Goal: Task Accomplishment & Management: Use online tool/utility

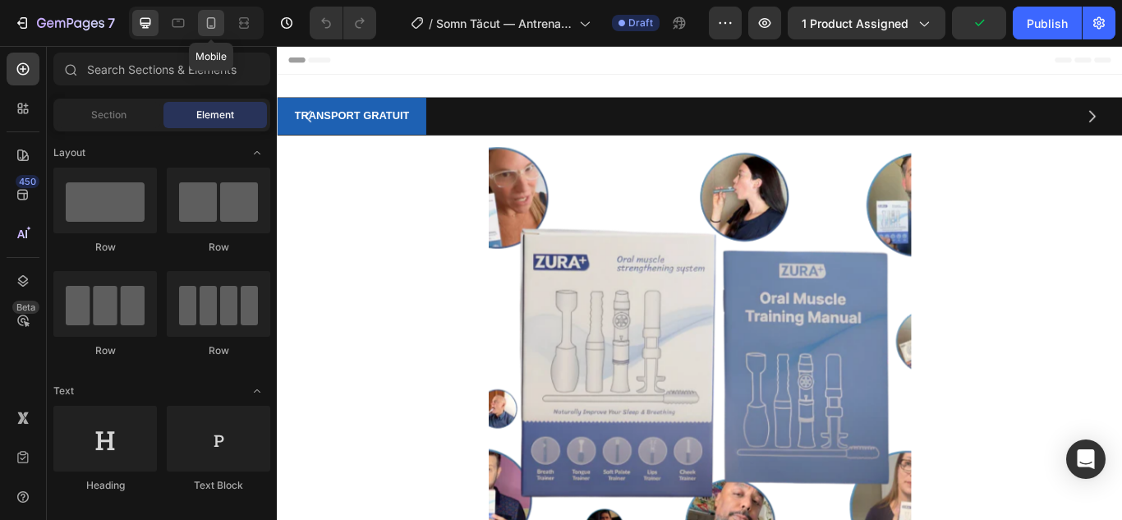
click at [208, 26] on icon at bounding box center [211, 22] width 9 height 11
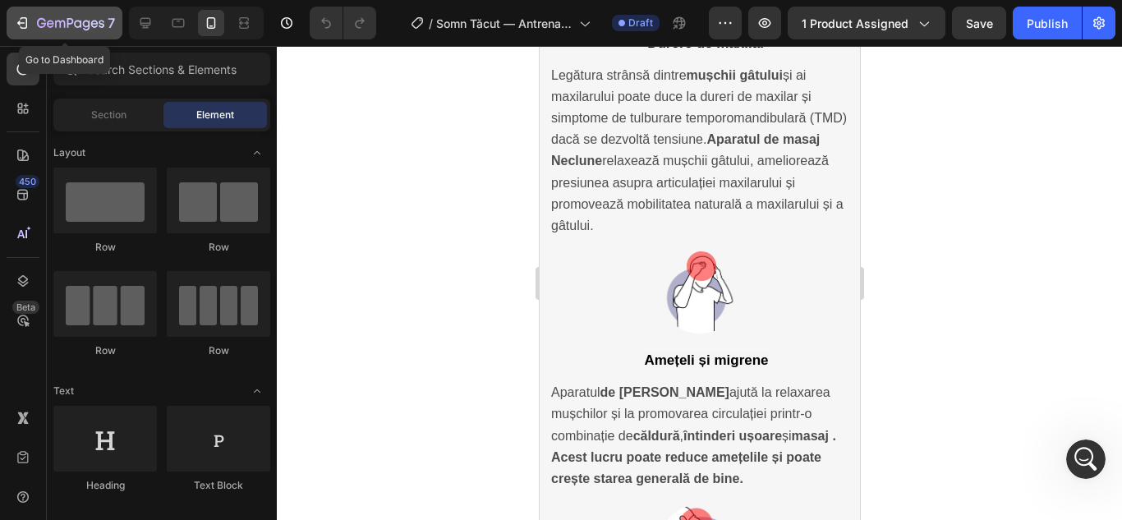
click at [19, 20] on icon "button" at bounding box center [22, 23] width 16 height 16
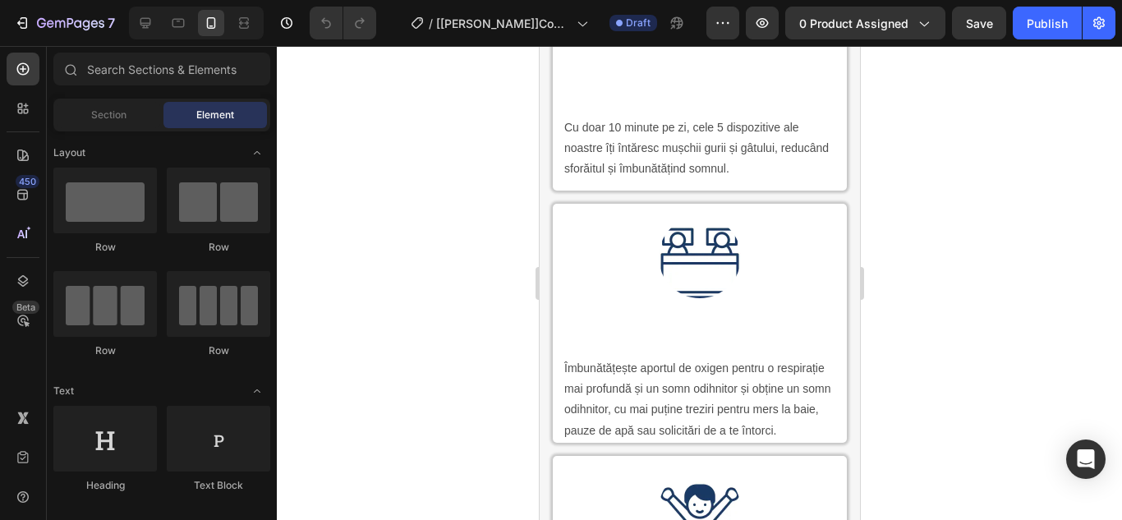
scroll to position [2545, 0]
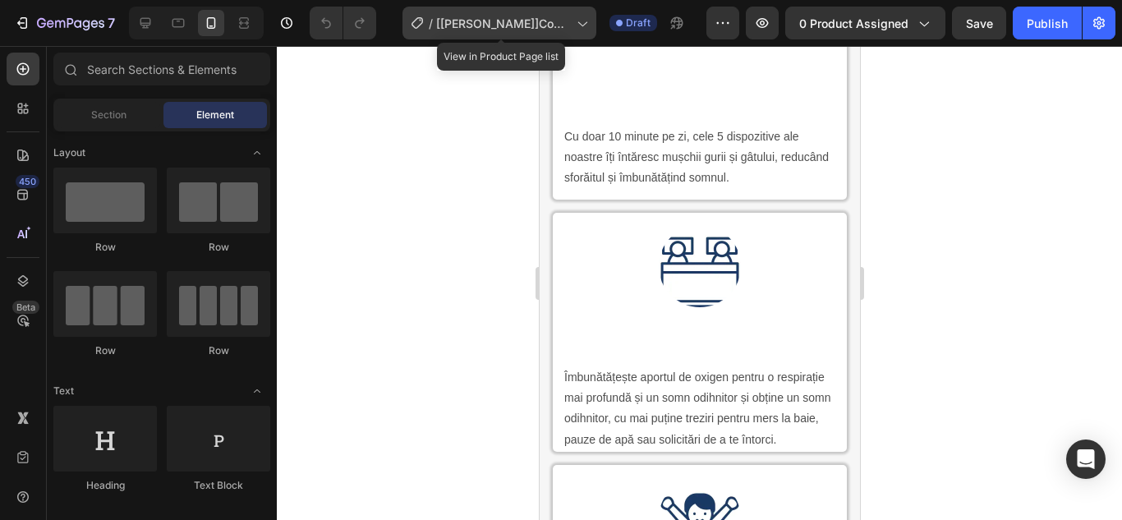
click at [587, 25] on icon at bounding box center [582, 24] width 9 height 5
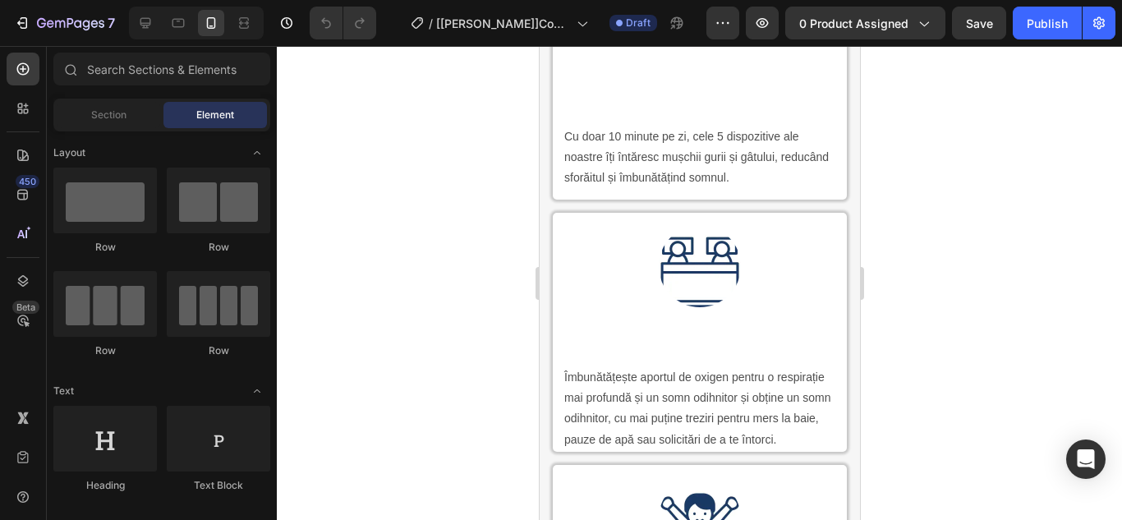
click at [897, 119] on div at bounding box center [699, 283] width 845 height 474
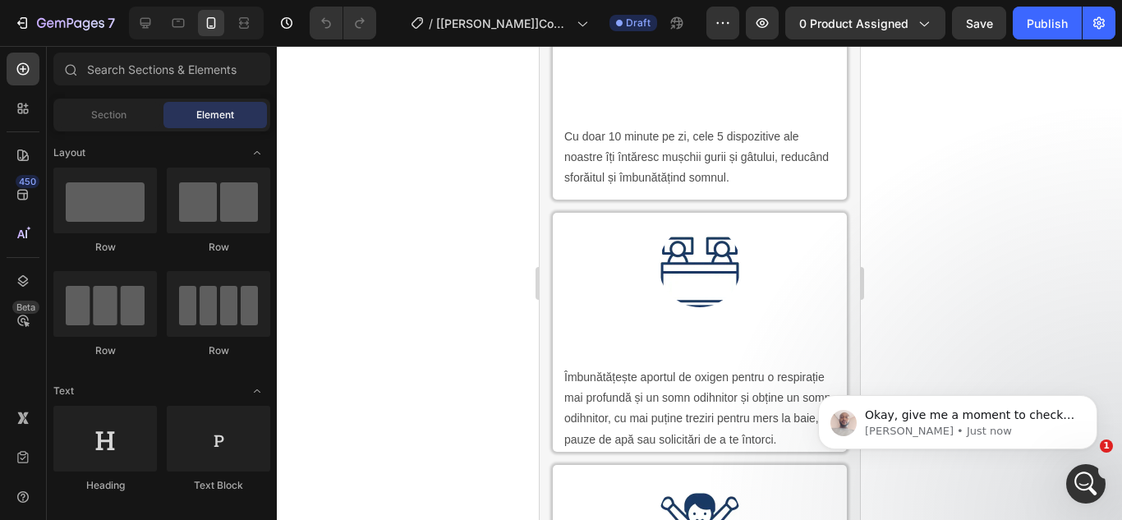
scroll to position [0, 0]
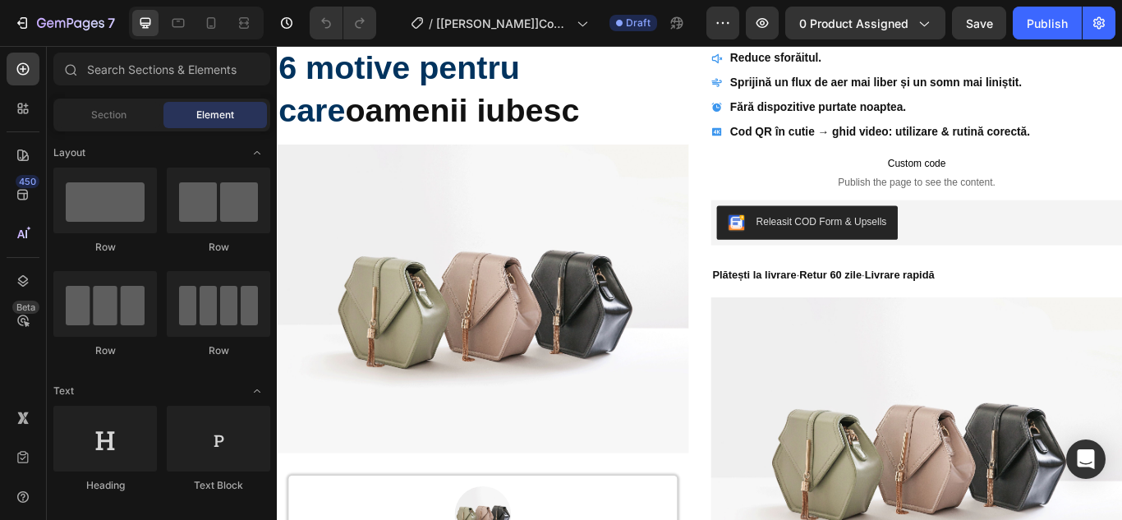
scroll to position [1032, 0]
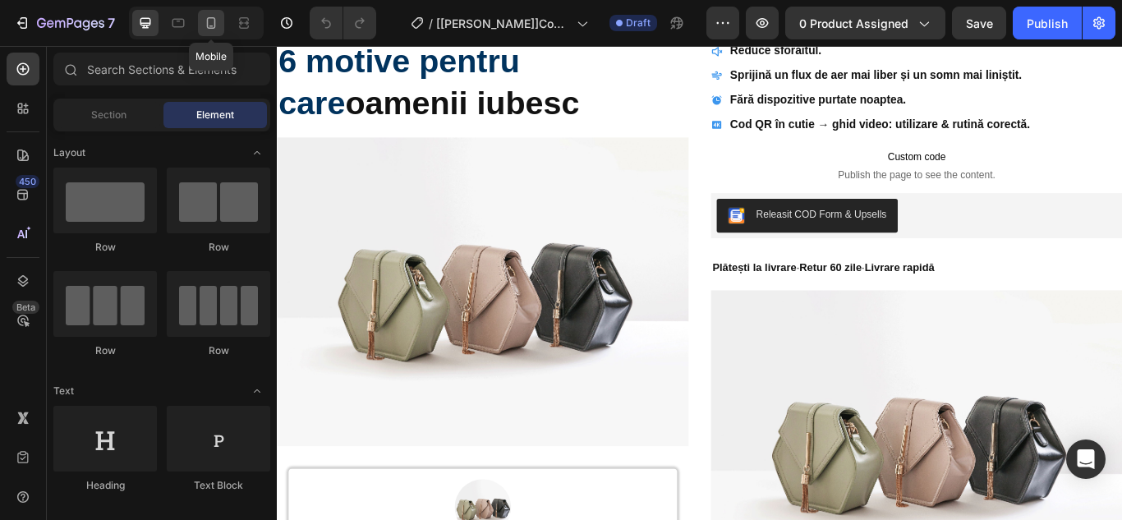
click at [209, 30] on icon at bounding box center [211, 23] width 16 height 16
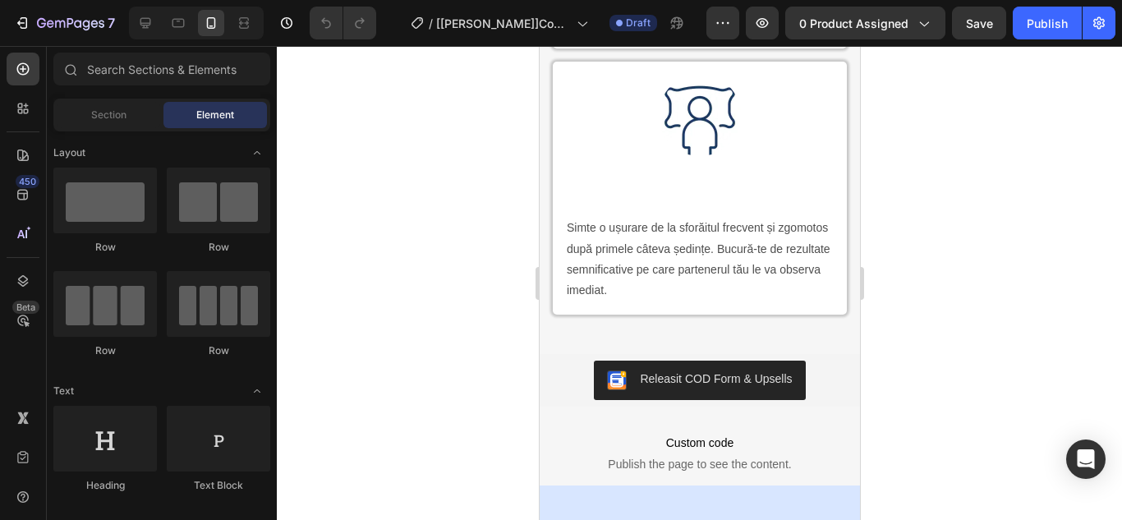
scroll to position [3330, 0]
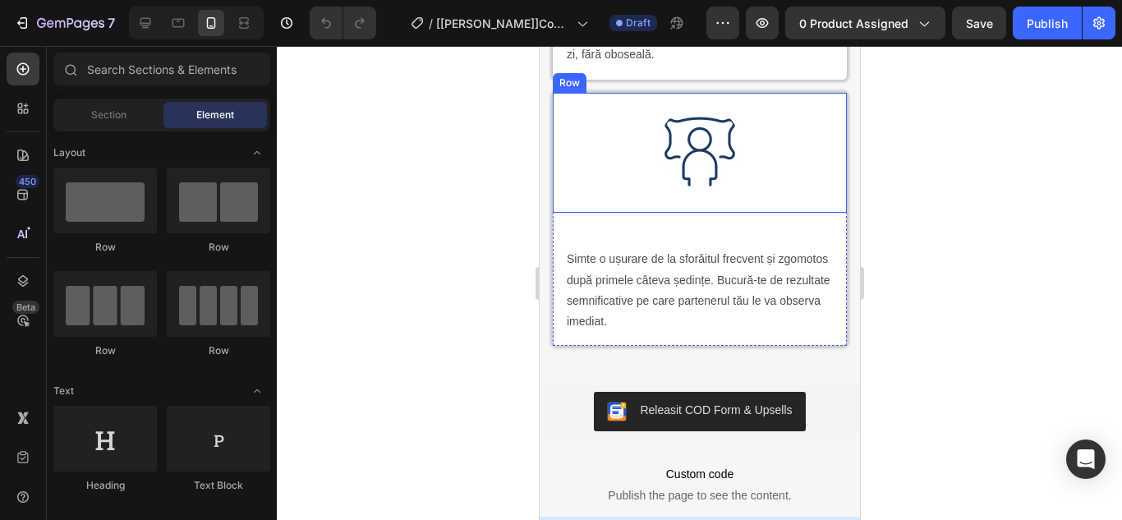
click at [646, 138] on div "Image Row" at bounding box center [699, 153] width 294 height 120
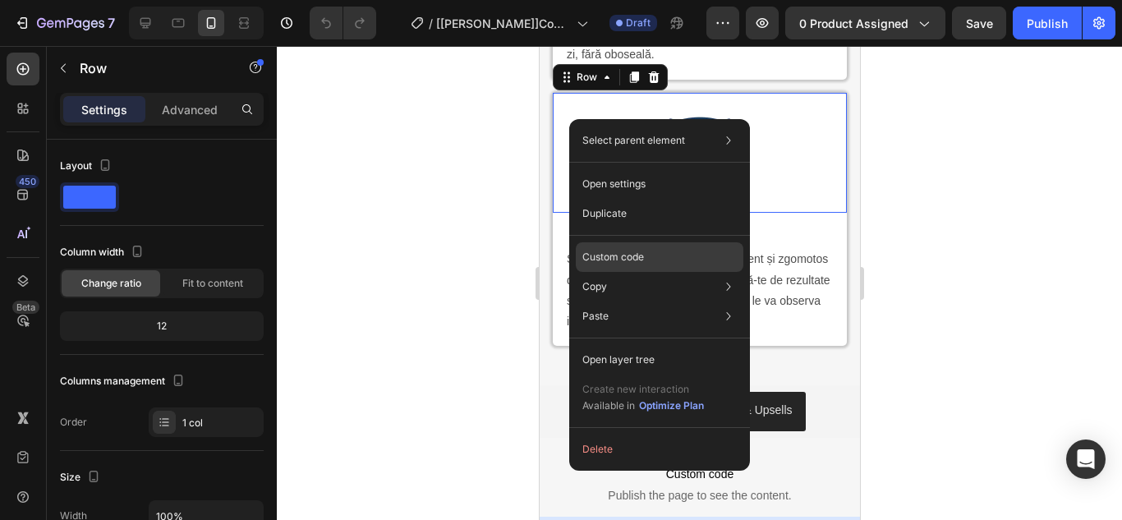
click at [614, 257] on p "Custom code" at bounding box center [613, 257] width 62 height 15
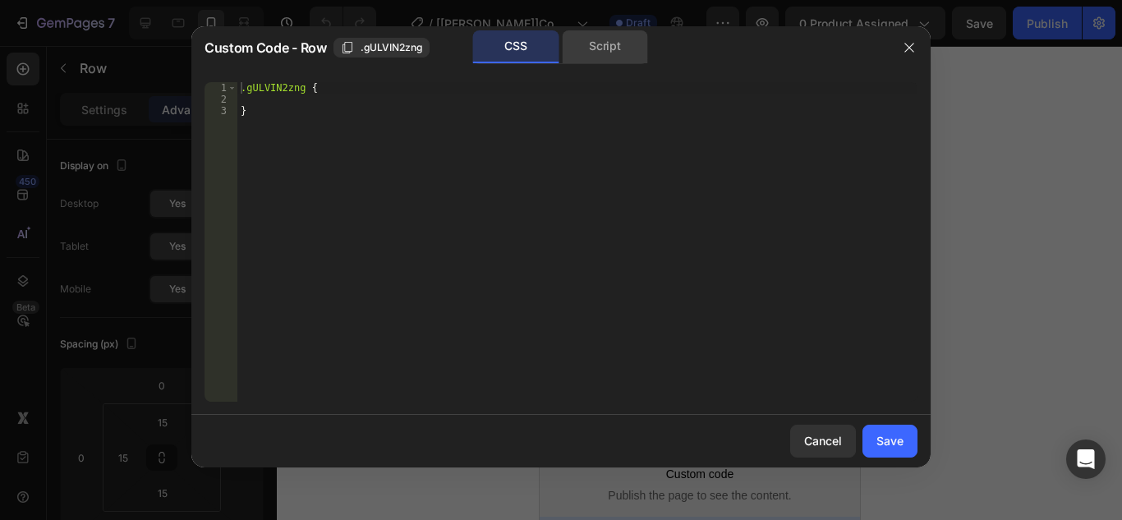
click at [606, 57] on div "Script" at bounding box center [605, 46] width 86 height 33
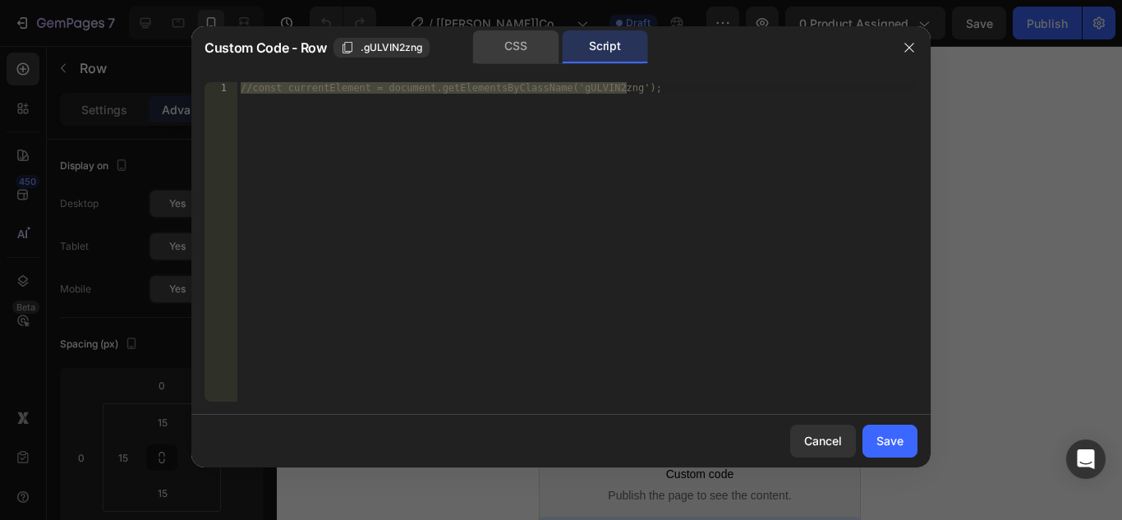
click at [525, 48] on div "CSS" at bounding box center [516, 46] width 86 height 33
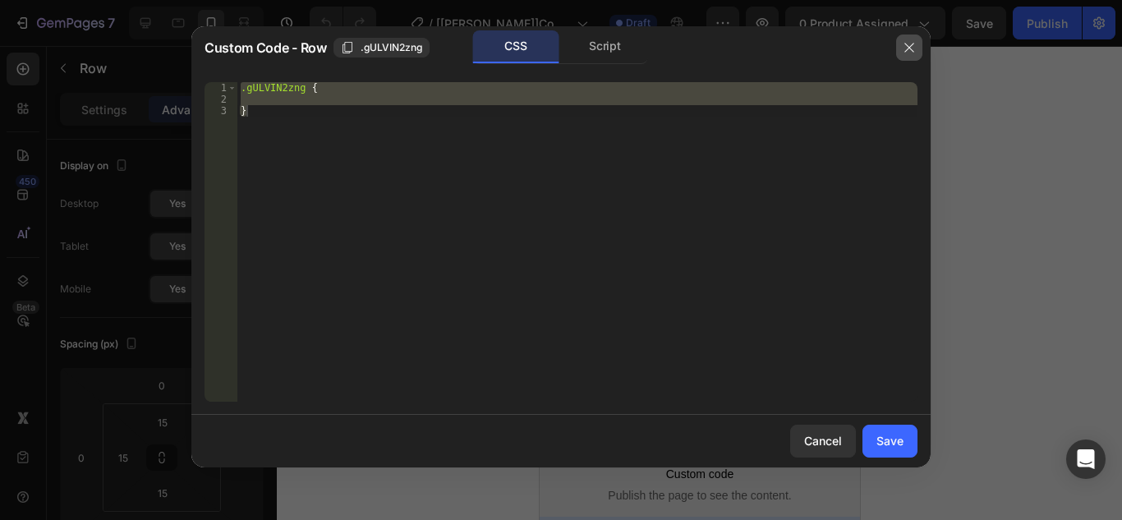
click at [910, 46] on icon "button" at bounding box center [908, 47] width 9 height 9
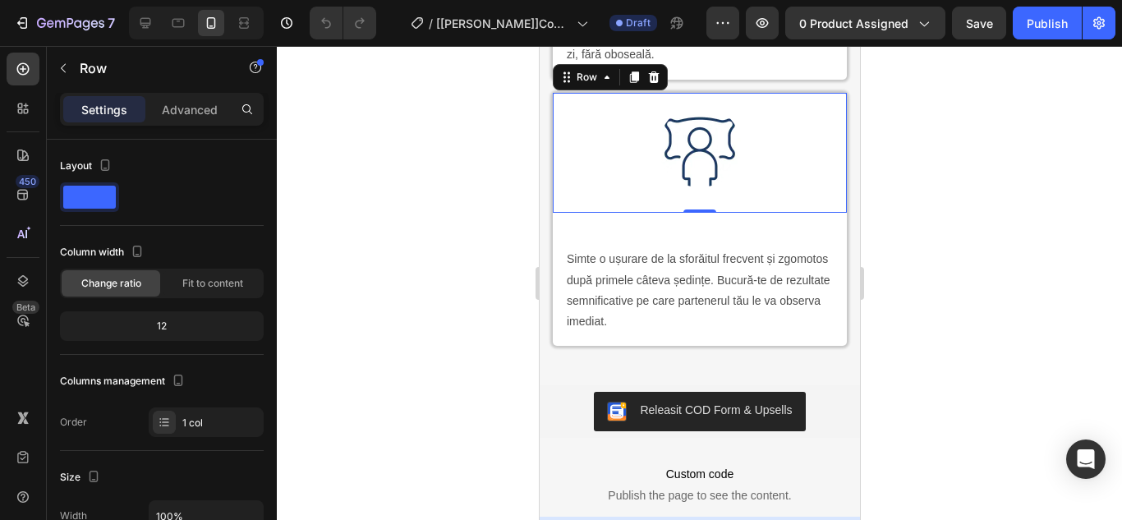
click at [713, 137] on div "Image Row 0" at bounding box center [699, 153] width 294 height 120
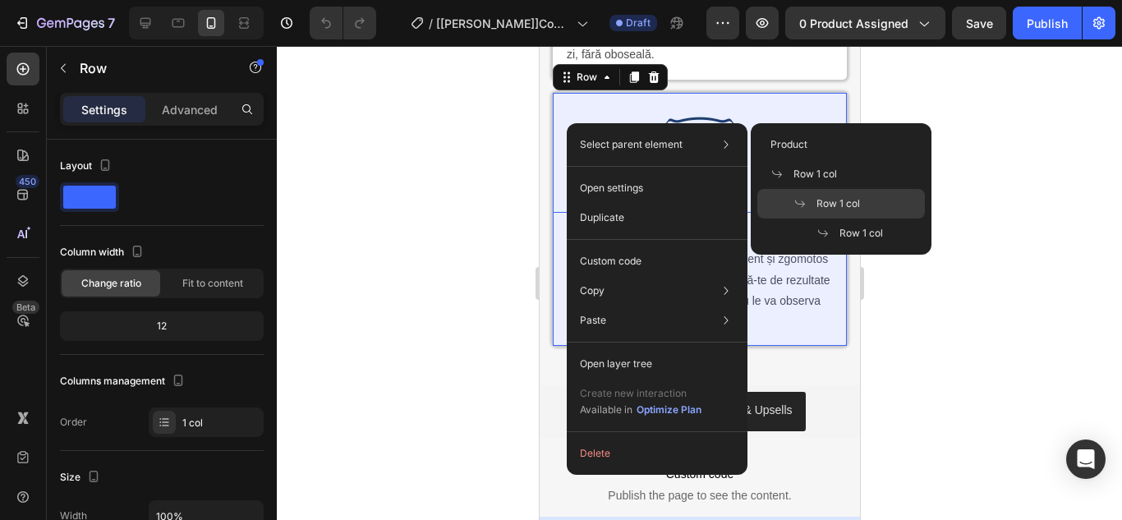
click at [810, 200] on span at bounding box center [804, 203] width 23 height 13
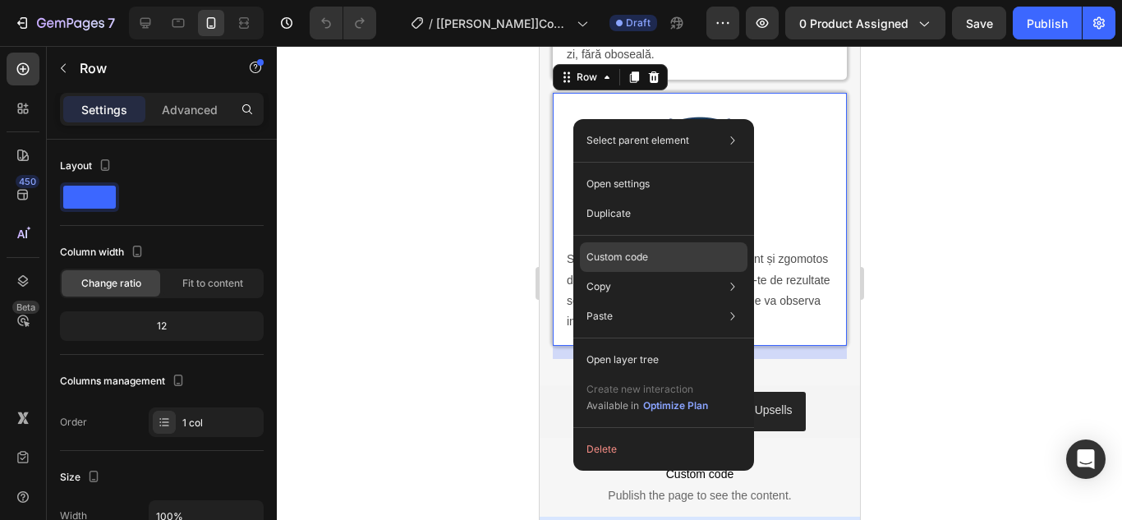
click at [623, 256] on p "Custom code" at bounding box center [617, 257] width 62 height 15
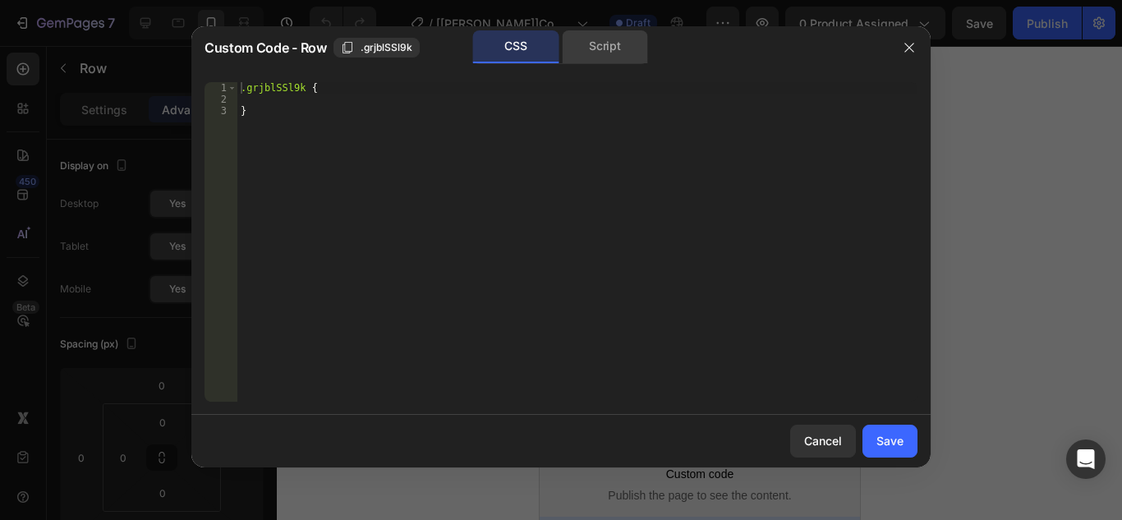
click at [609, 49] on div "Script" at bounding box center [605, 46] width 86 height 33
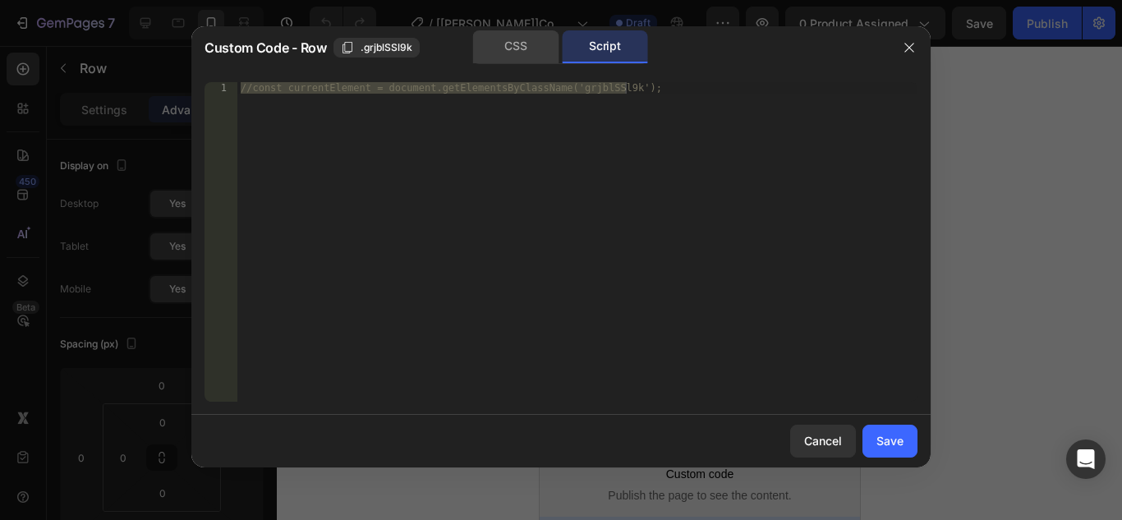
click at [511, 49] on div "CSS" at bounding box center [516, 46] width 86 height 33
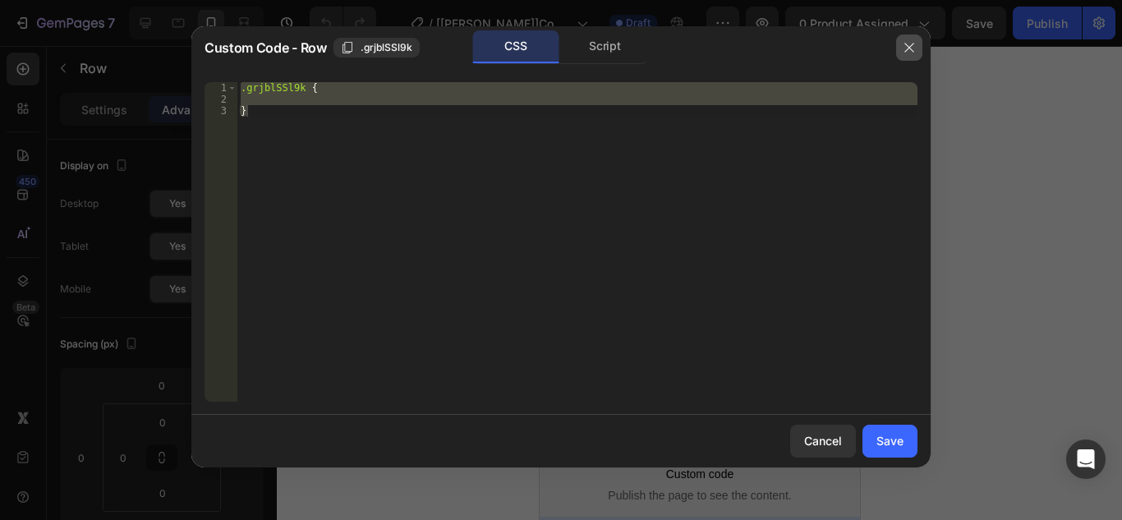
click at [906, 50] on icon "button" at bounding box center [908, 47] width 9 height 9
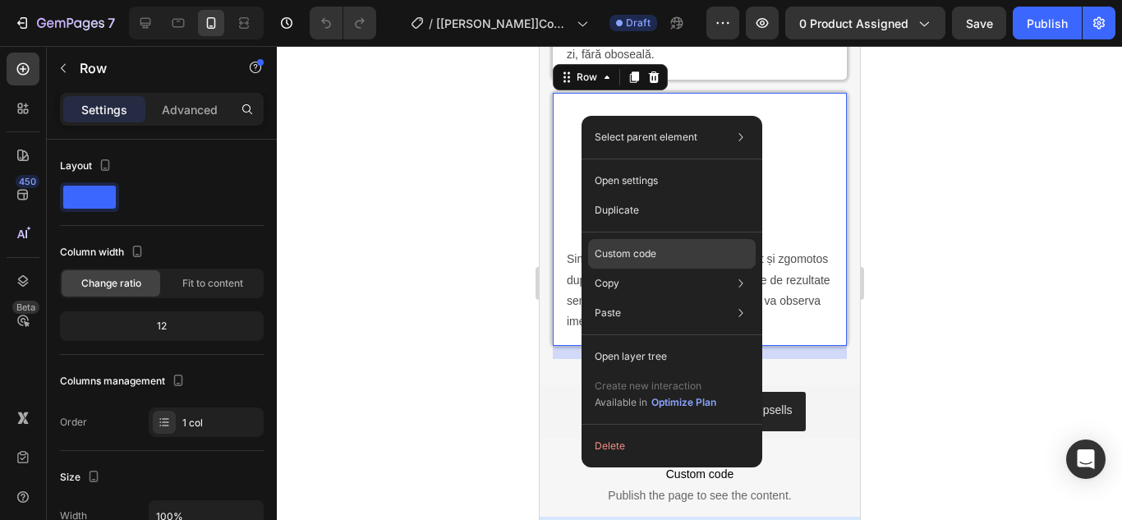
click at [616, 259] on p "Custom code" at bounding box center [626, 253] width 62 height 15
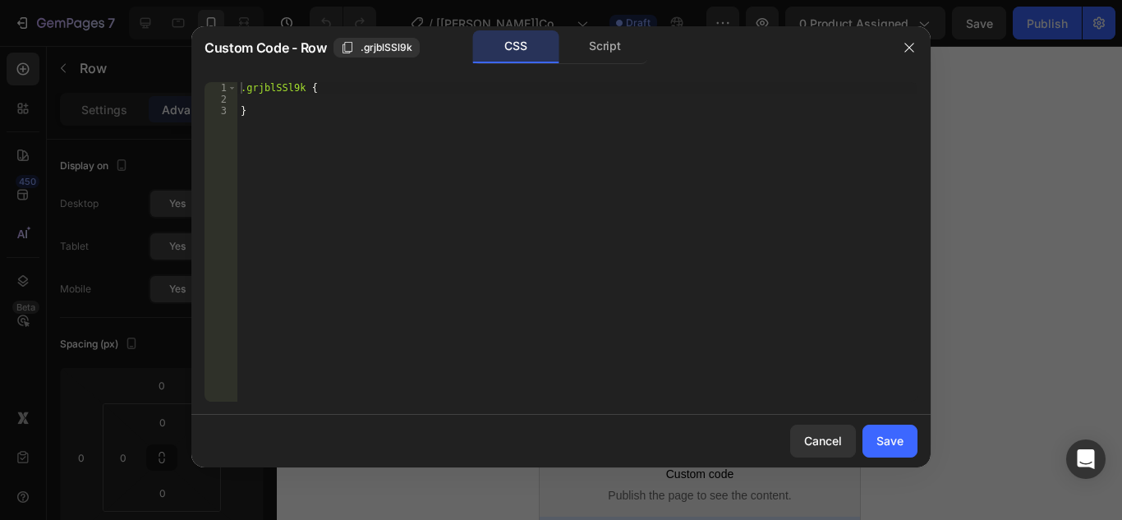
click at [903, 46] on icon "button" at bounding box center [909, 47] width 13 height 13
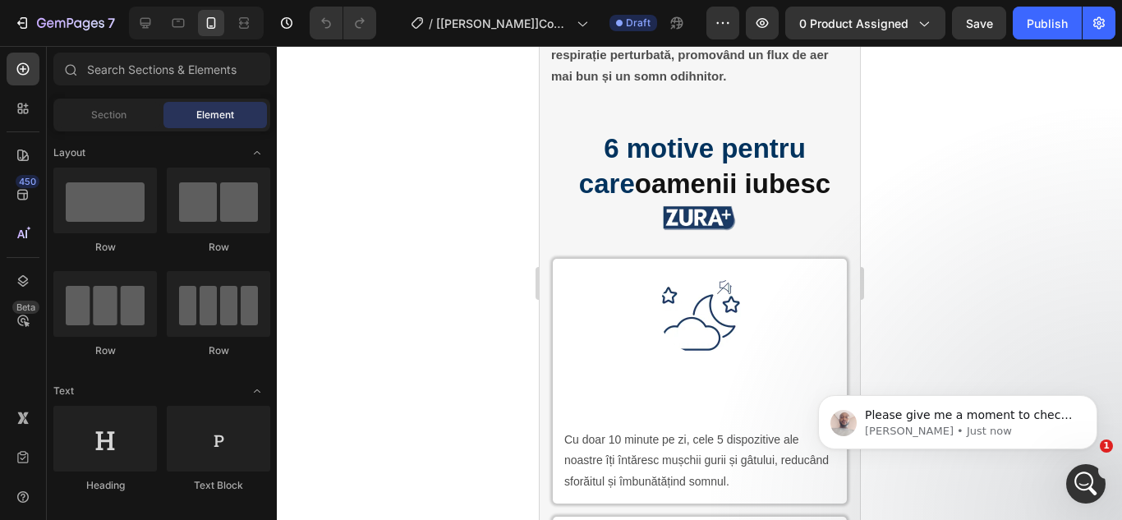
scroll to position [2399, 0]
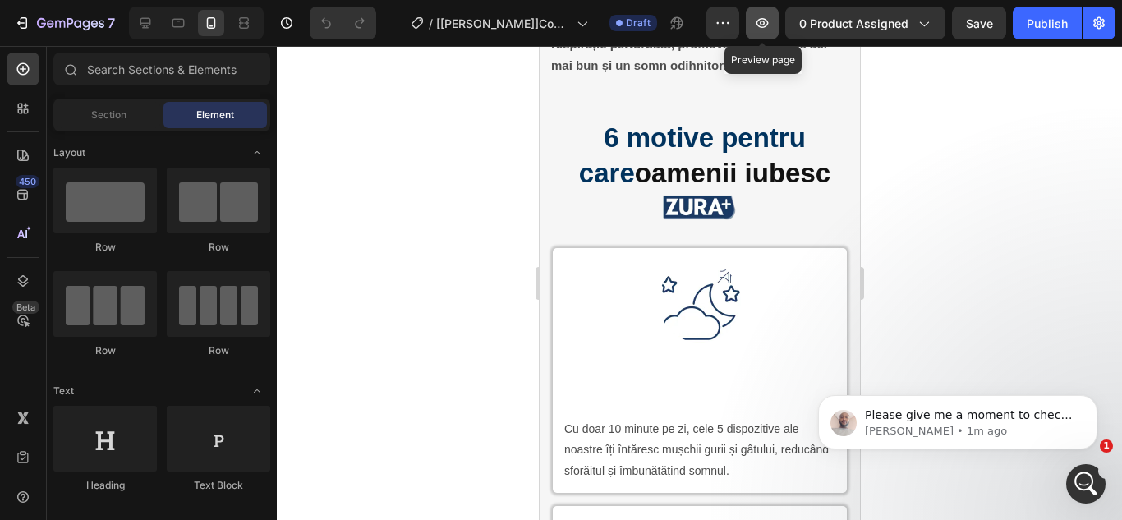
click at [765, 22] on icon "button" at bounding box center [762, 23] width 16 height 16
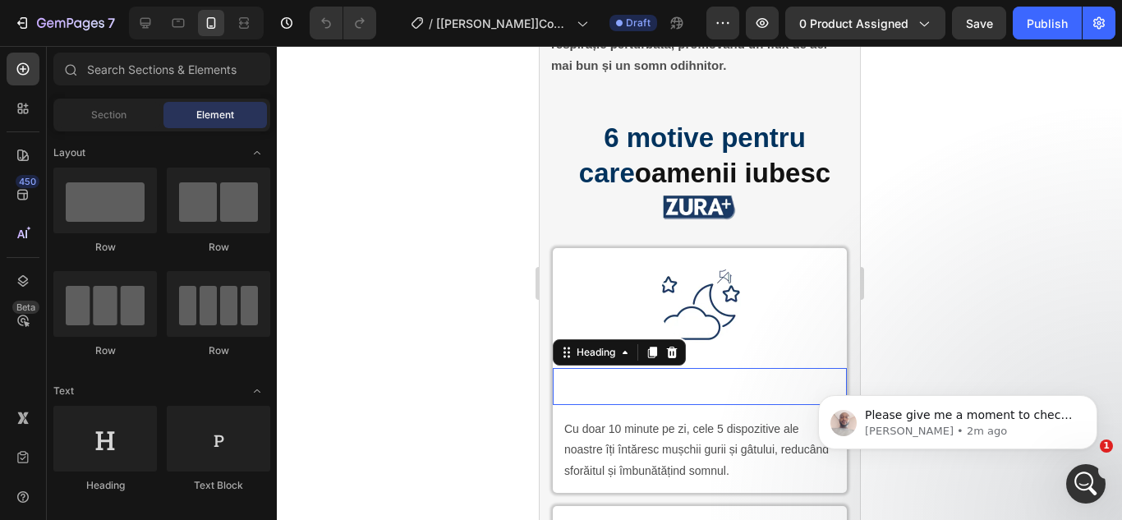
click at [665, 394] on h2 "Noapte liniștită pentru tine și partenerul tău" at bounding box center [699, 387] width 274 height 38
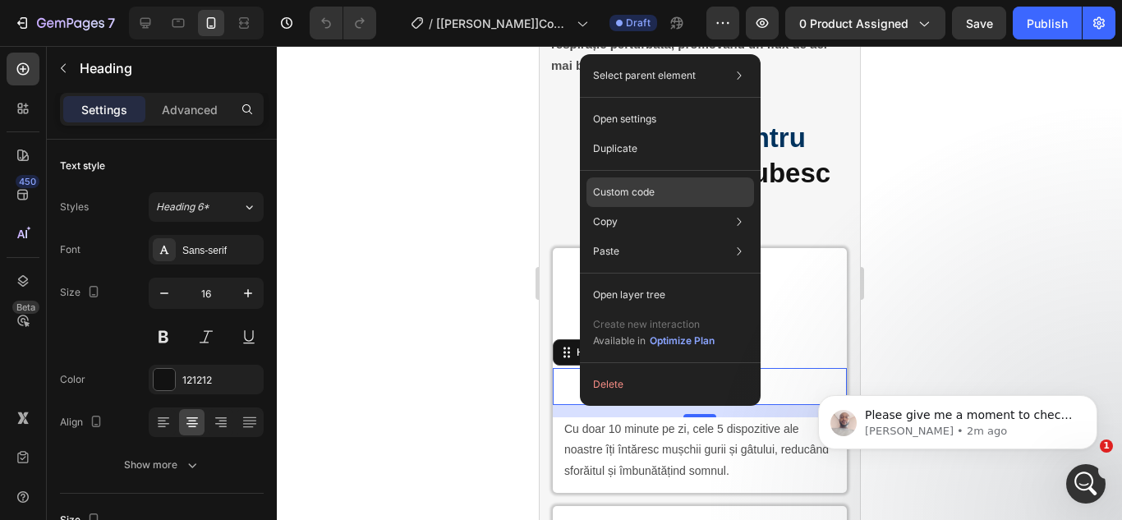
click at [634, 190] on p "Custom code" at bounding box center [624, 192] width 62 height 15
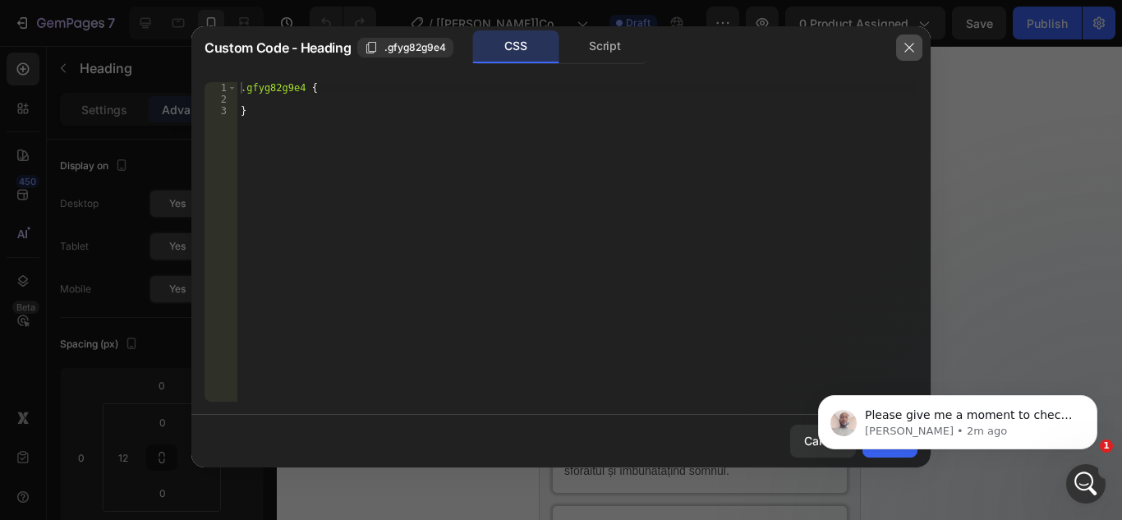
click at [912, 49] on icon "button" at bounding box center [908, 47] width 9 height 9
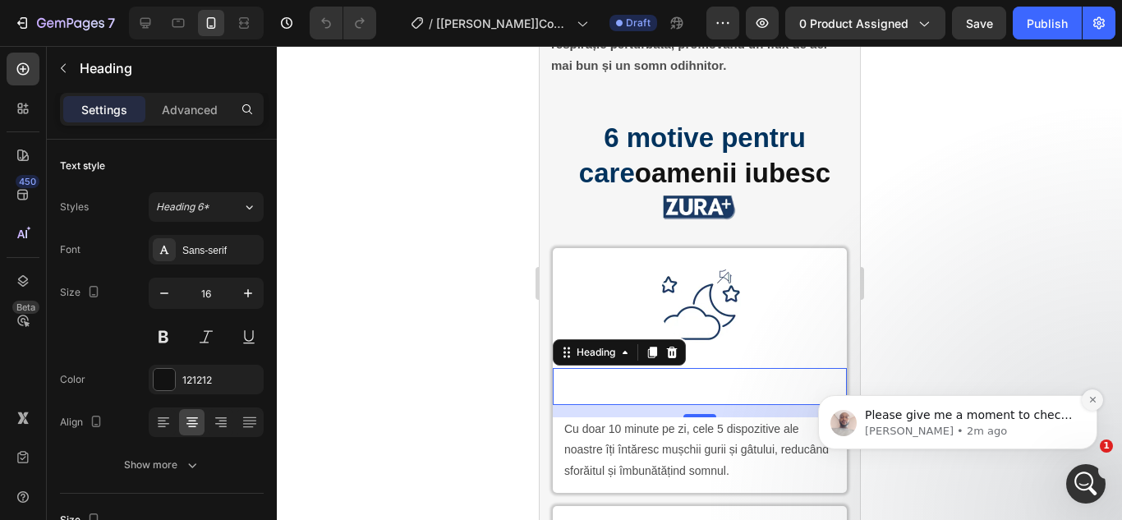
click at [1097, 402] on icon "Dismiss notification" at bounding box center [1092, 399] width 9 height 9
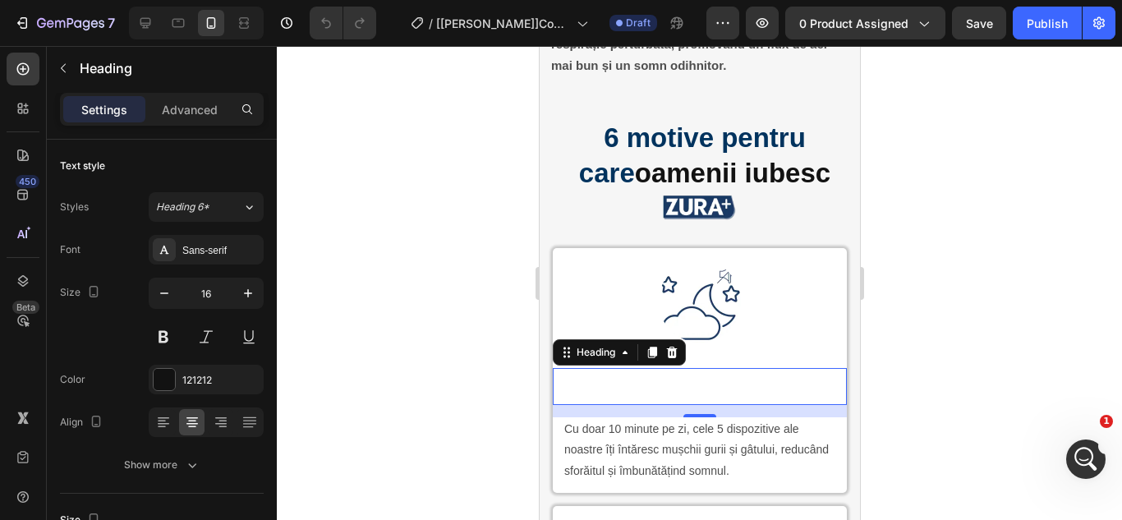
click at [422, 195] on div at bounding box center [699, 283] width 845 height 474
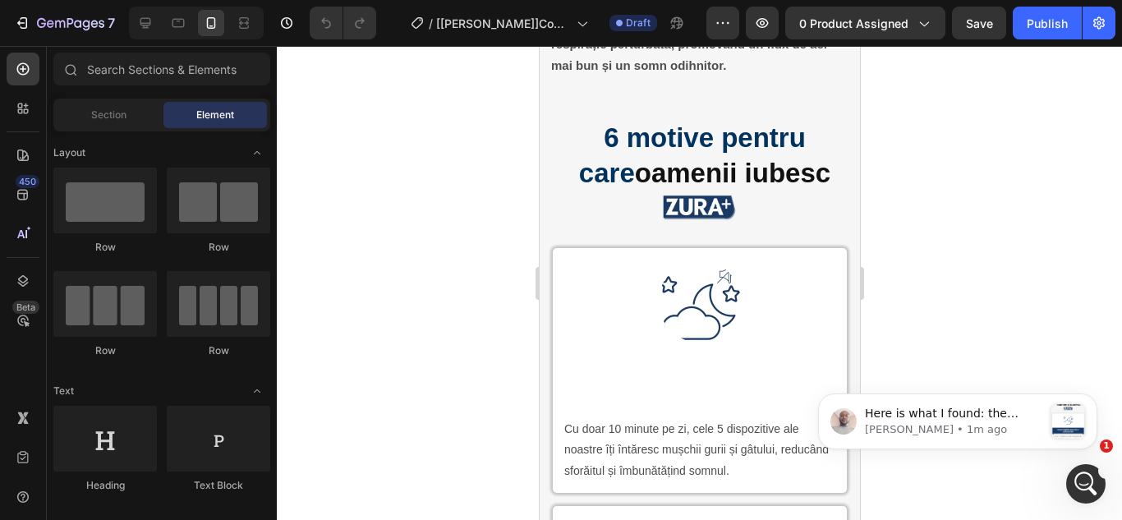
scroll to position [0, 0]
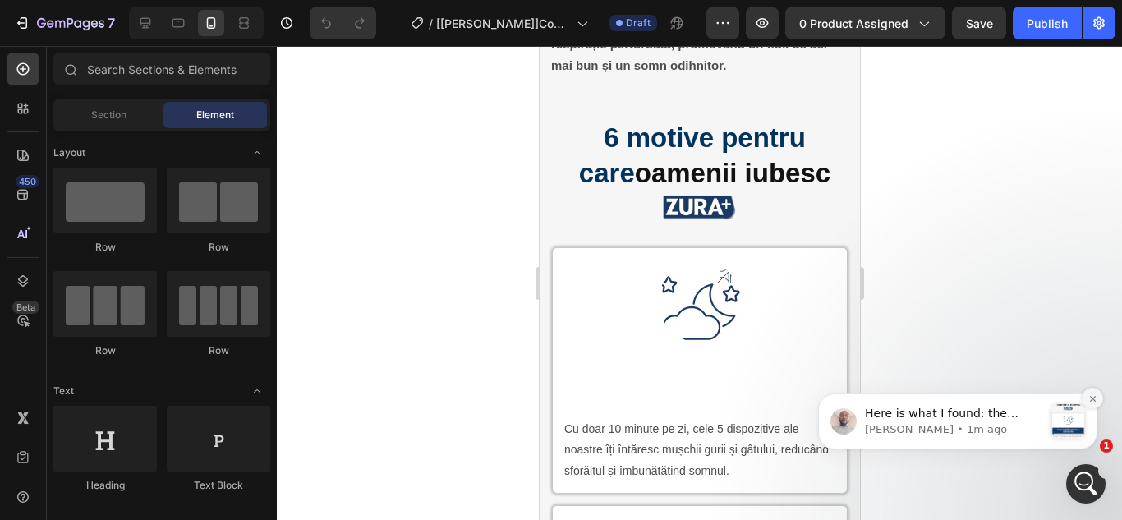
click at [1088, 402] on icon "Dismiss notification" at bounding box center [1092, 398] width 9 height 9
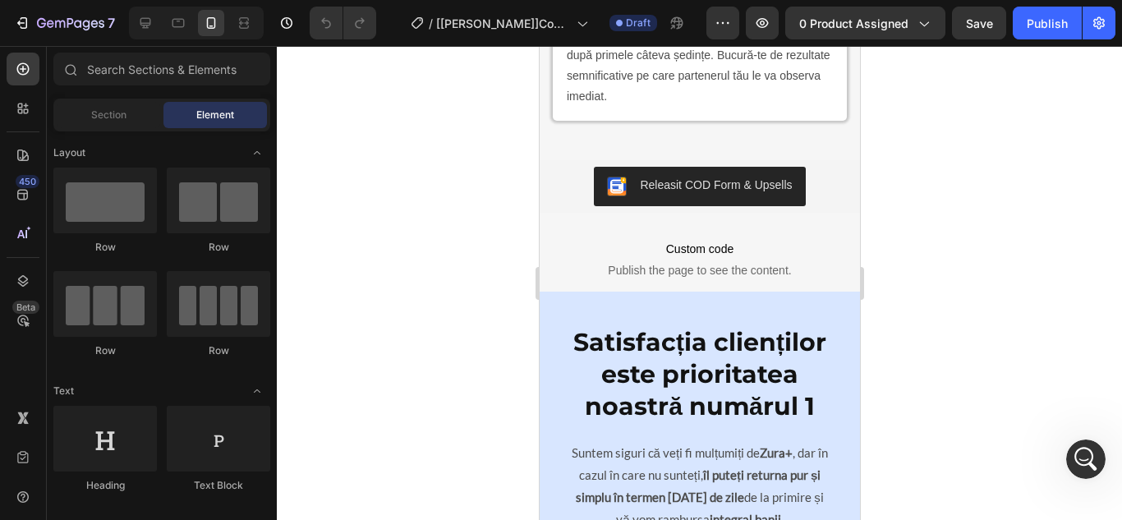
scroll to position [3566, 0]
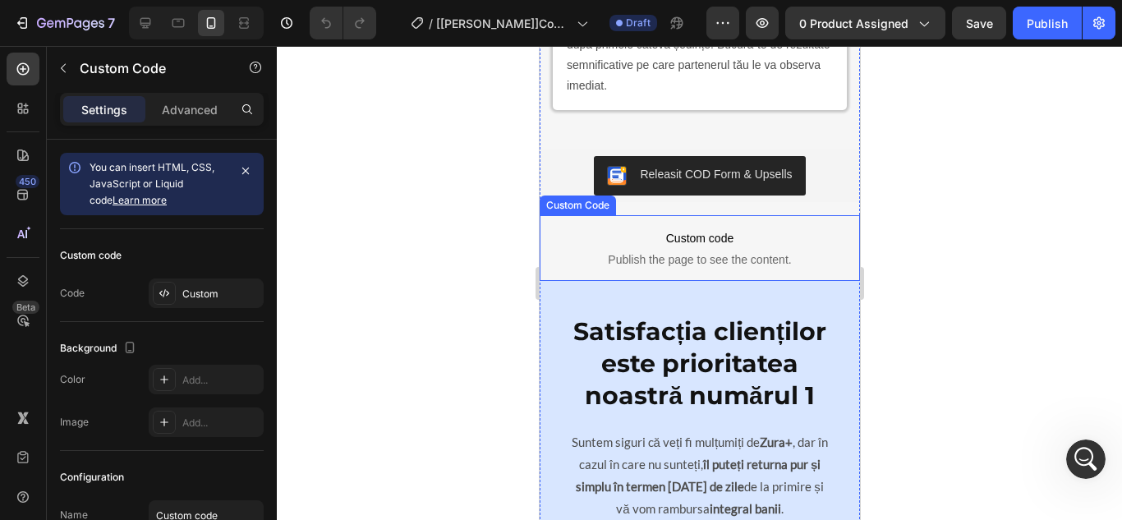
click at [743, 268] on span "Publish the page to see the content." at bounding box center [699, 259] width 320 height 16
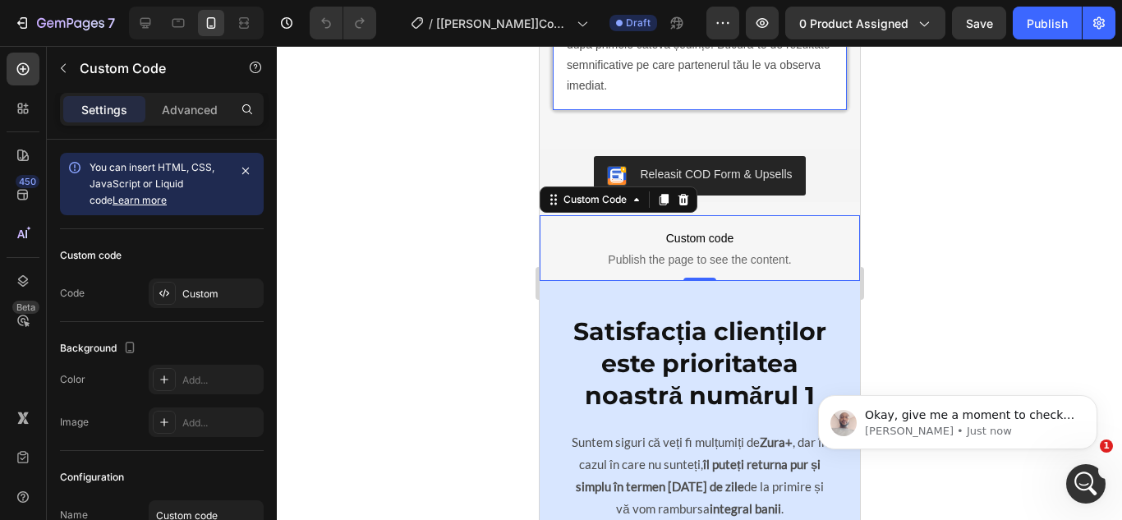
scroll to position [0, 0]
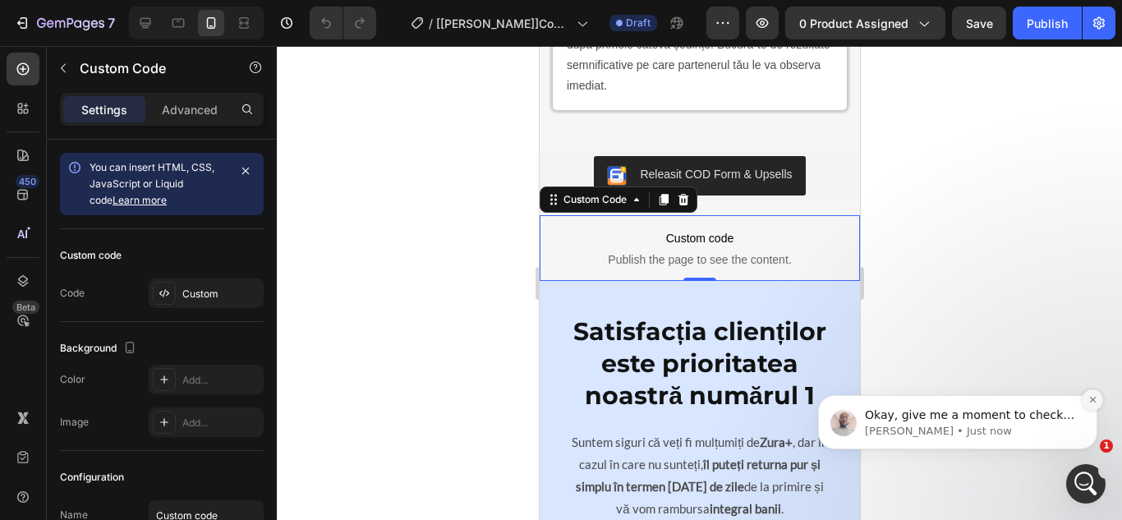
click at [1090, 399] on icon "Dismiss notification" at bounding box center [1092, 399] width 9 height 9
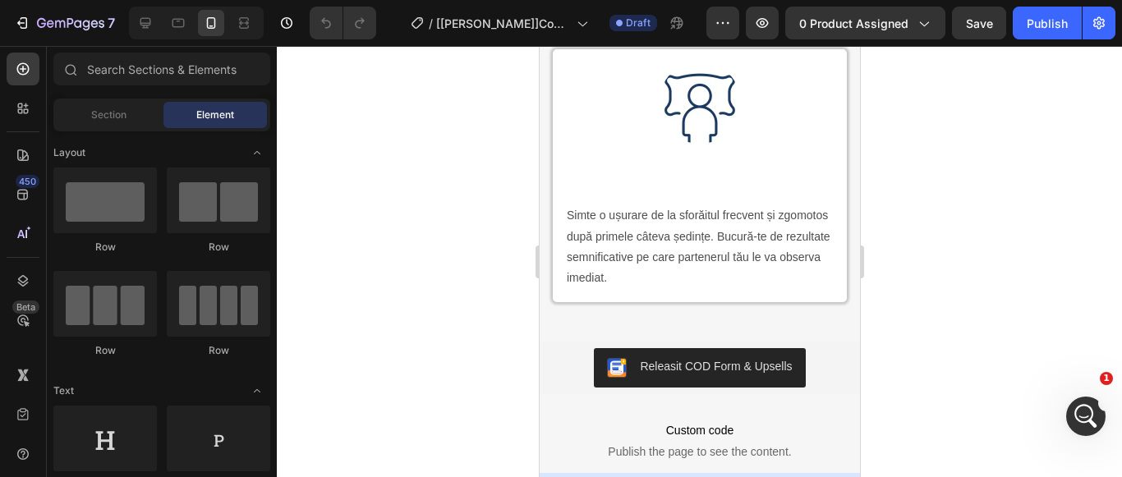
scroll to position [3350, 0]
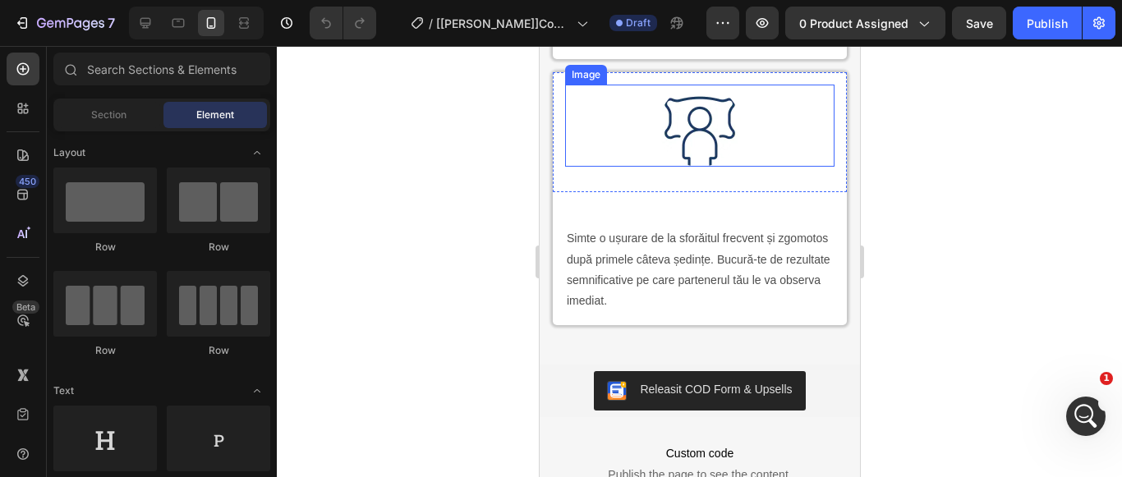
click at [626, 154] on div at bounding box center [698, 126] width 269 height 82
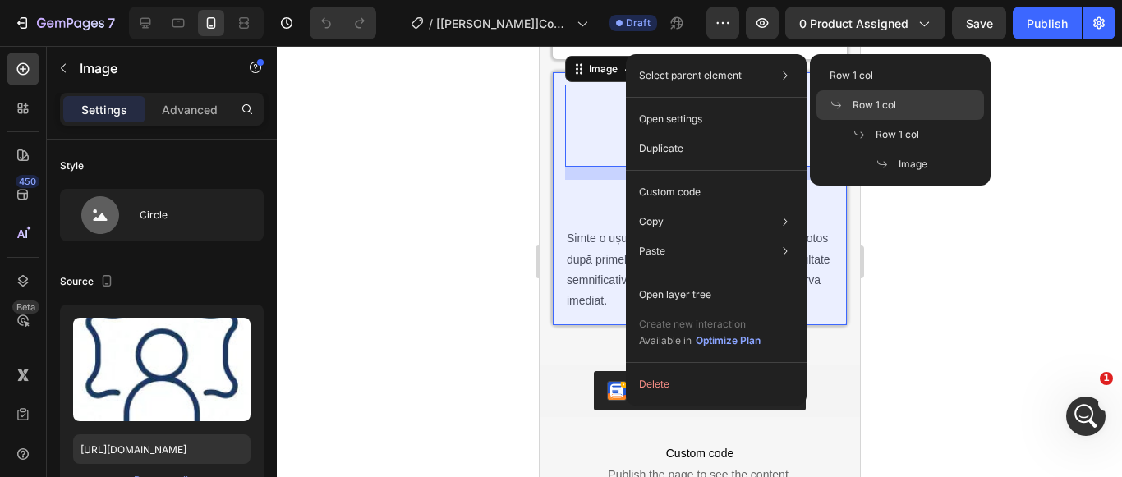
click at [883, 106] on span "Row 1 col" at bounding box center [875, 105] width 44 height 15
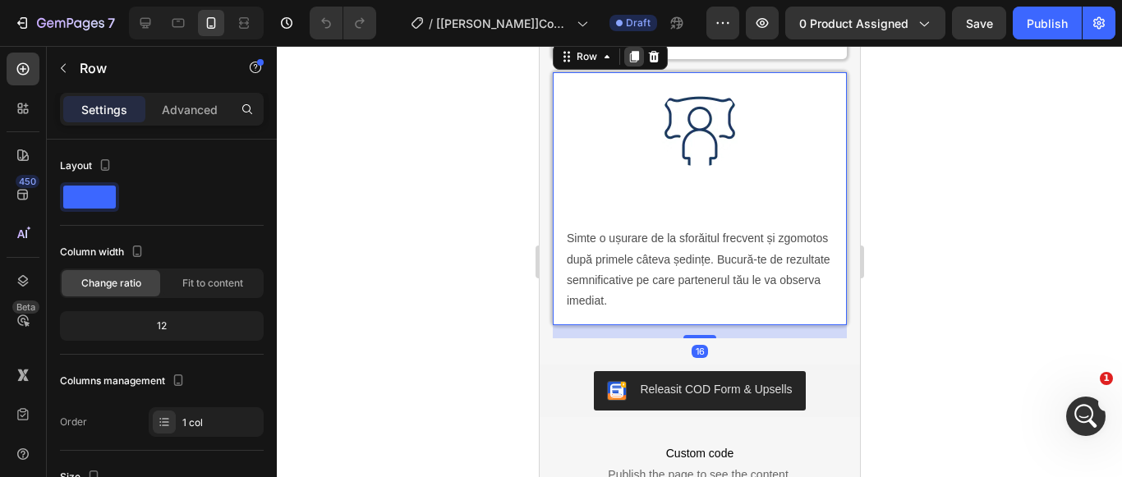
click at [634, 62] on icon at bounding box center [633, 56] width 9 height 11
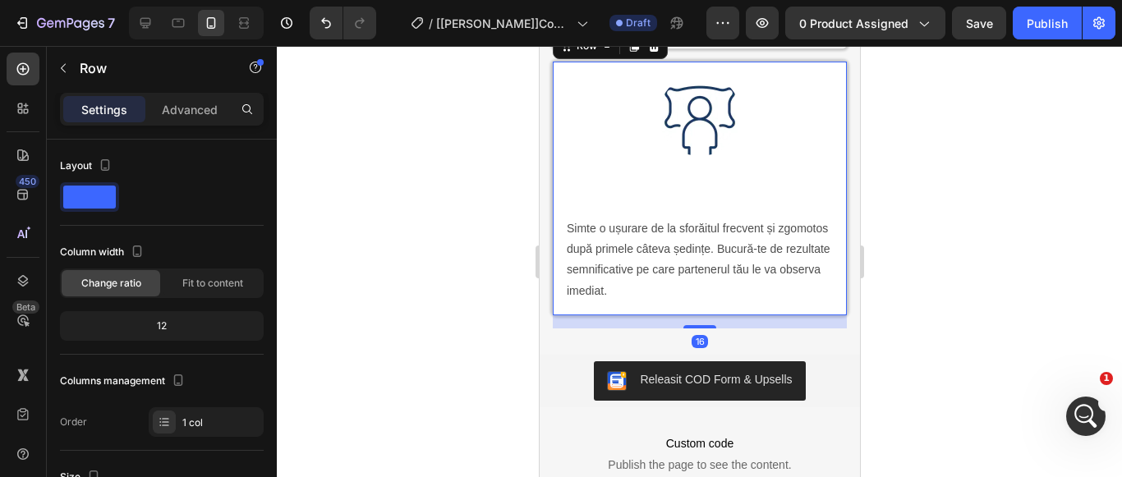
scroll to position [3645, 0]
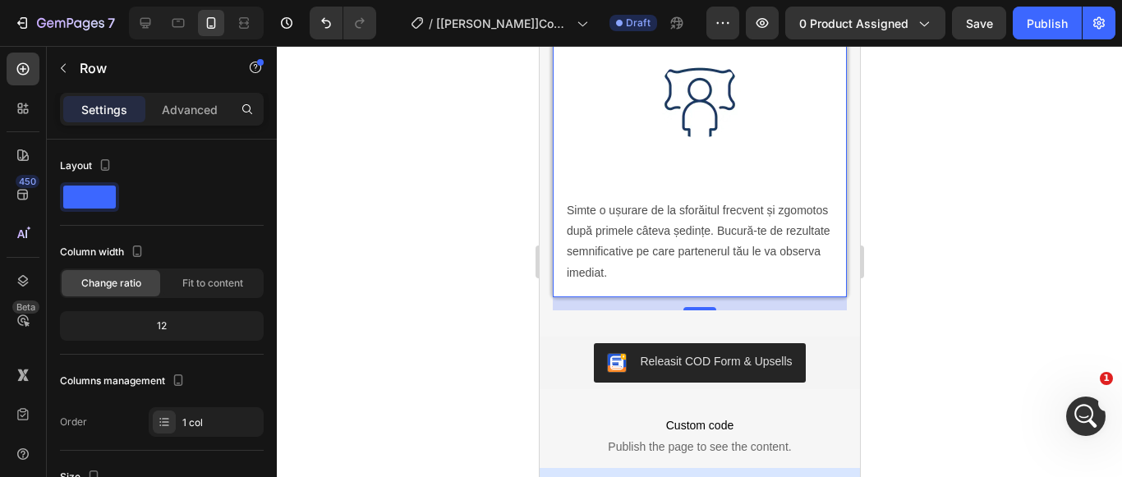
click at [634, 34] on icon at bounding box center [633, 27] width 13 height 13
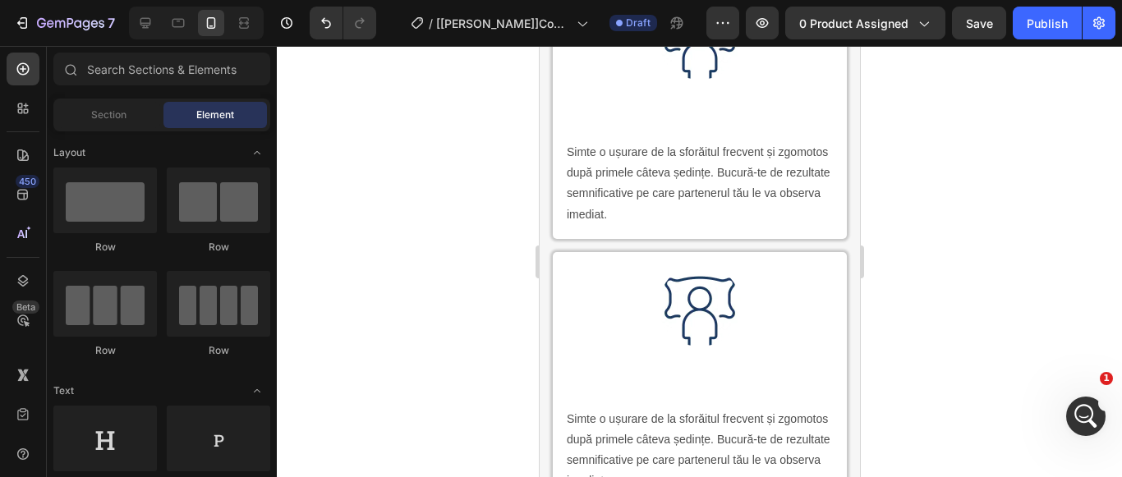
scroll to position [3628, 0]
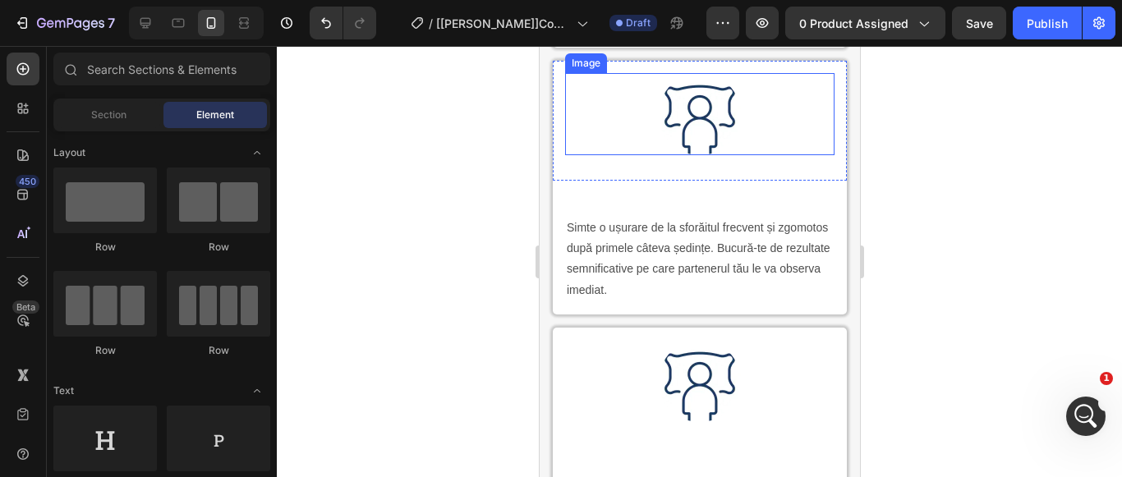
click at [675, 155] on img at bounding box center [699, 114] width 82 height 82
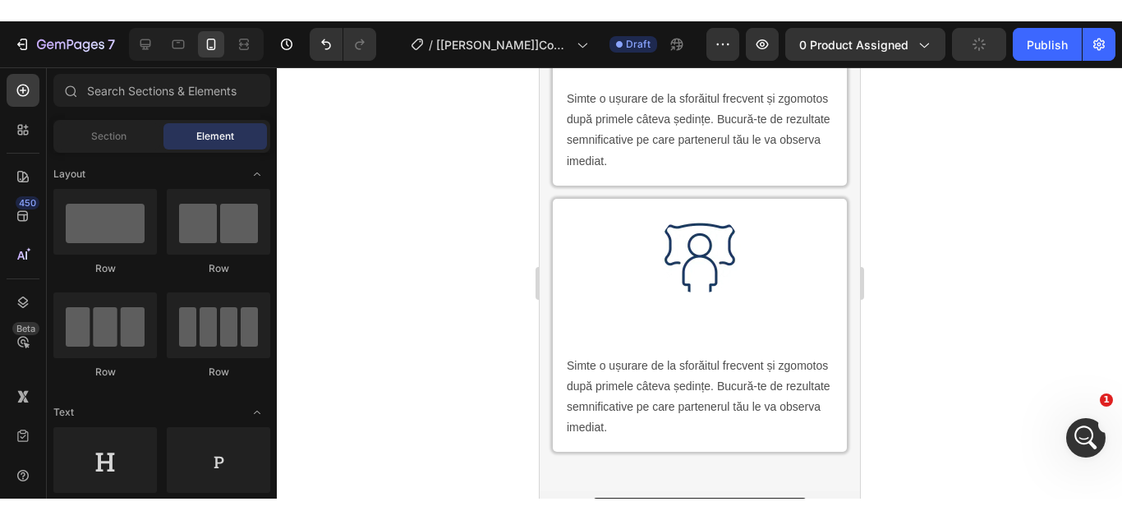
scroll to position [3816, 0]
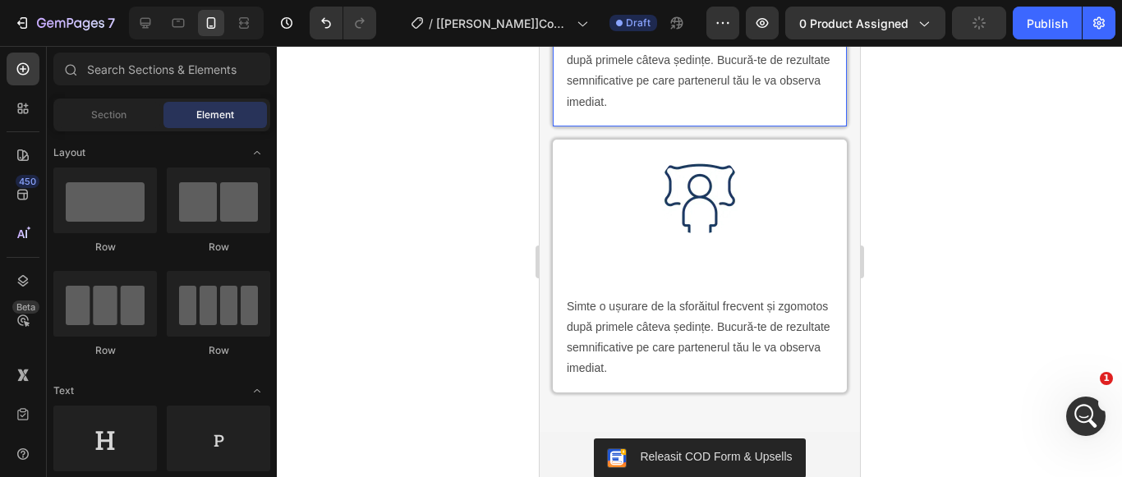
click at [648, 113] on p "Simte o ușurare de la sforăitul frecvent și zgomotos după primele câteva ședinț…" at bounding box center [699, 71] width 266 height 83
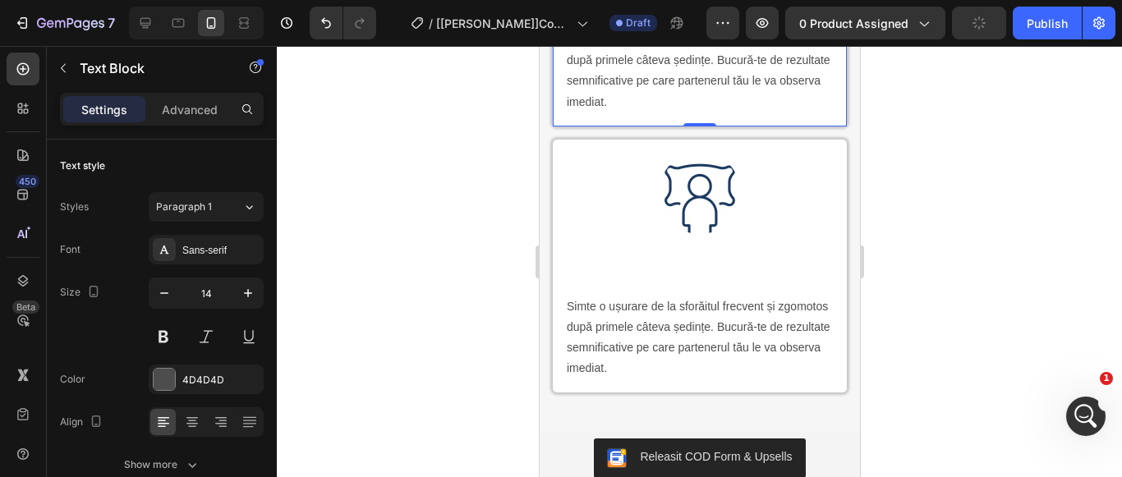
click at [600, 113] on p "Simte o ușurare de la sforăitul frecvent și zgomotos după primele câteva ședinț…" at bounding box center [699, 71] width 266 height 83
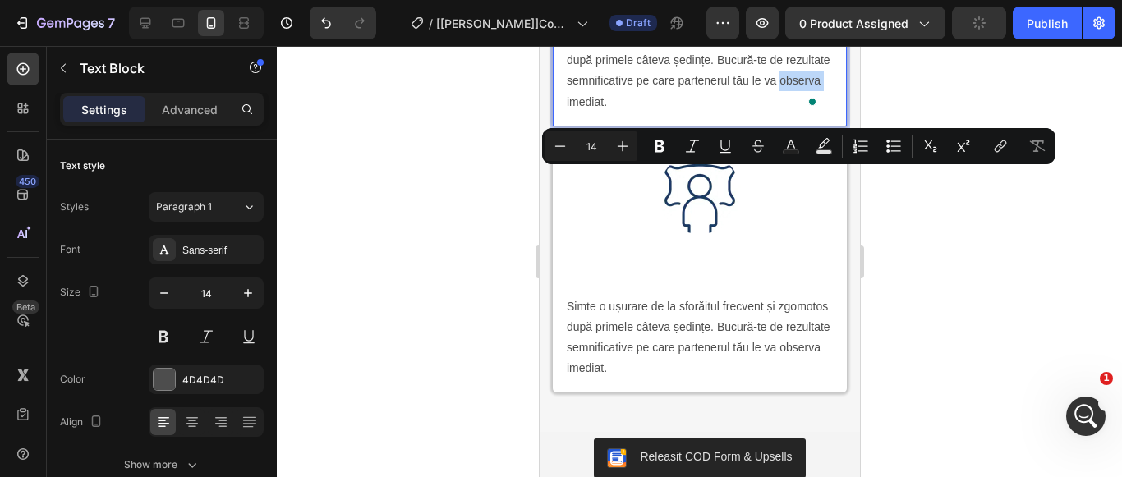
click at [668, 113] on p "Simte o ușurare de la sforăitul frecvent și zgomotos după primele câteva ședinț…" at bounding box center [699, 71] width 266 height 83
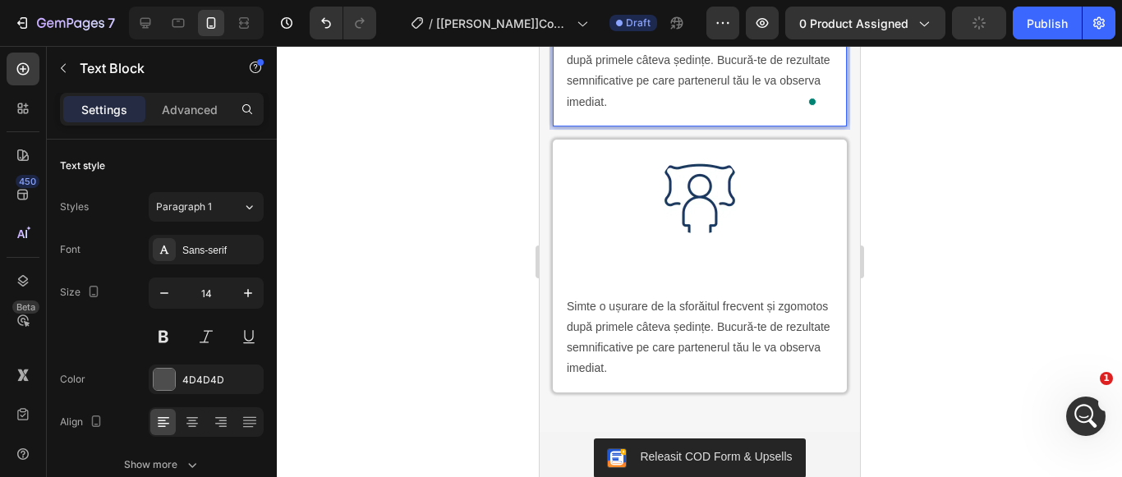
click at [683, 113] on p "Simte o ușurare de la sforăitul frecvent și zgomotos după primele câteva ședinț…" at bounding box center [699, 71] width 266 height 83
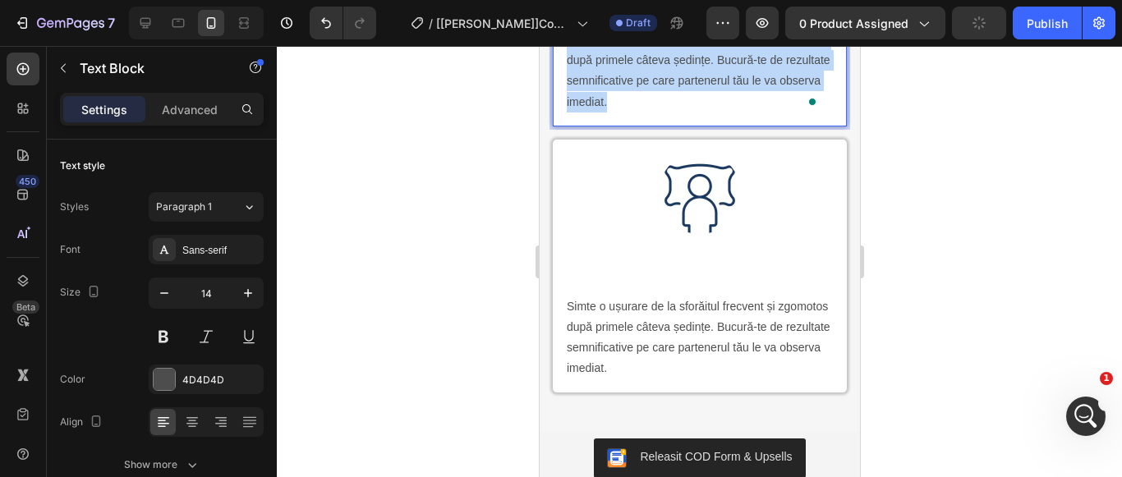
drag, startPoint x: 679, startPoint y: 180, endPoint x: 569, endPoint y: 111, distance: 129.9
click at [569, 111] on p "Simte o ușurare de la sforăitul frecvent și zgomotos după primele câteva ședinț…" at bounding box center [699, 71] width 266 height 83
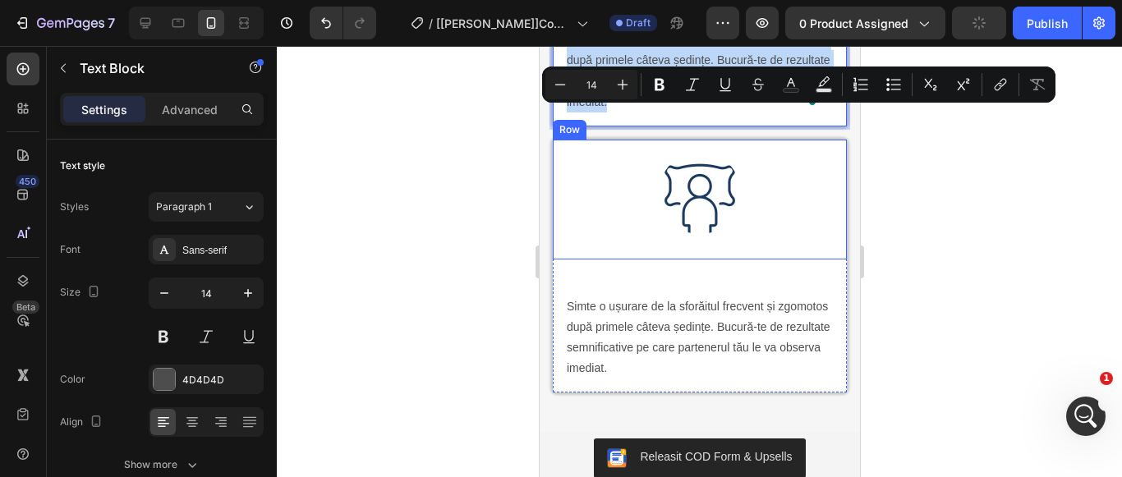
click at [702, 247] on div "Image" at bounding box center [698, 199] width 269 height 95
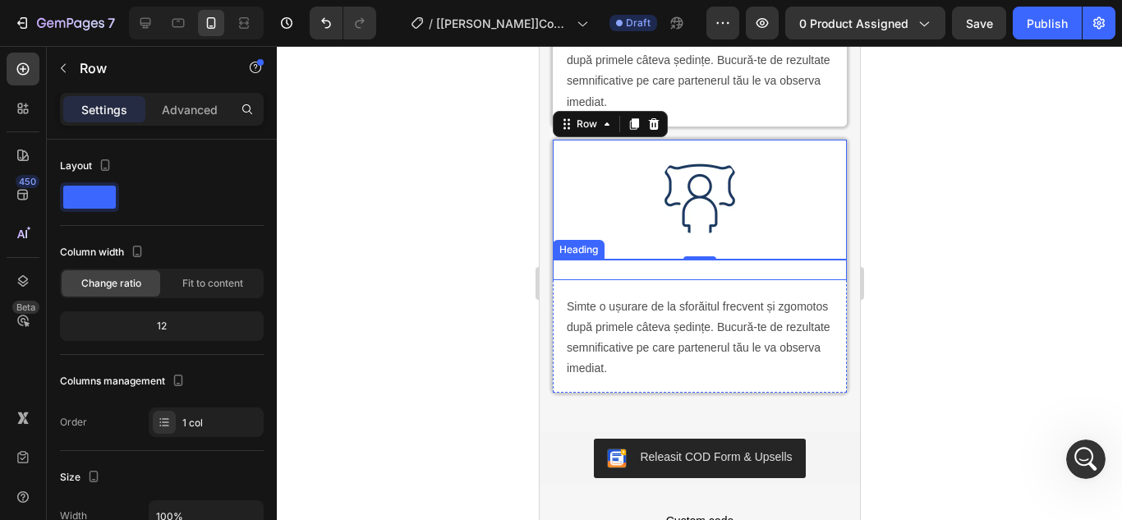
click at [683, 276] on strong "Rezultate vizibile încă de la primele utilizări" at bounding box center [698, 269] width 269 height 14
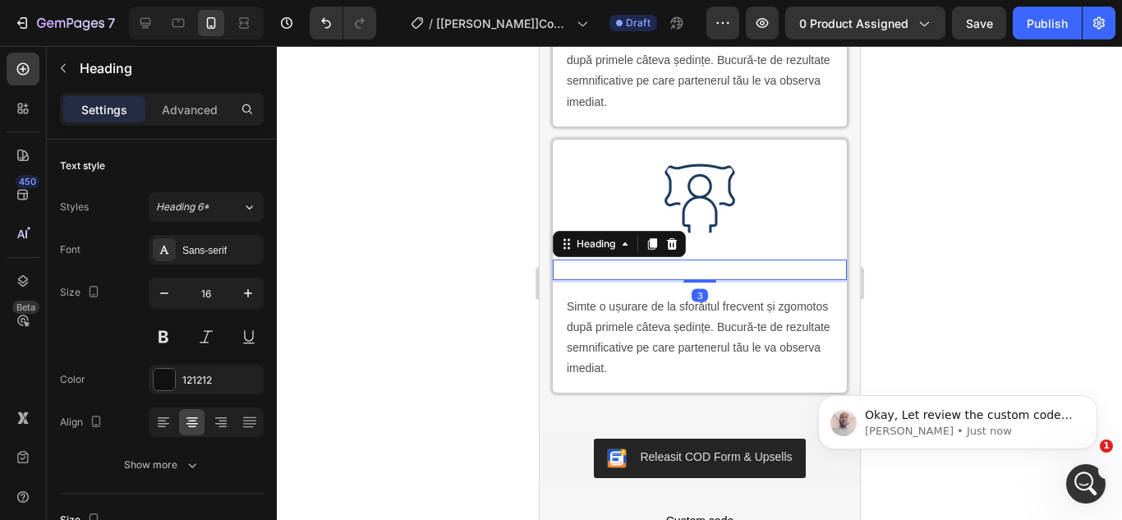
scroll to position [0, 0]
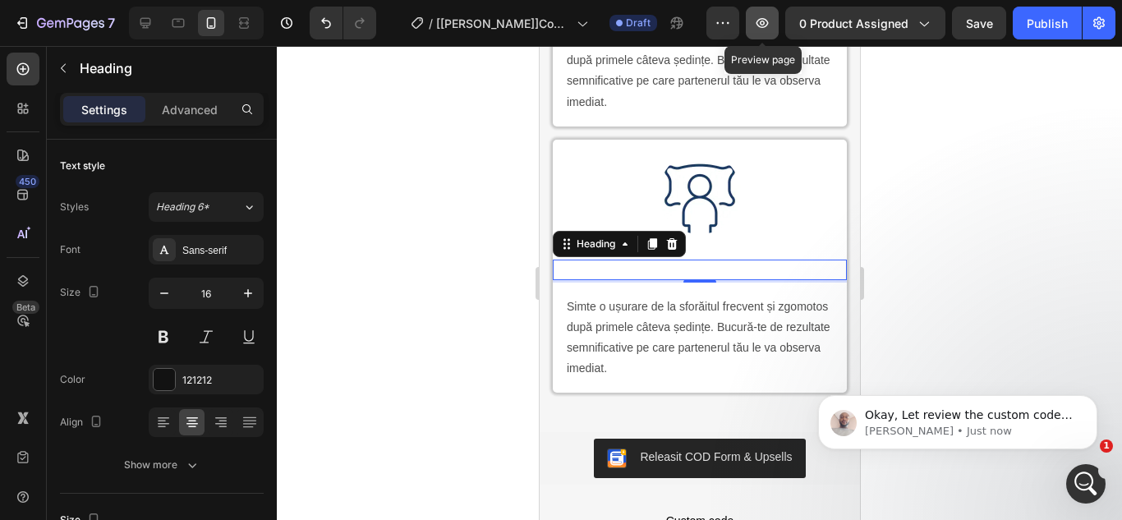
click at [761, 19] on icon "button" at bounding box center [762, 23] width 16 height 16
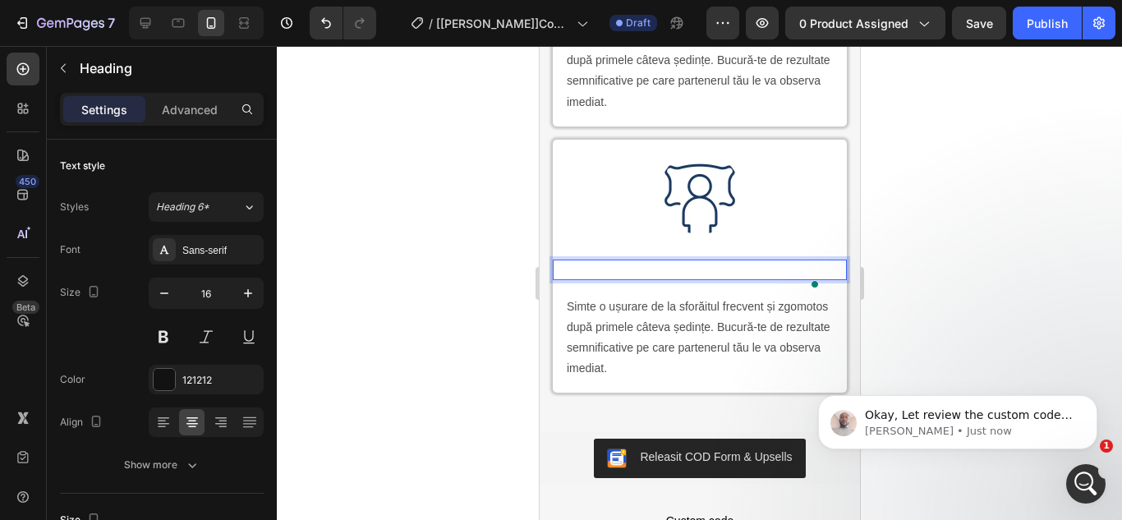
click at [695, 276] on strong "Rezultate vizibile încă de la primele utilizări" at bounding box center [698, 269] width 269 height 14
click at [751, 276] on strong "Rezultate vizibile încă de la primele utilizări" at bounding box center [698, 269] width 269 height 14
click at [724, 276] on strong "Rezultate vizibile încă de la primele utilizări" at bounding box center [698, 269] width 269 height 14
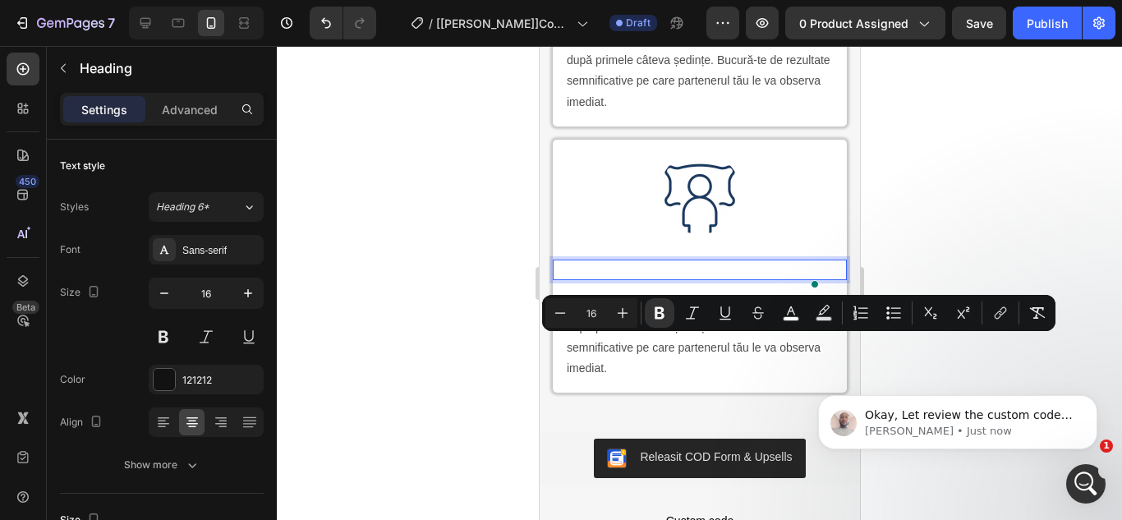
click at [607, 278] on p "Rezultate vizibile încă de la primele utilizări" at bounding box center [698, 269] width 271 height 17
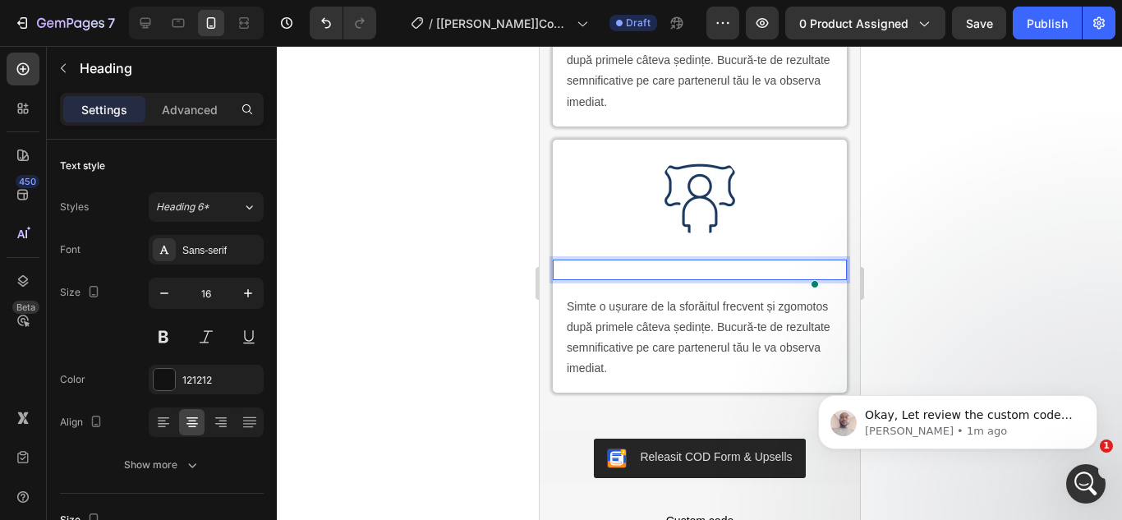
click at [476, 344] on div at bounding box center [699, 283] width 845 height 474
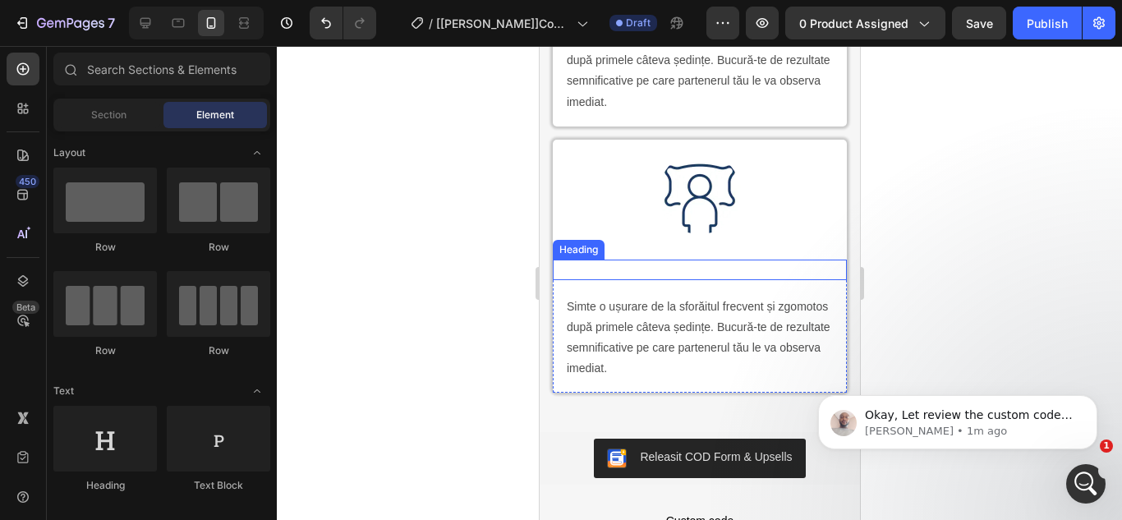
click at [595, 278] on p "⁠⁠⁠⁠⁠⁠⁠ Rezultate vizibile încă de la primele utilizări" at bounding box center [698, 269] width 271 height 17
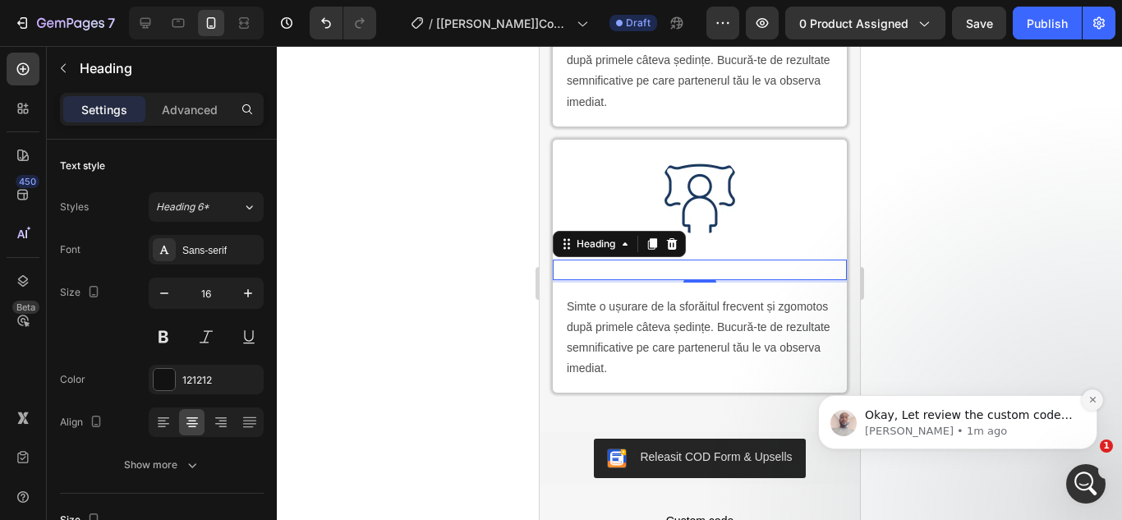
click at [1093, 394] on button "Dismiss notification" at bounding box center [1092, 399] width 21 height 21
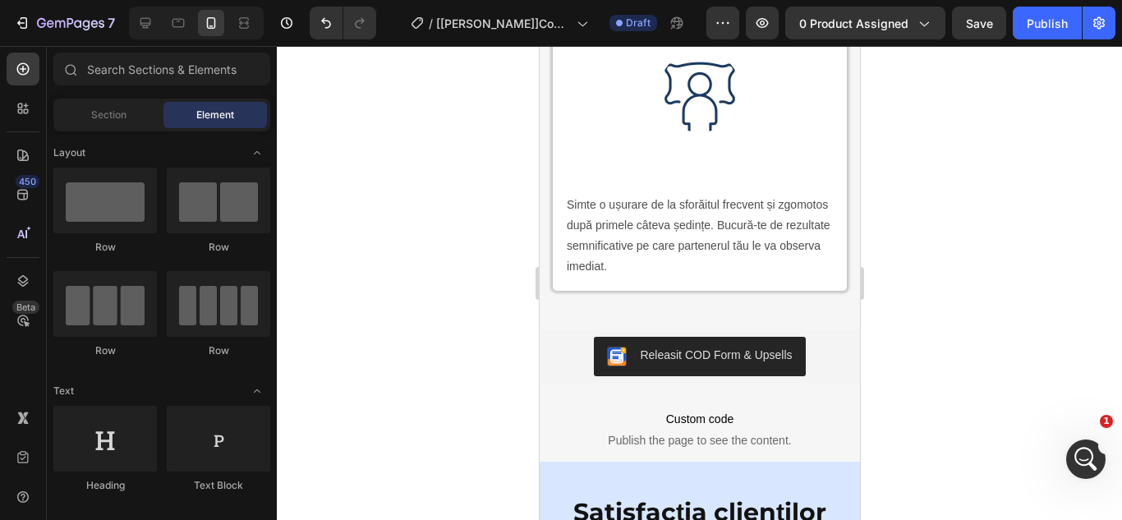
scroll to position [3907, 0]
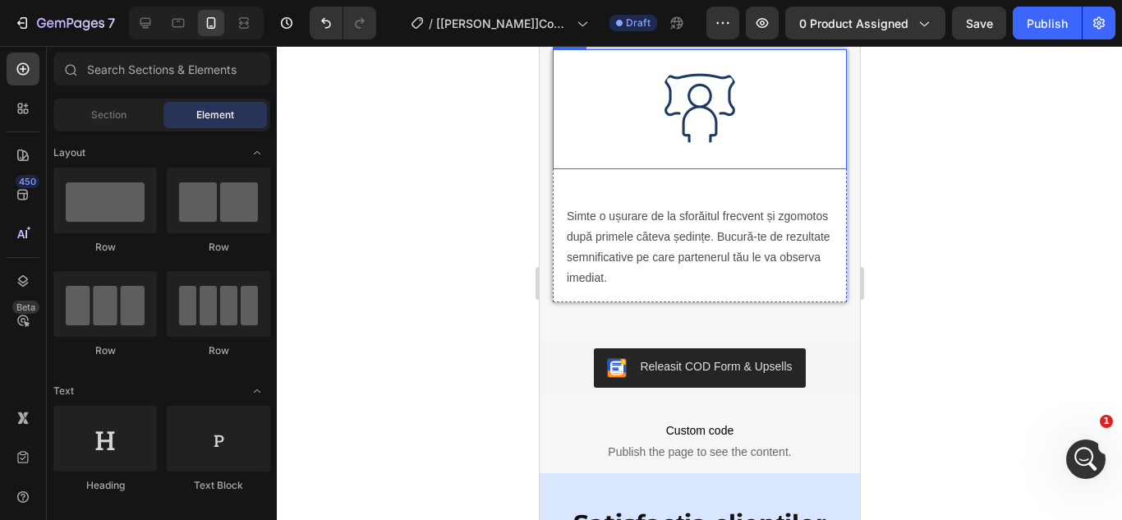
click at [757, 169] on div "Image Row" at bounding box center [699, 109] width 294 height 120
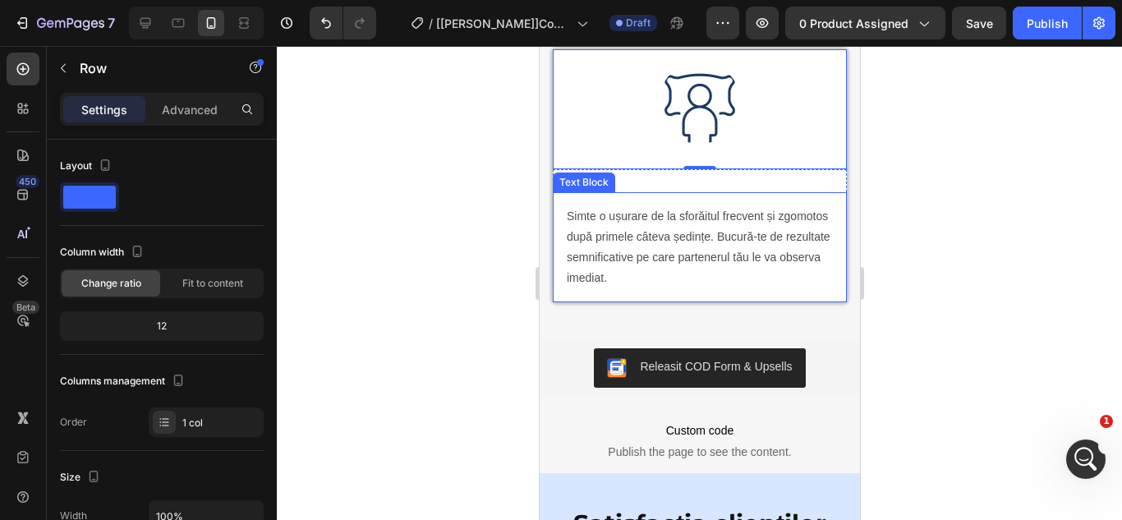
click at [724, 287] on div "Simte o ușurare de la sforăitul frecvent și zgomotos după primele câteva ședinț…" at bounding box center [699, 247] width 294 height 111
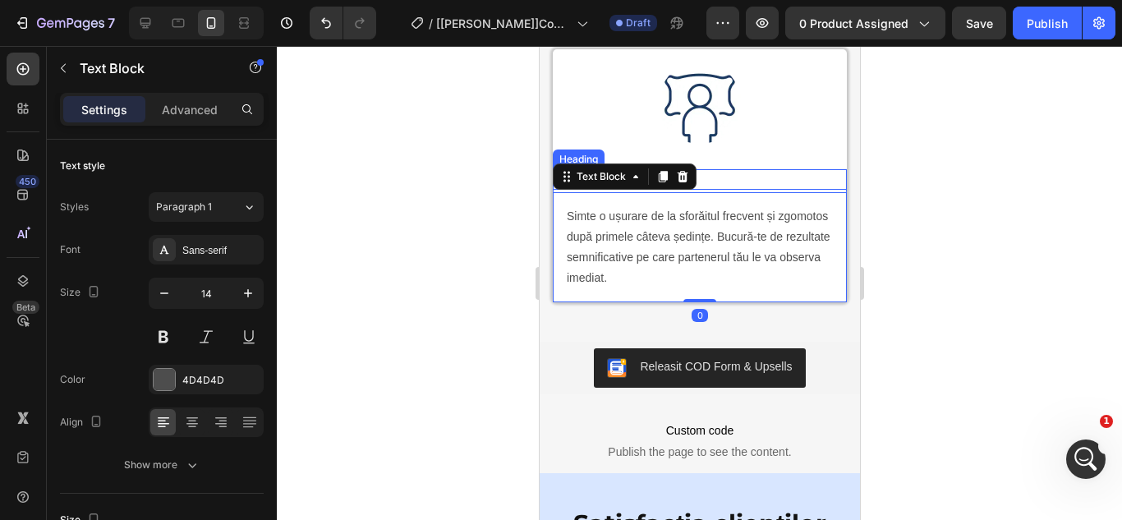
click at [733, 188] on p "⁠⁠⁠⁠⁠⁠⁠ Rezultate vizibile încă de la primele utilizări" at bounding box center [698, 179] width 271 height 17
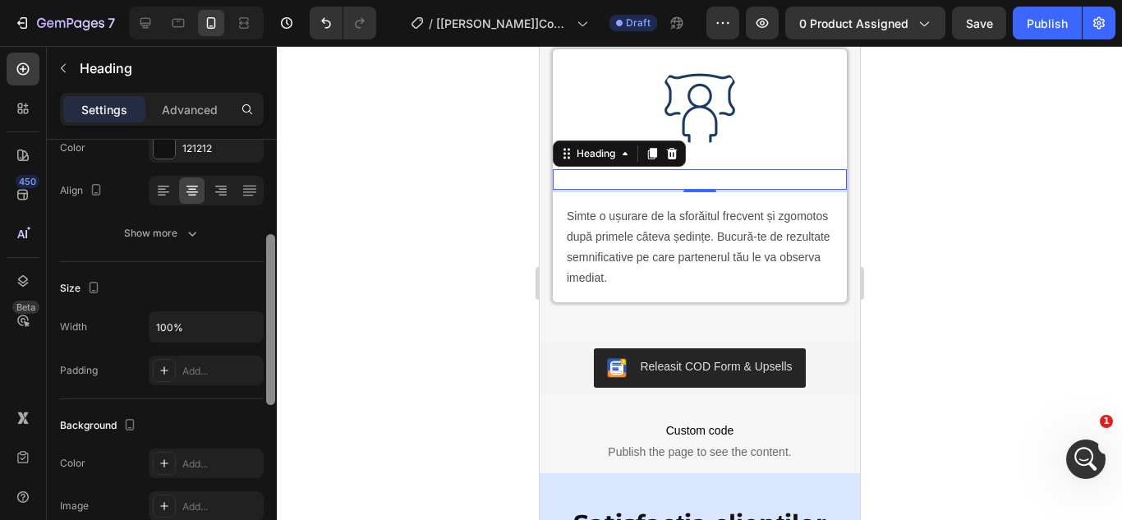
scroll to position [228, 0]
drag, startPoint x: 270, startPoint y: 180, endPoint x: 270, endPoint y: 271, distance: 91.2
click at [270, 271] on div at bounding box center [270, 316] width 9 height 171
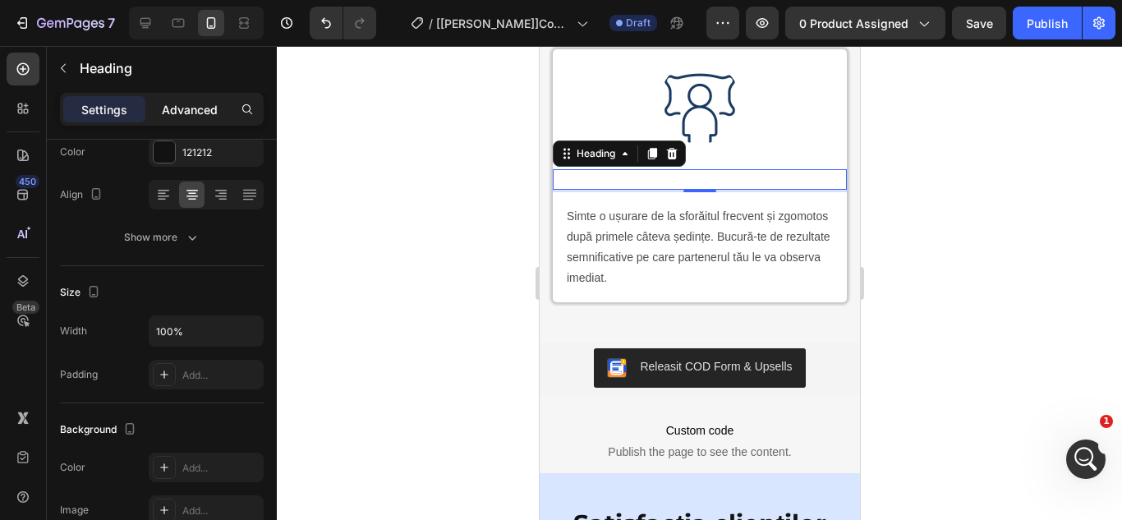
click at [202, 118] on div "Advanced" at bounding box center [190, 109] width 82 height 26
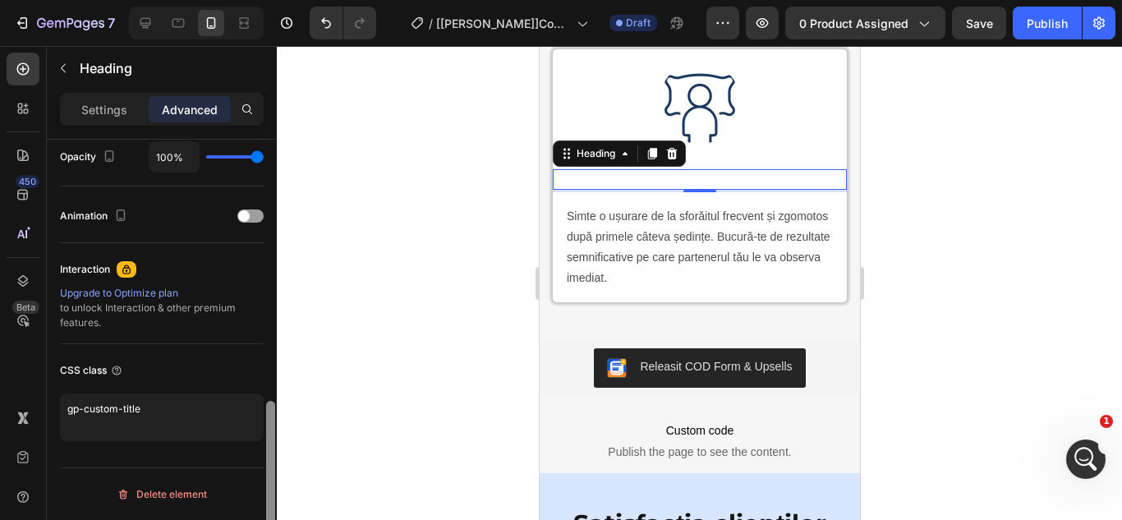
scroll to position [0, 0]
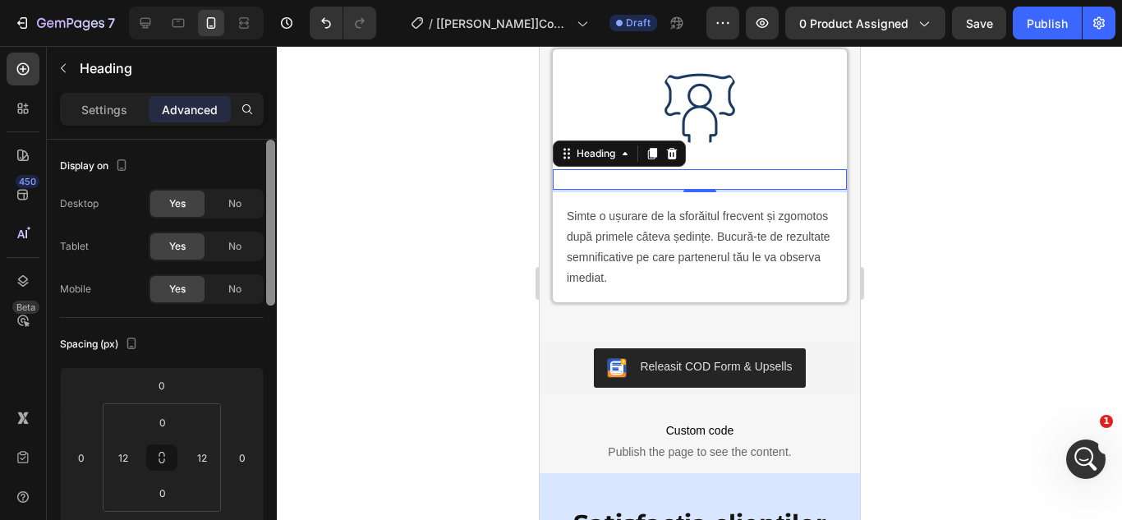
drag, startPoint x: 273, startPoint y: 246, endPoint x: 285, endPoint y: 113, distance: 133.6
click at [285, 0] on div "7 Version history / [Henry]Copy of [Ethan GemPages]Copy of Somn Tăcut — Antrena…" at bounding box center [561, 0] width 1122 height 0
click at [99, 108] on p "Settings" at bounding box center [104, 109] width 46 height 17
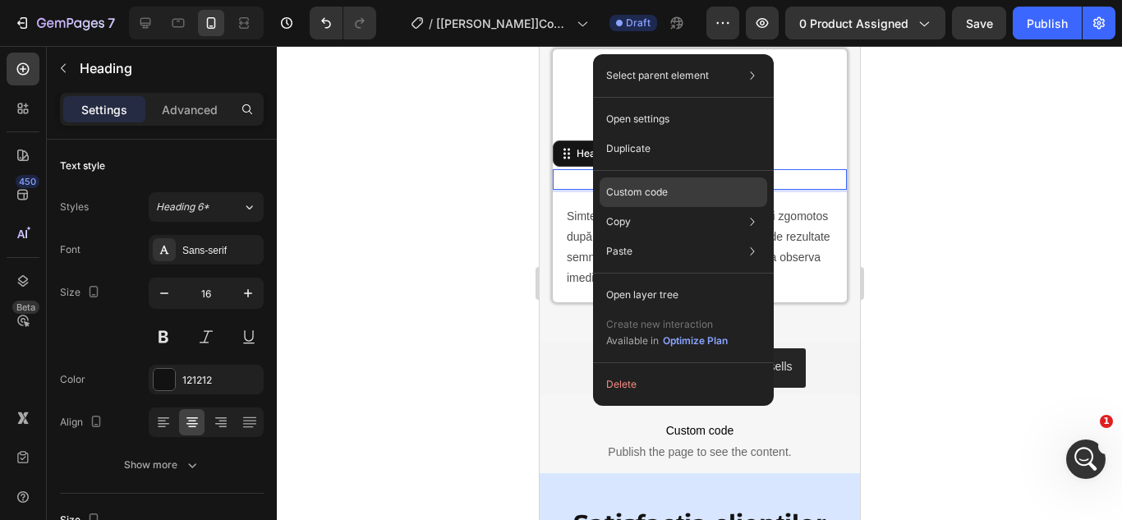
click at [643, 185] on p "Custom code" at bounding box center [637, 192] width 62 height 15
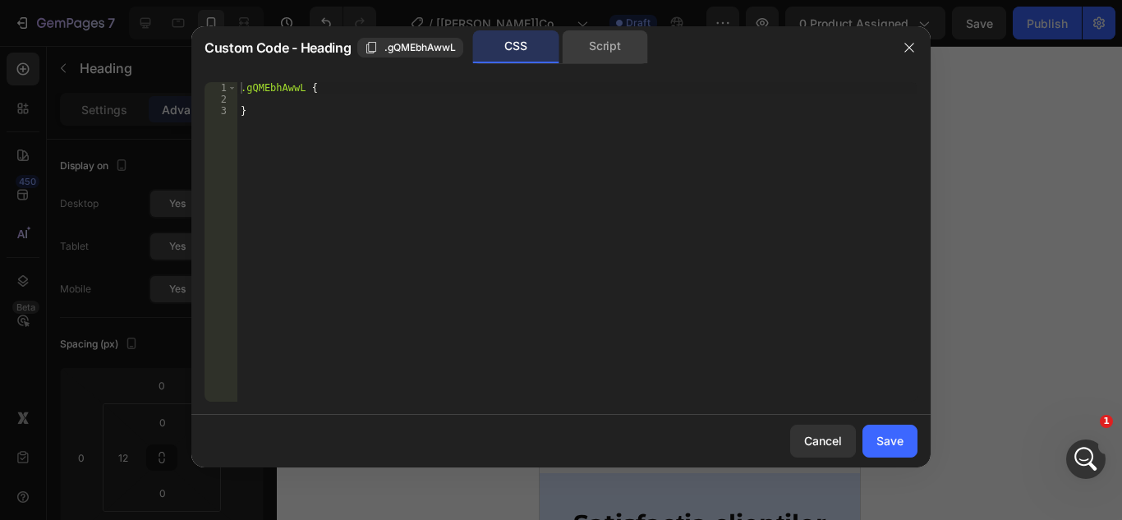
click at [599, 53] on div "Script" at bounding box center [605, 46] width 86 height 33
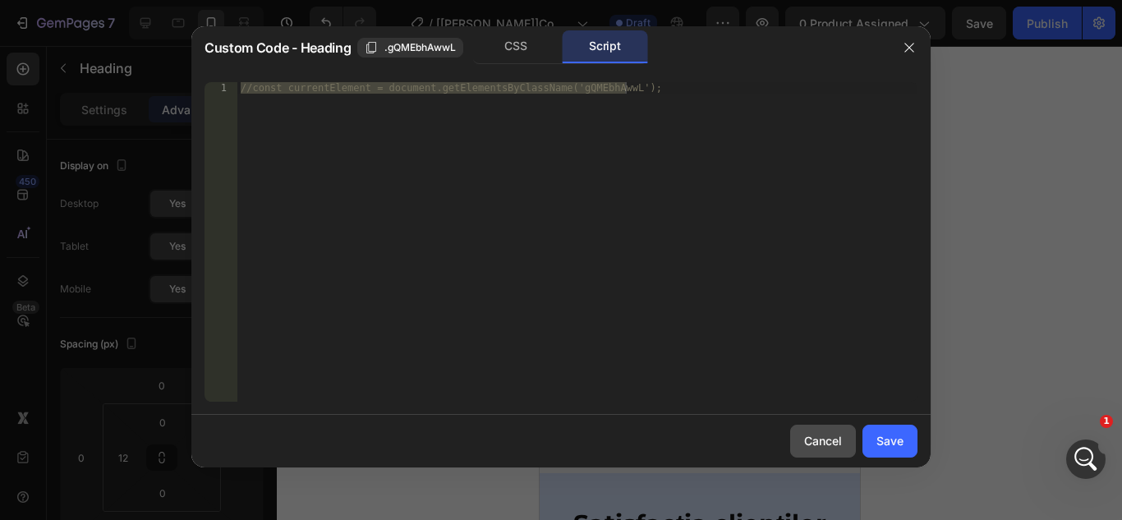
click at [812, 432] on div "Cancel" at bounding box center [823, 440] width 38 height 17
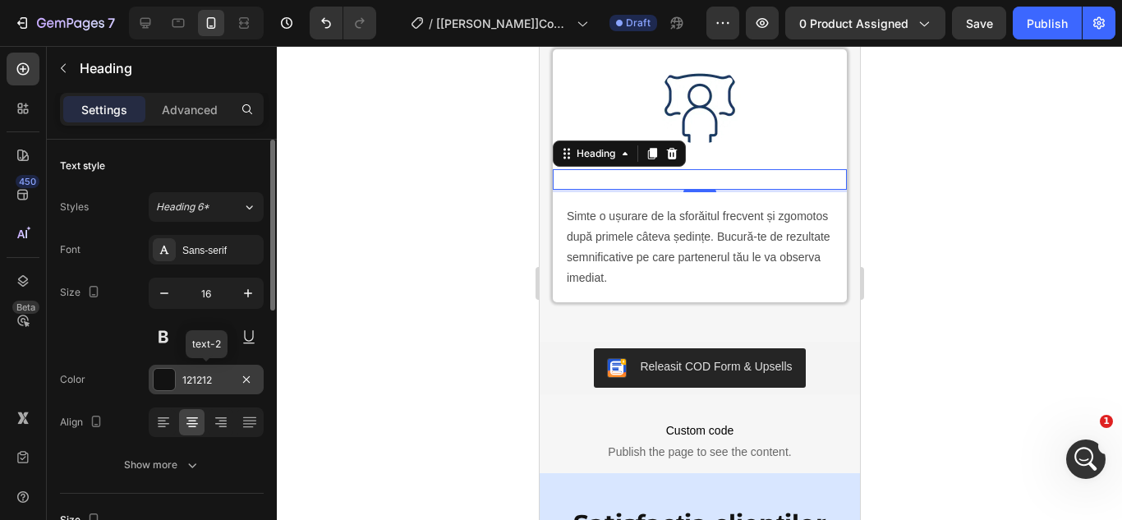
click at [201, 380] on div "121212" at bounding box center [206, 380] width 48 height 15
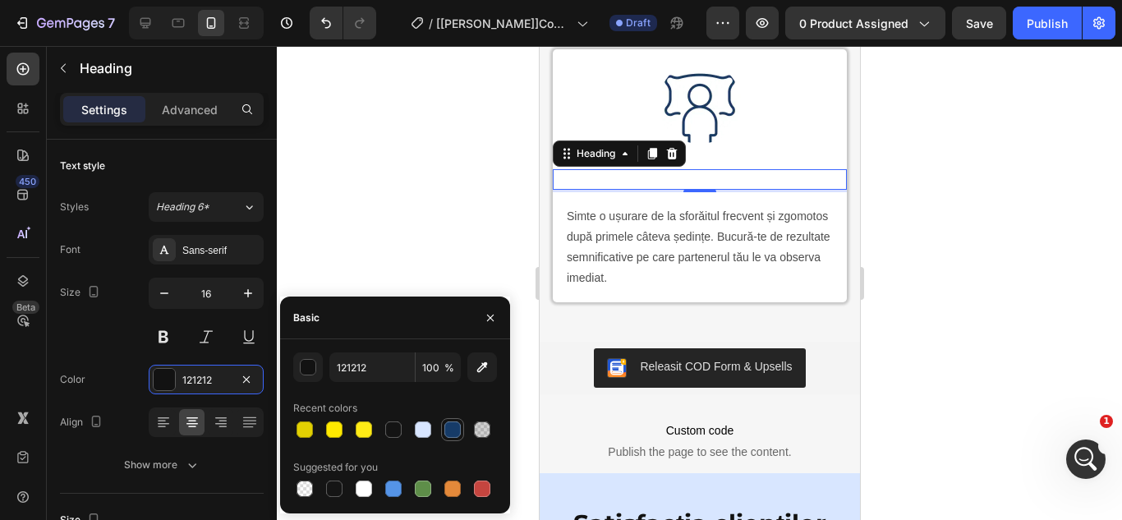
click at [457, 432] on div at bounding box center [452, 429] width 16 height 16
type input "163B68"
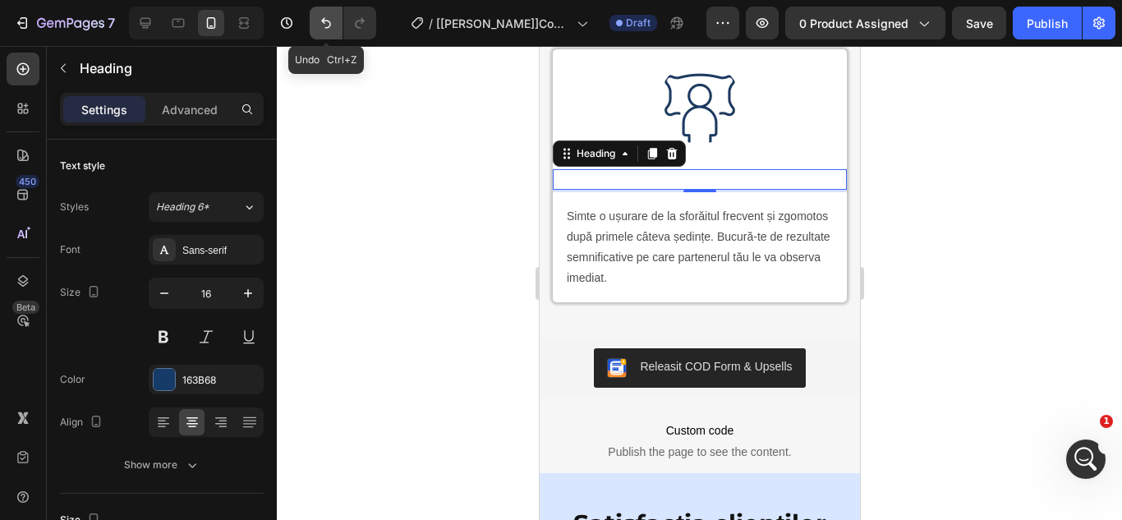
click at [326, 25] on icon "Undo/Redo" at bounding box center [326, 23] width 16 height 16
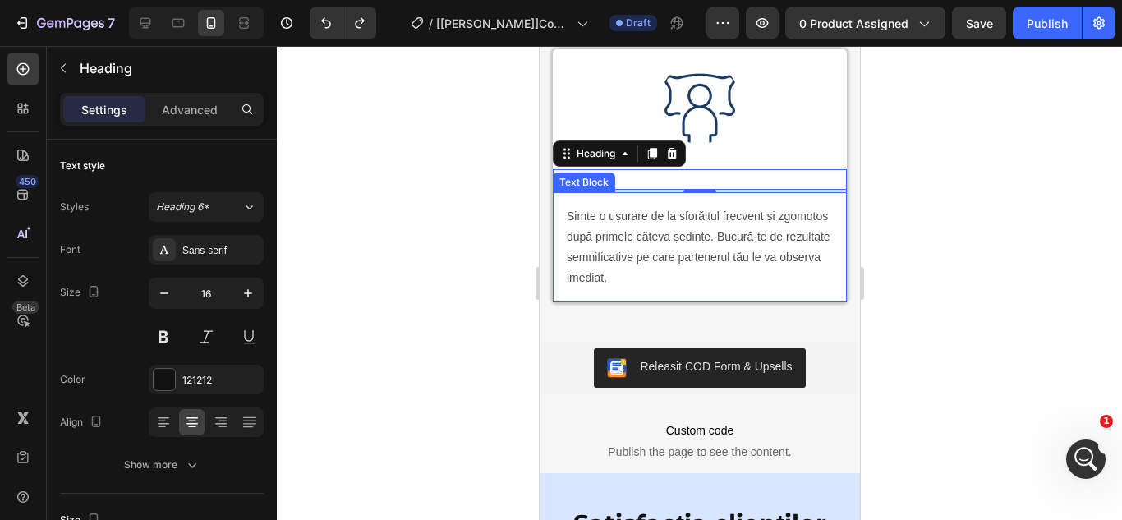
click at [689, 289] on p "Simte o ușurare de la sforăitul frecvent și zgomotos după primele câteva ședinț…" at bounding box center [699, 247] width 266 height 83
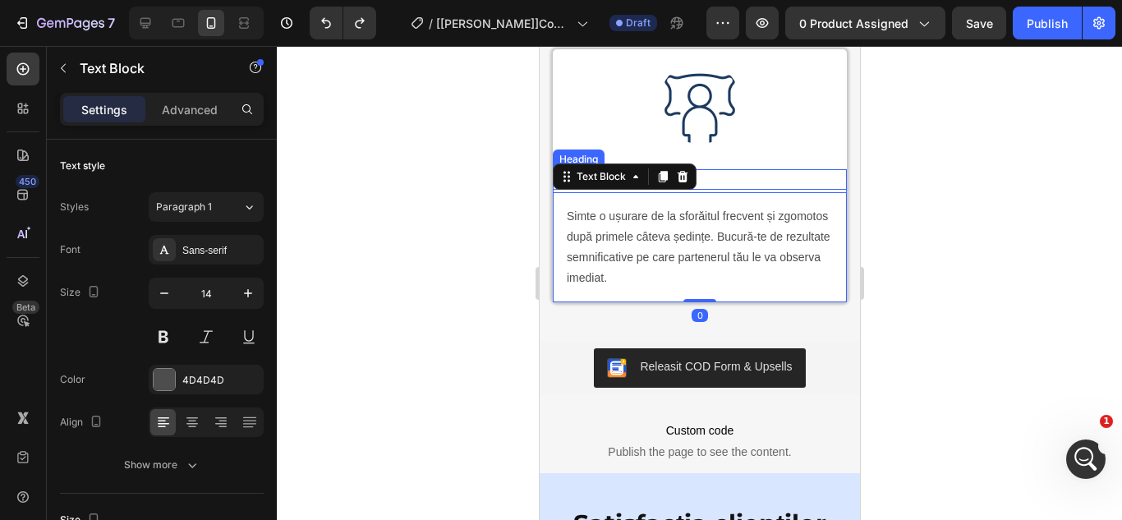
click at [749, 186] on strong "Rezultate vizibile încă de la primele utilizări" at bounding box center [698, 179] width 269 height 14
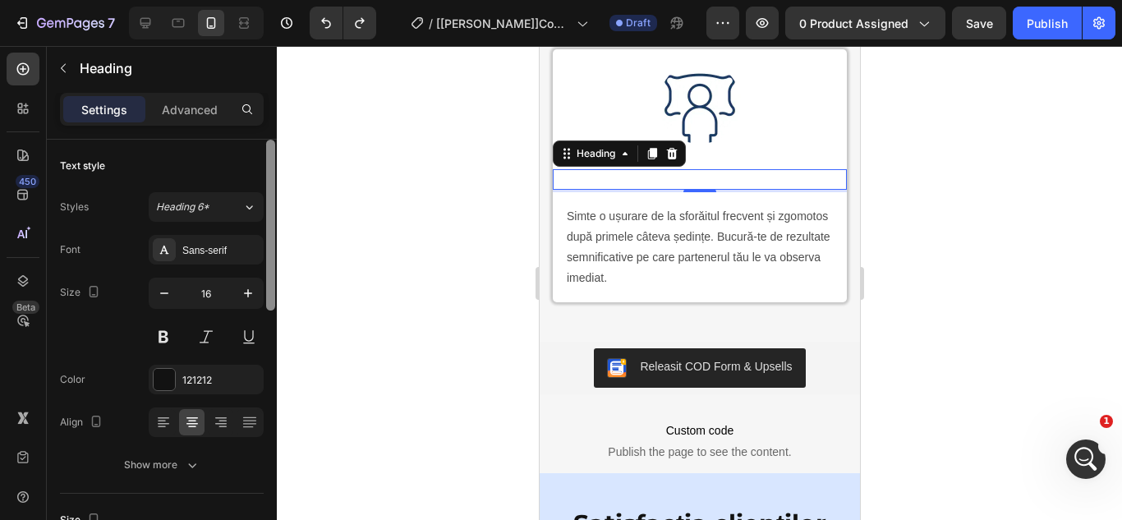
drag, startPoint x: 271, startPoint y: 222, endPoint x: 267, endPoint y: 148, distance: 74.0
click at [267, 148] on div at bounding box center [270, 225] width 9 height 171
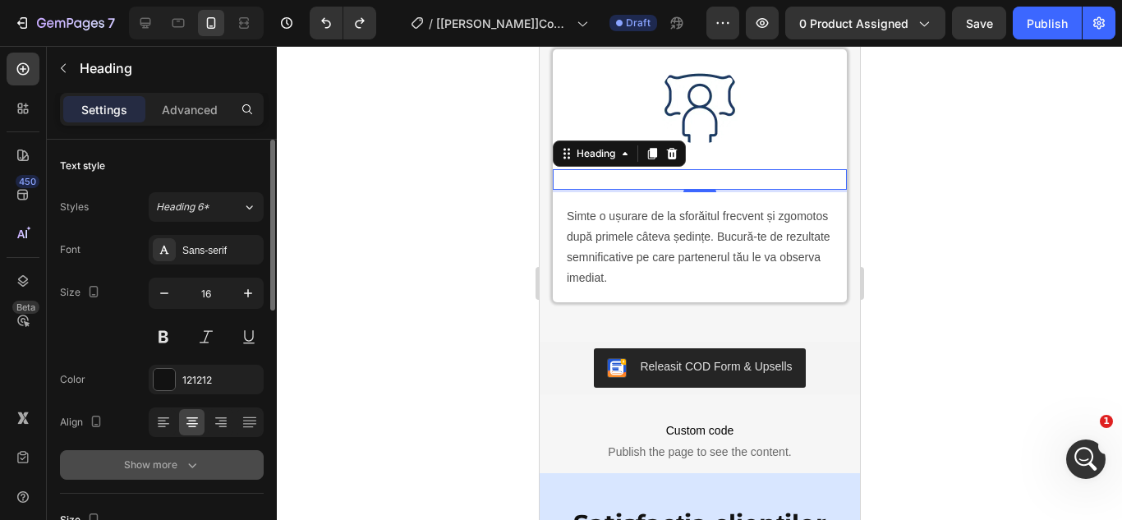
click at [184, 469] on icon "button" at bounding box center [192, 465] width 16 height 16
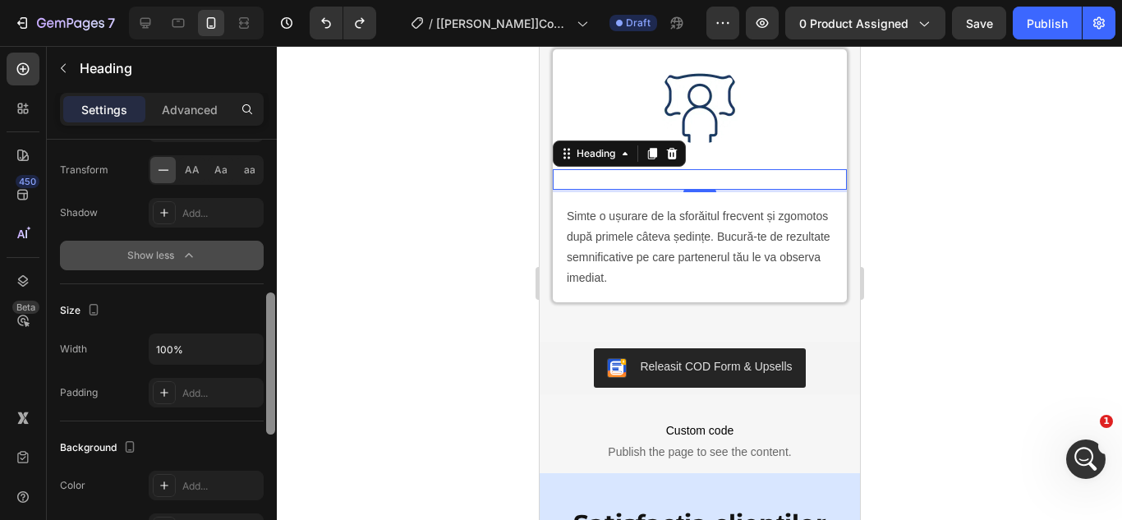
scroll to position [435, 0]
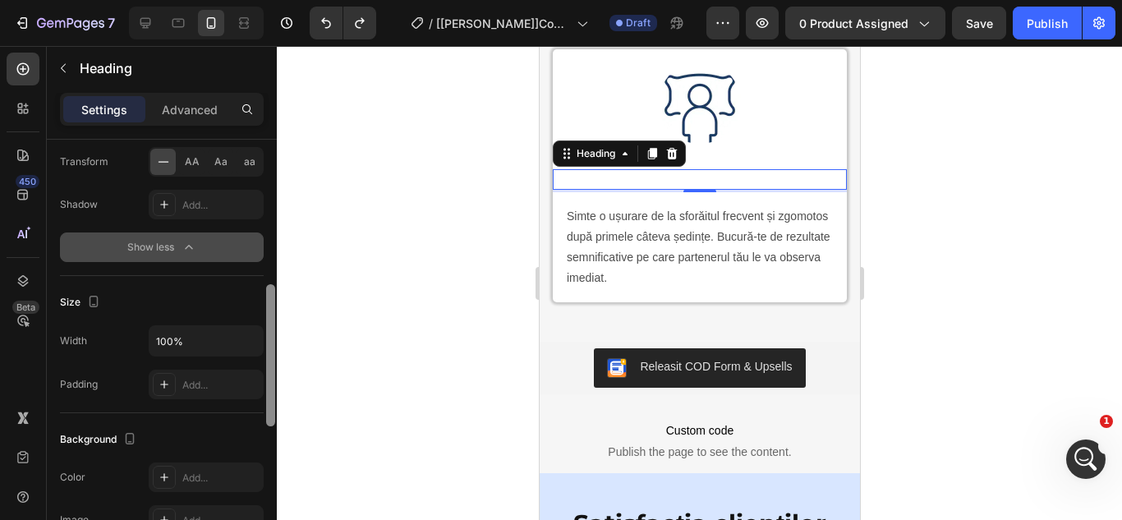
drag, startPoint x: 269, startPoint y: 285, endPoint x: 262, endPoint y: 459, distance: 174.3
click at [262, 459] on div "Text style Styles Heading 6* Font Sans-serif Size 16 Color 121212 Align Font we…" at bounding box center [162, 353] width 230 height 427
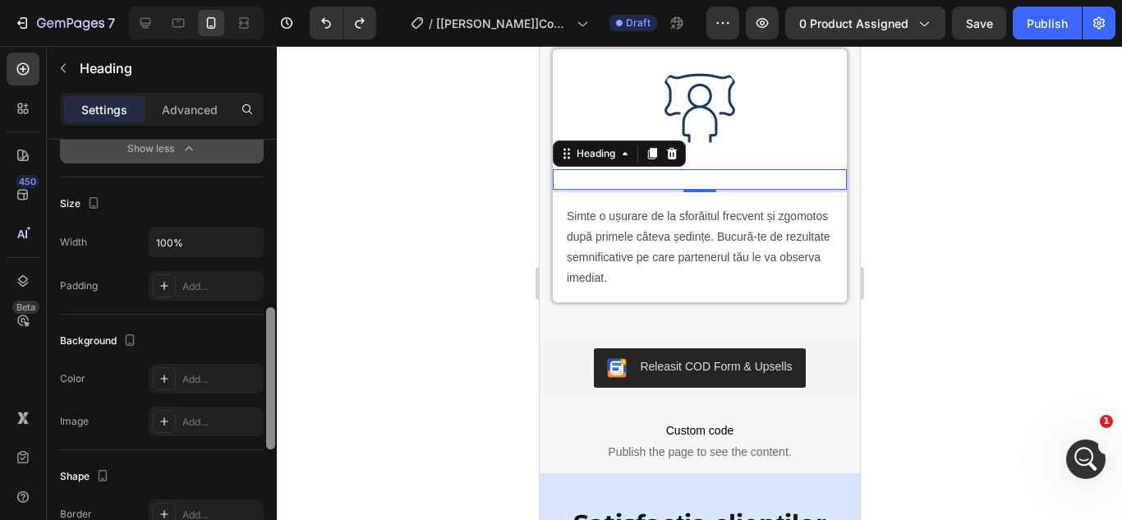
scroll to position [540, 0]
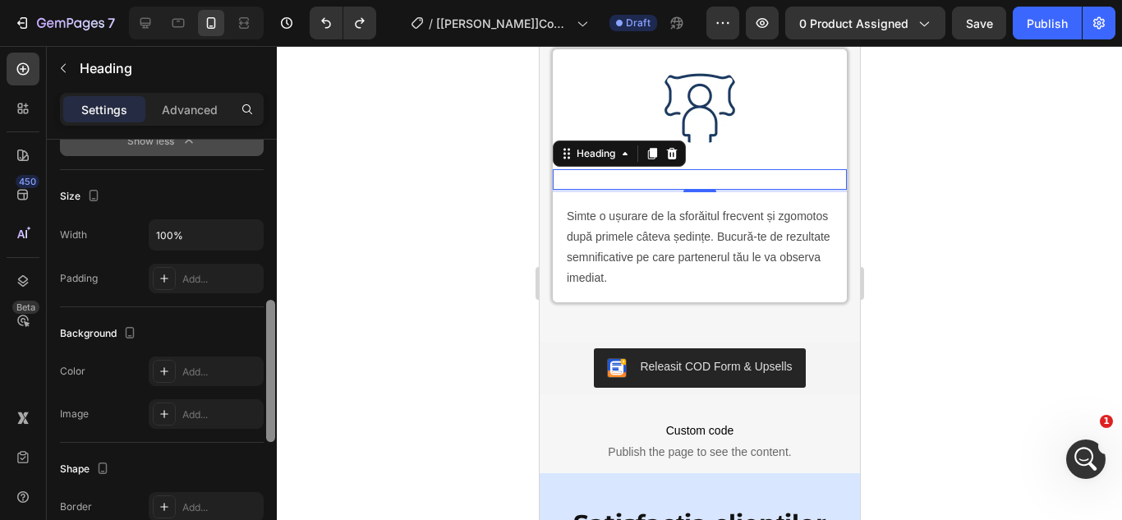
drag, startPoint x: 273, startPoint y: 414, endPoint x: 269, endPoint y: 449, distance: 35.6
click at [269, 442] on div at bounding box center [270, 371] width 9 height 142
click at [203, 363] on div "Add..." at bounding box center [206, 371] width 115 height 30
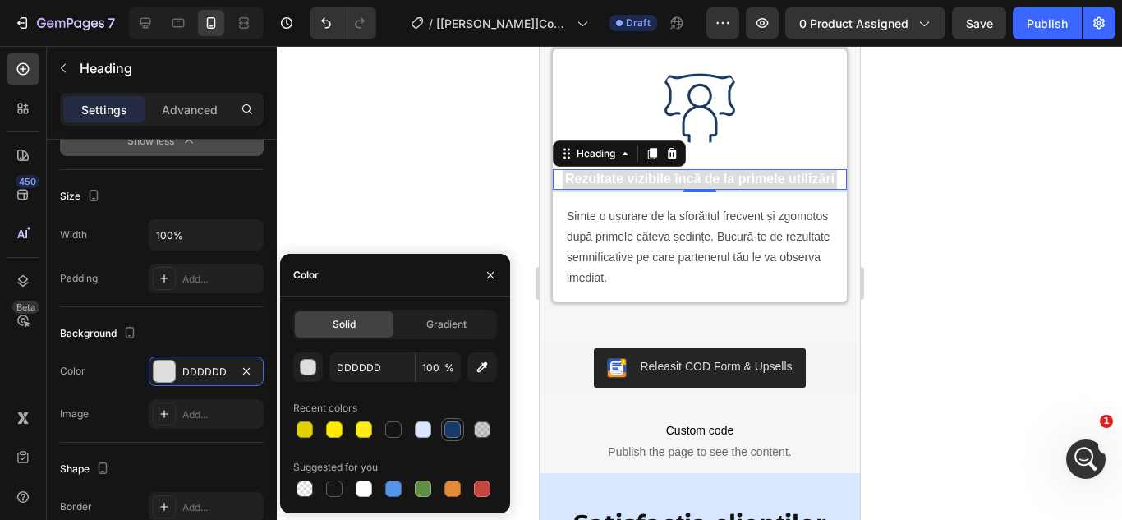
click at [453, 428] on div at bounding box center [452, 429] width 16 height 16
type input "163B68"
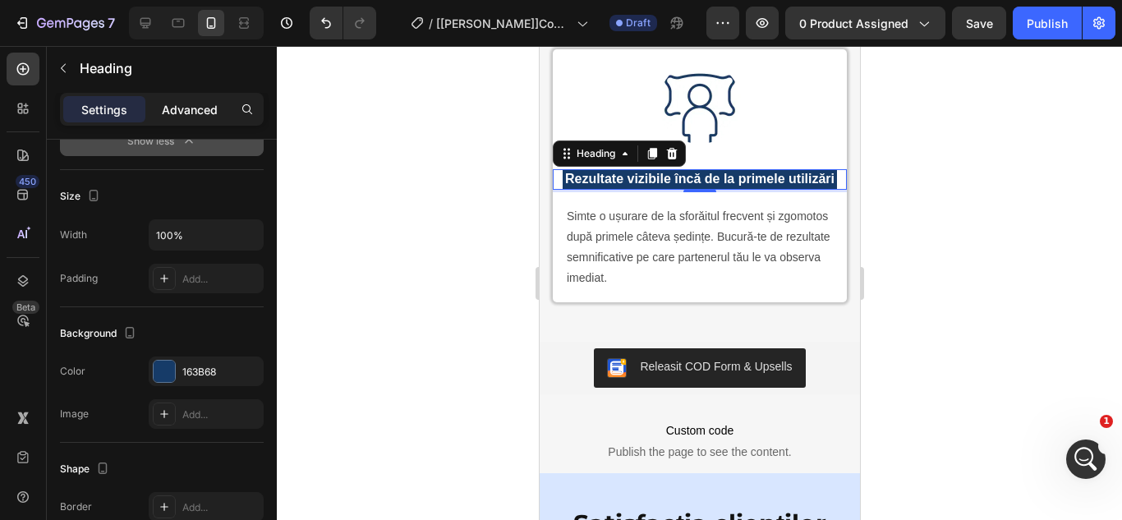
click at [180, 111] on p "Advanced" at bounding box center [190, 109] width 56 height 17
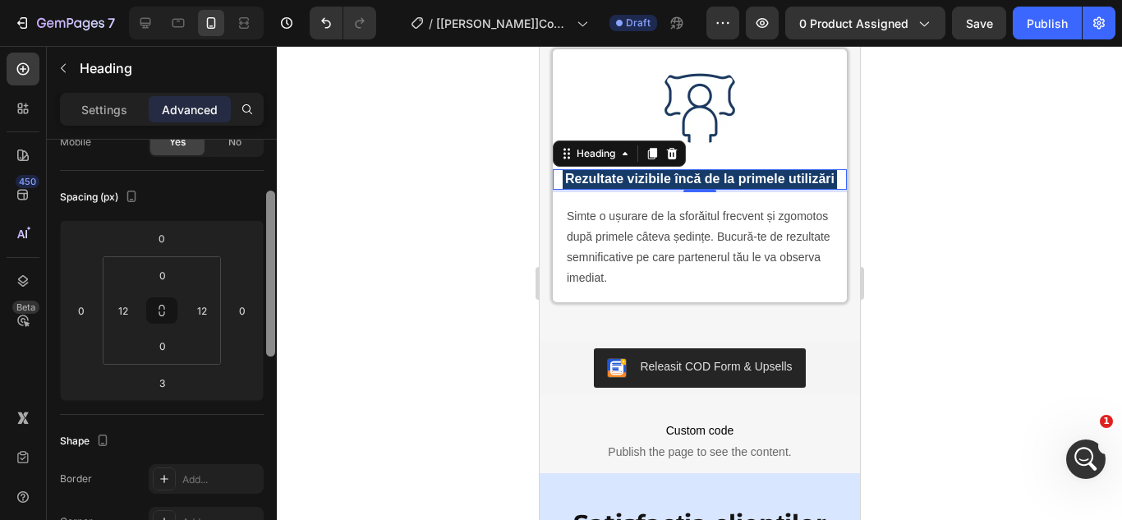
drag, startPoint x: 269, startPoint y: 366, endPoint x: 279, endPoint y: 213, distance: 153.2
click at [279, 0] on div "7 Version history / [Henry]Copy of [Ethan GemPages]Copy of Somn Tăcut — Antrena…" at bounding box center [561, 0] width 1122 height 0
click at [209, 310] on input "12" at bounding box center [202, 308] width 25 height 25
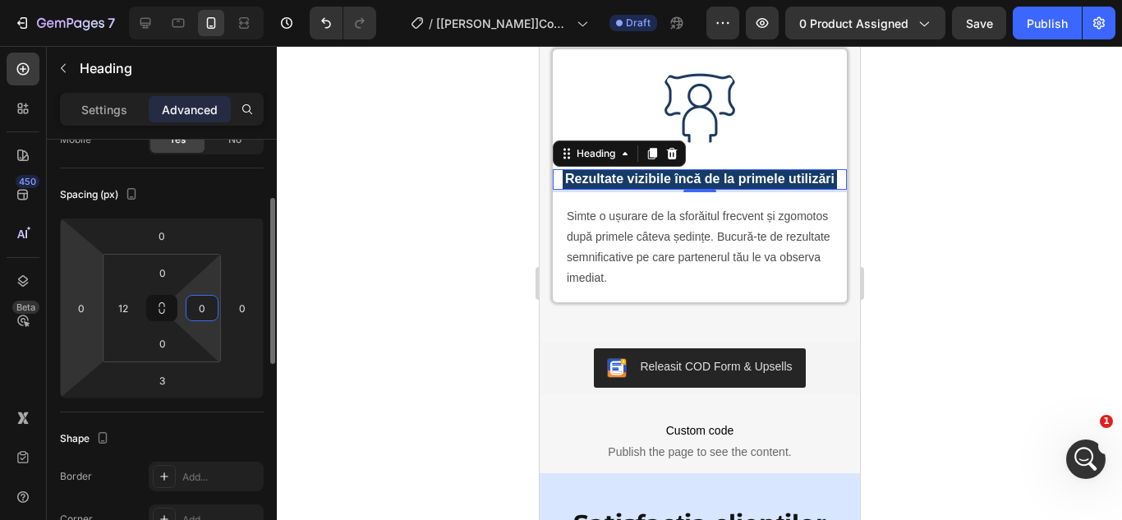
click at [84, 0] on html "7 Version history / [Henry]Copy of [Ethan GemPages]Copy of Somn Tăcut — Antrena…" at bounding box center [561, 0] width 1122 height 0
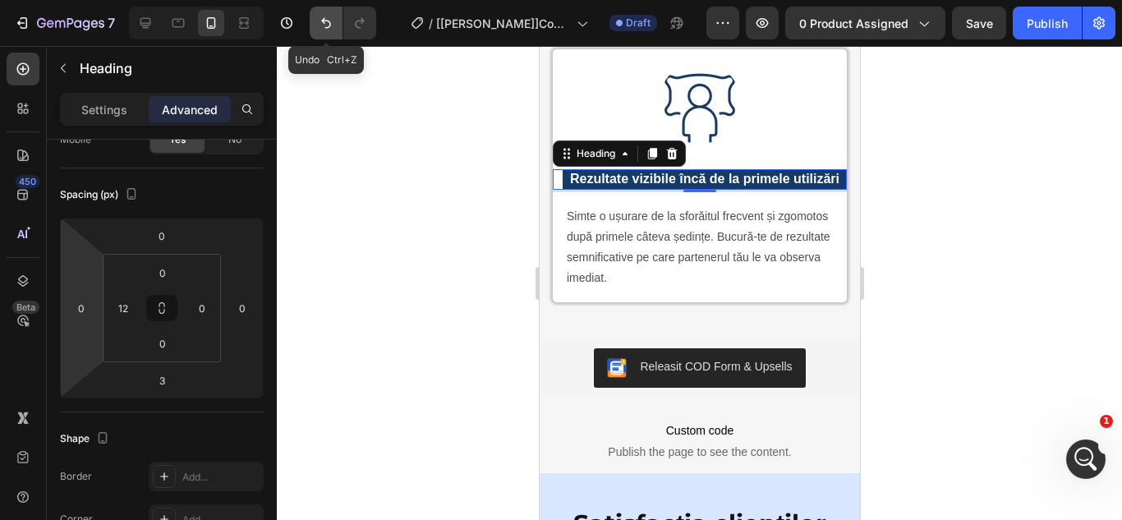
click at [324, 17] on icon "Undo/Redo" at bounding box center [326, 23] width 16 height 16
click at [326, 21] on icon "Undo/Redo" at bounding box center [326, 23] width 10 height 11
type input "12"
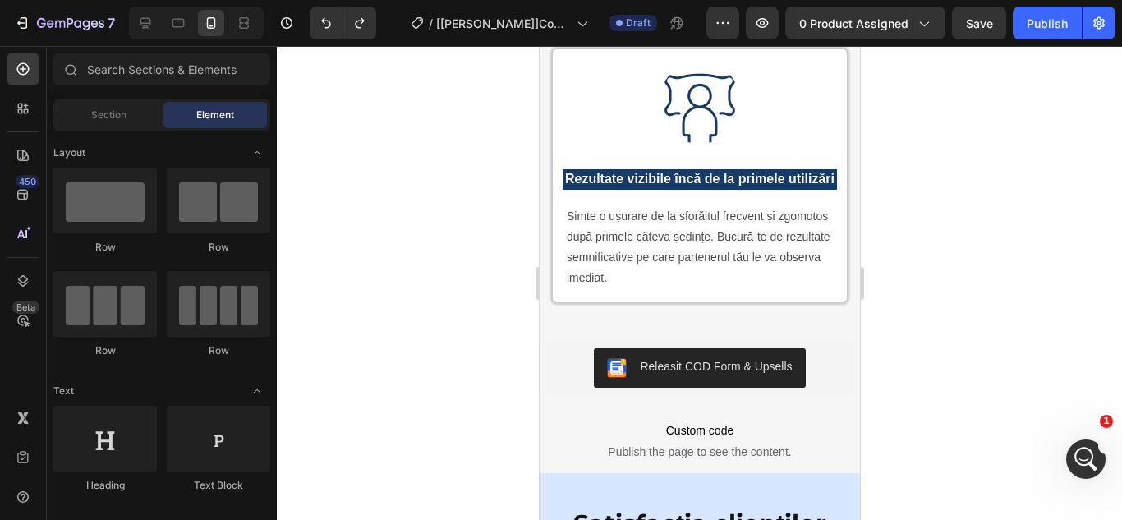
scroll to position [3896, 0]
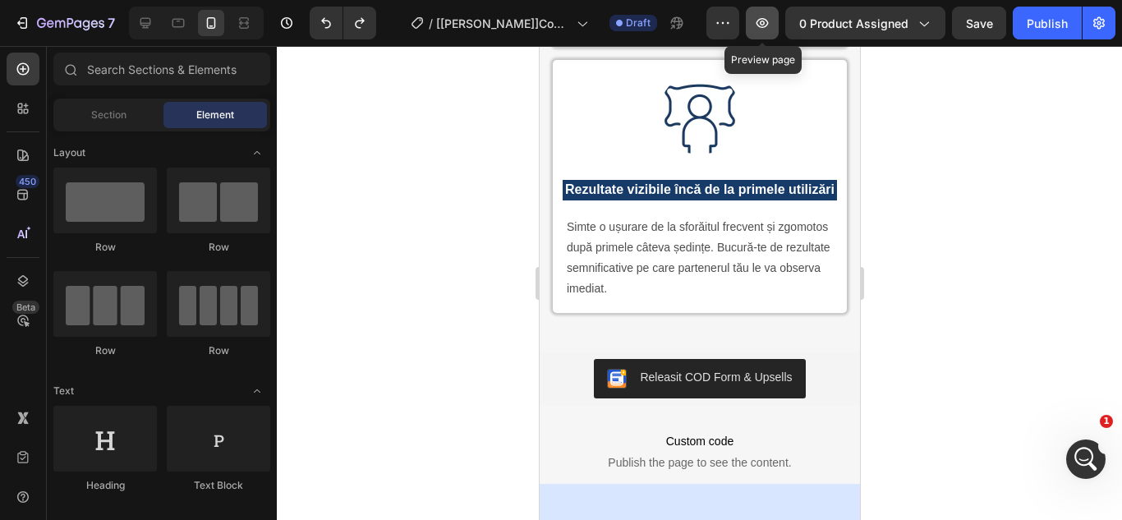
click at [762, 21] on icon "button" at bounding box center [762, 23] width 16 height 16
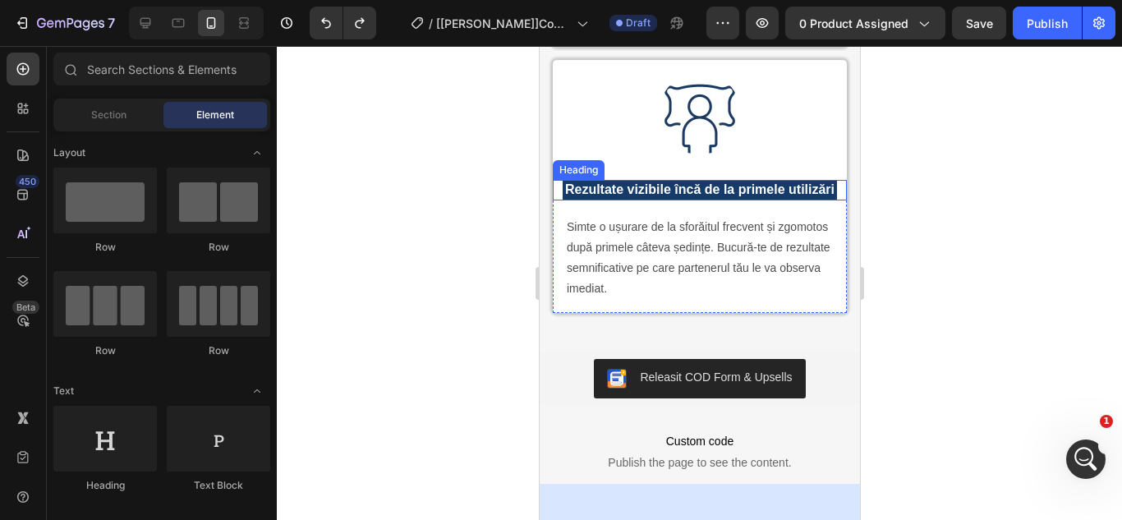
click at [684, 196] on strong "Rezultate vizibile încă de la primele utilizări" at bounding box center [698, 189] width 269 height 14
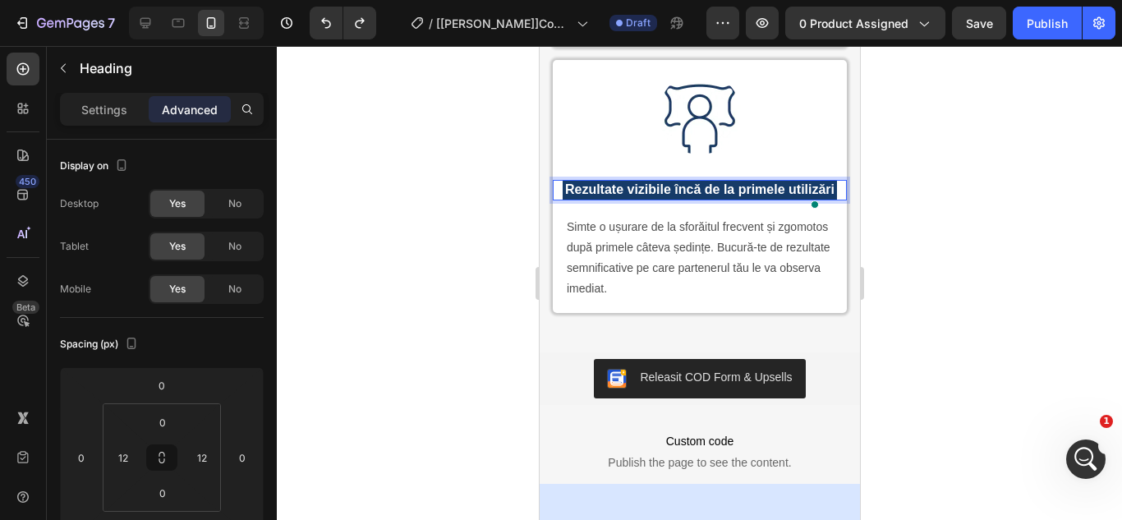
click at [717, 199] on p "Rezultate vizibile încă de la primele utilizări" at bounding box center [698, 190] width 271 height 17
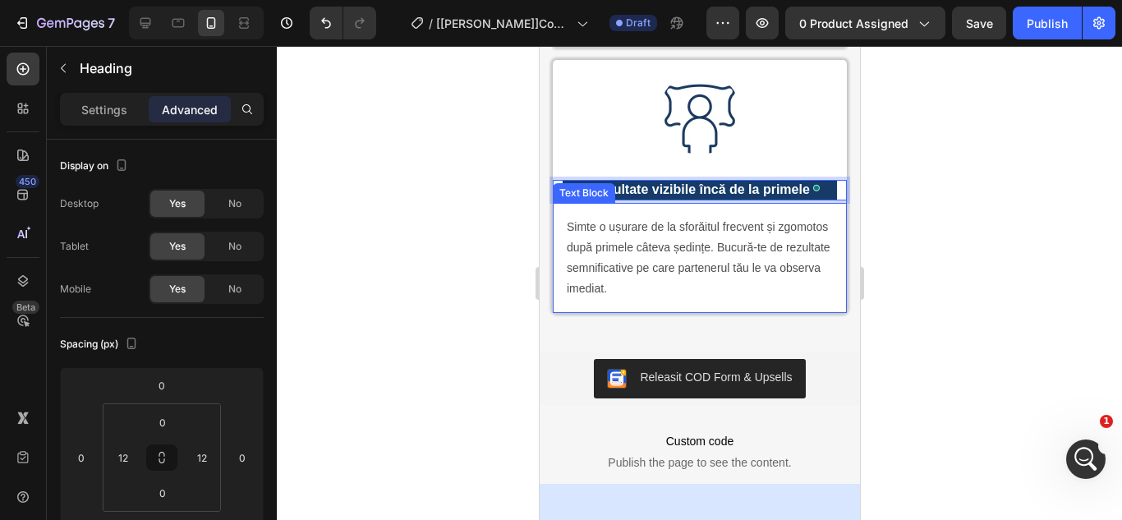
click at [688, 300] on p "Simte o ușurare de la sforăitul frecvent și zgomotos după primele câteva ședinț…" at bounding box center [699, 258] width 266 height 83
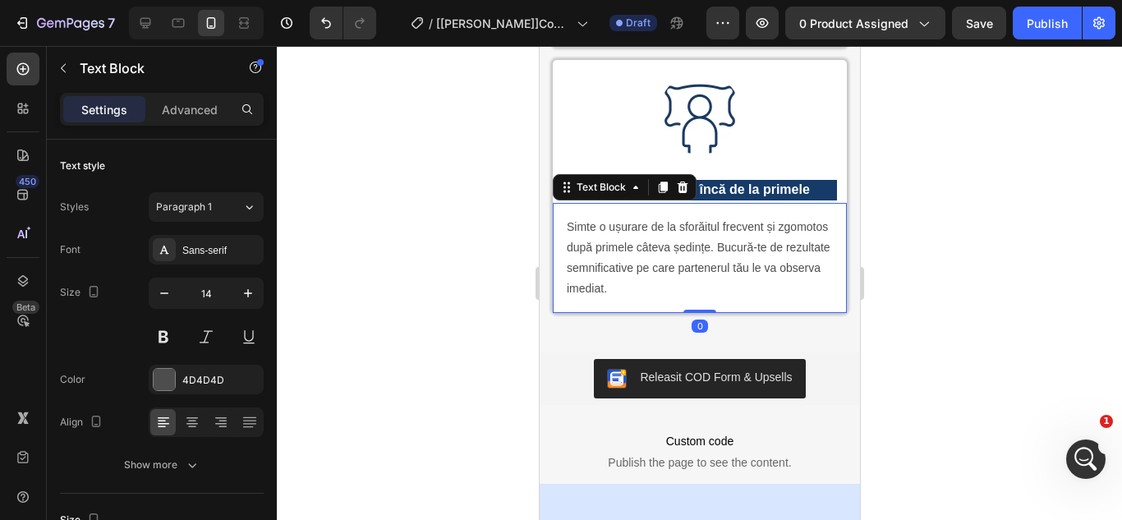
click at [675, 300] on p "Simte o ușurare de la sforăitul frecvent și zgomotos după primele câteva ședinț…" at bounding box center [699, 258] width 266 height 83
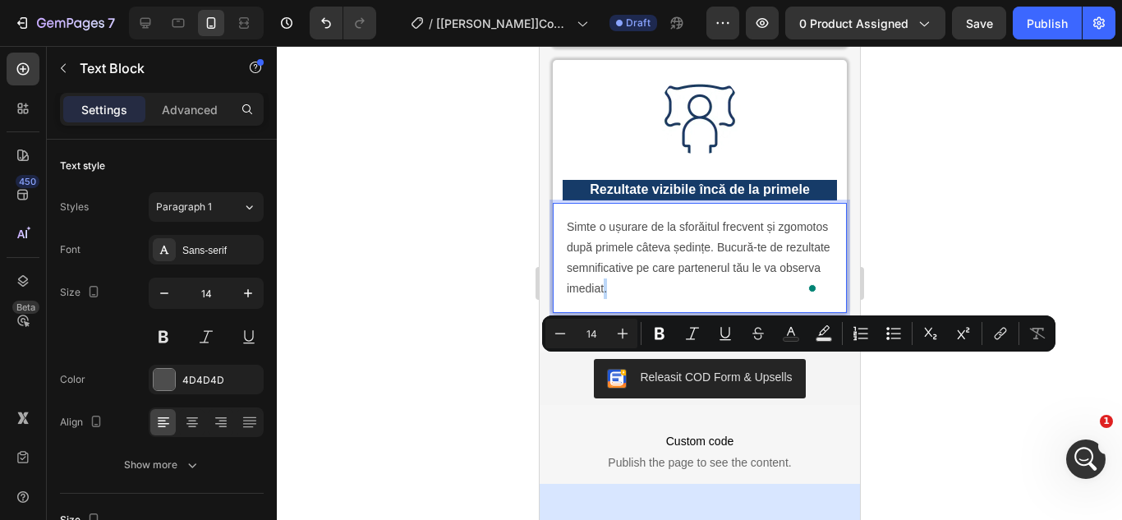
click at [675, 300] on p "Simte o ușurare de la sforăitul frecvent și zgomotos după primele câteva ședinț…" at bounding box center [699, 258] width 266 height 83
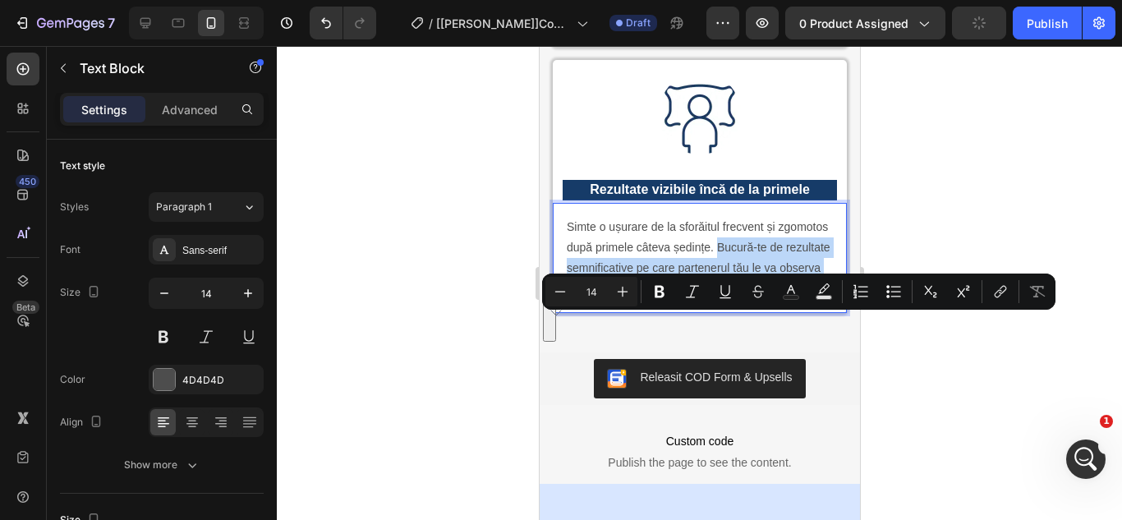
drag, startPoint x: 675, startPoint y: 366, endPoint x: 770, endPoint y: 328, distance: 102.5
click at [770, 300] on p "Simte o ușurare de la sforăitul frecvent și zgomotos după primele câteva ședinț…" at bounding box center [699, 258] width 266 height 83
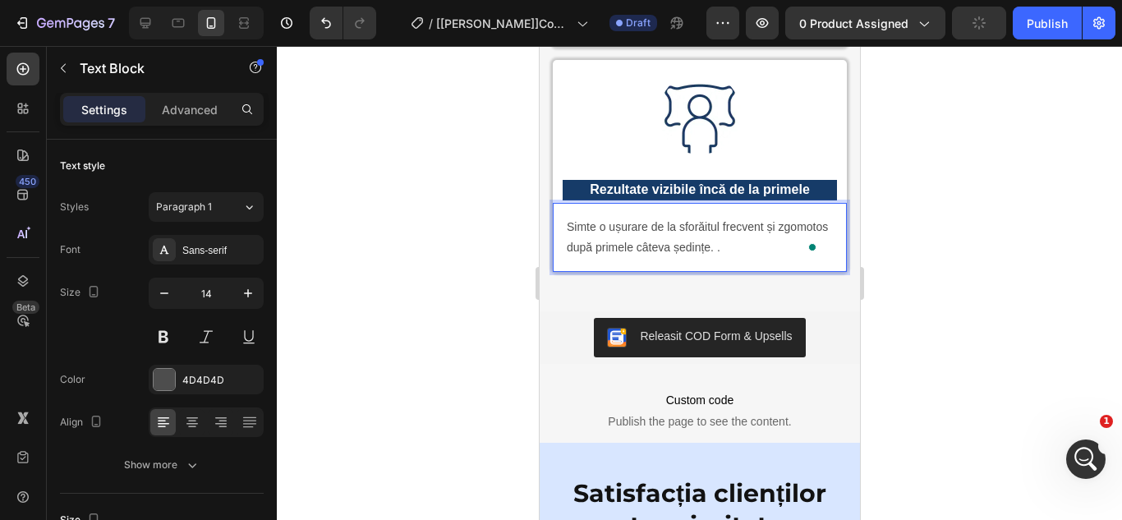
click at [887, 317] on div at bounding box center [699, 283] width 845 height 474
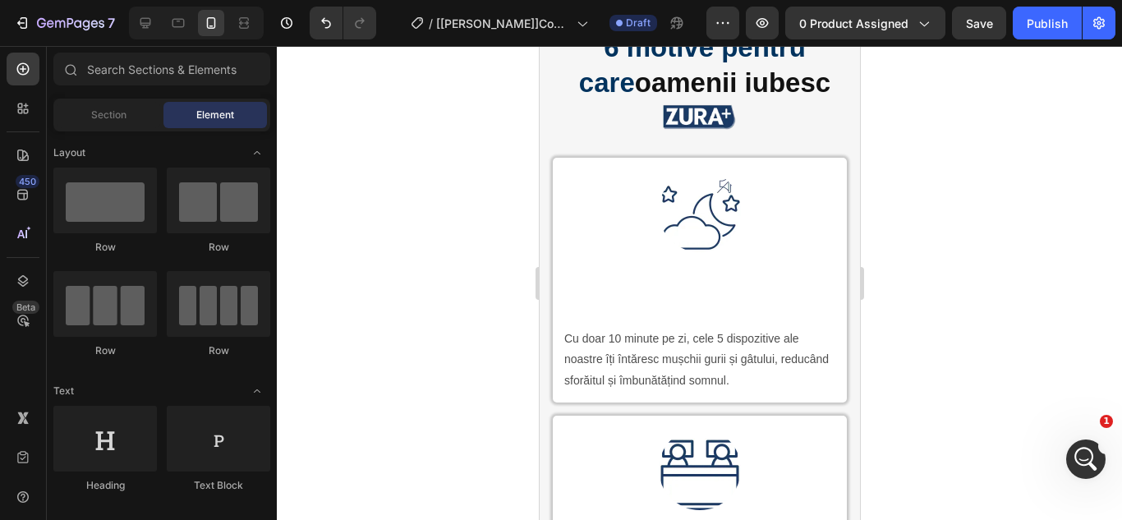
scroll to position [2381, 0]
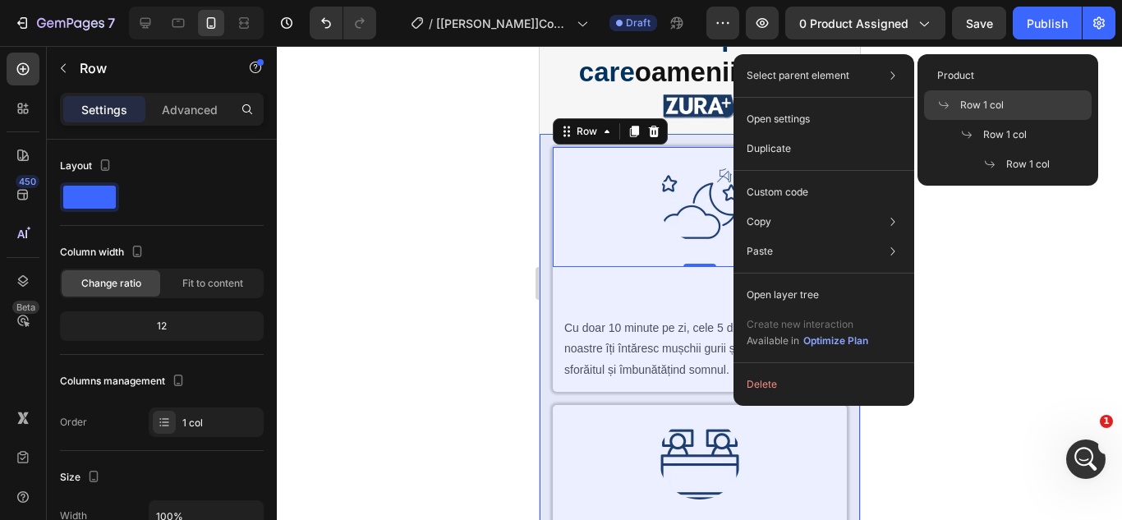
click at [990, 102] on span "Row 1 col" at bounding box center [982, 105] width 44 height 15
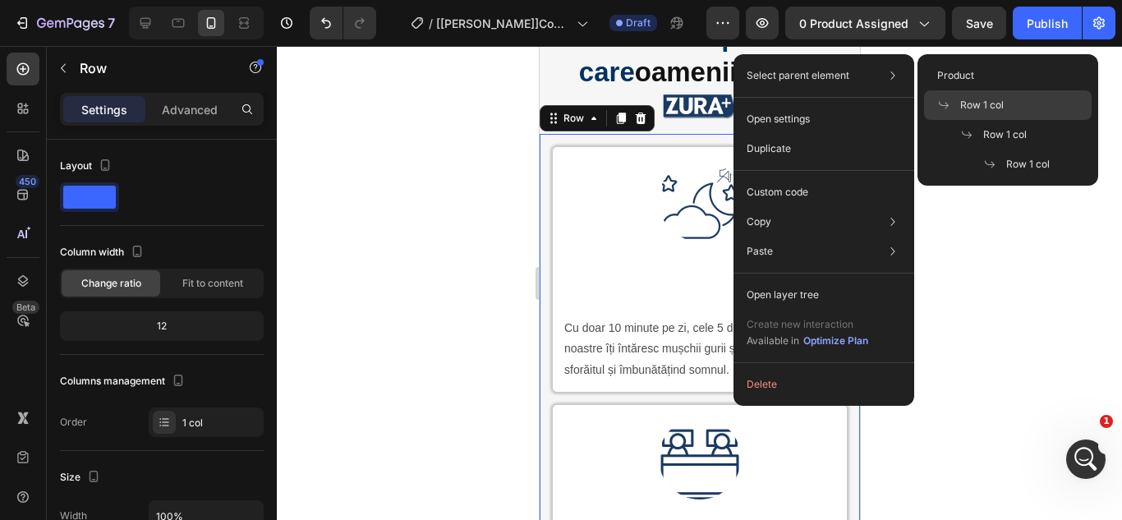
scroll to position [149, 0]
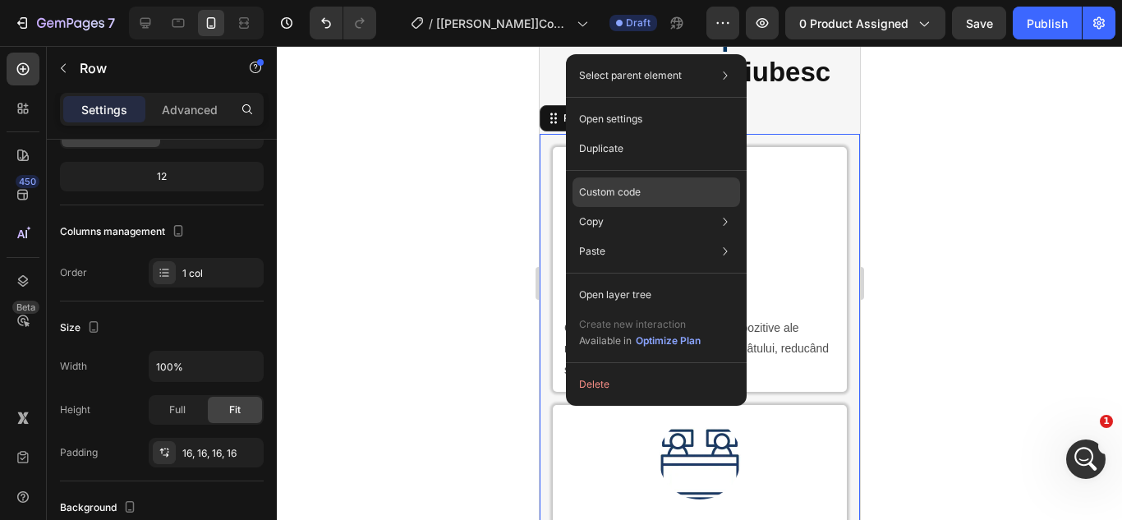
click at [599, 197] on p "Custom code" at bounding box center [610, 192] width 62 height 15
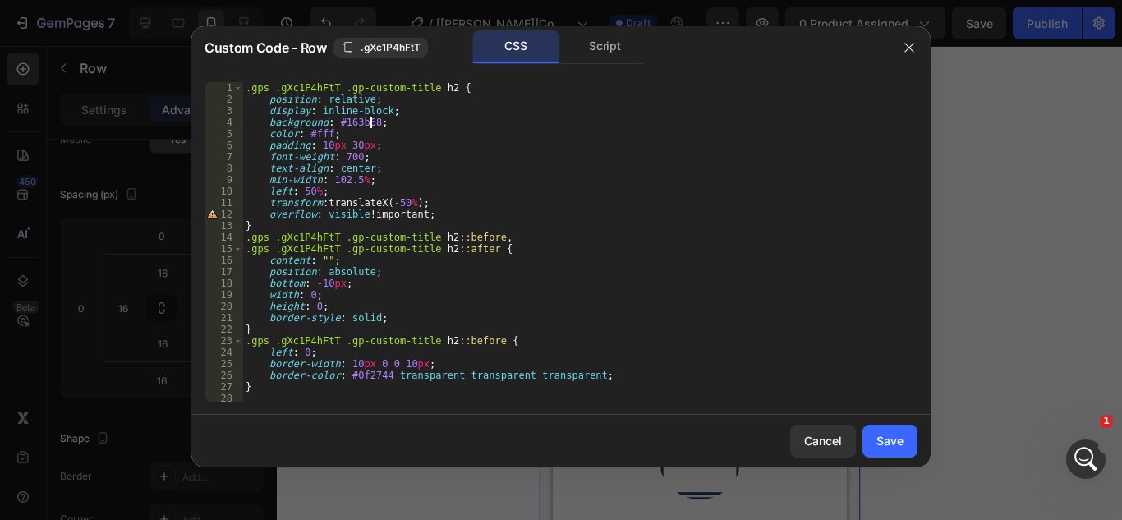
click at [370, 126] on div ".gps .gXc1P4hFtT .gp-custom-title h2 { position : relative ; display : inline-b…" at bounding box center [573, 253] width 663 height 343
click at [449, 126] on div ".gps .gXc1P4hFtT .gp-custom-title h2 { position : relative ; display : inline-b…" at bounding box center [573, 253] width 663 height 343
type textarea "background: #163b68 !important;"
click at [874, 437] on button "Save" at bounding box center [889, 441] width 55 height 33
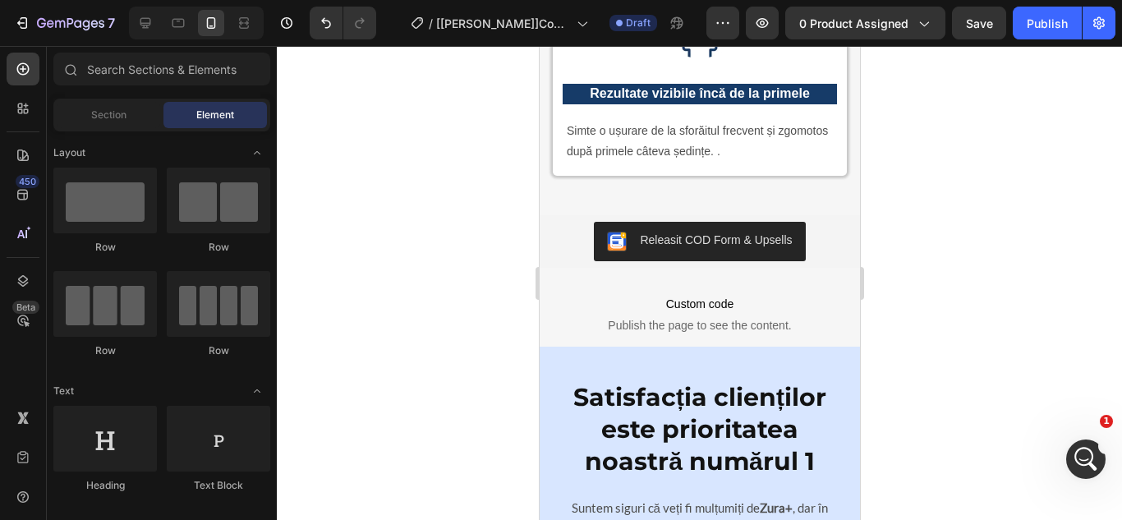
scroll to position [3828, 0]
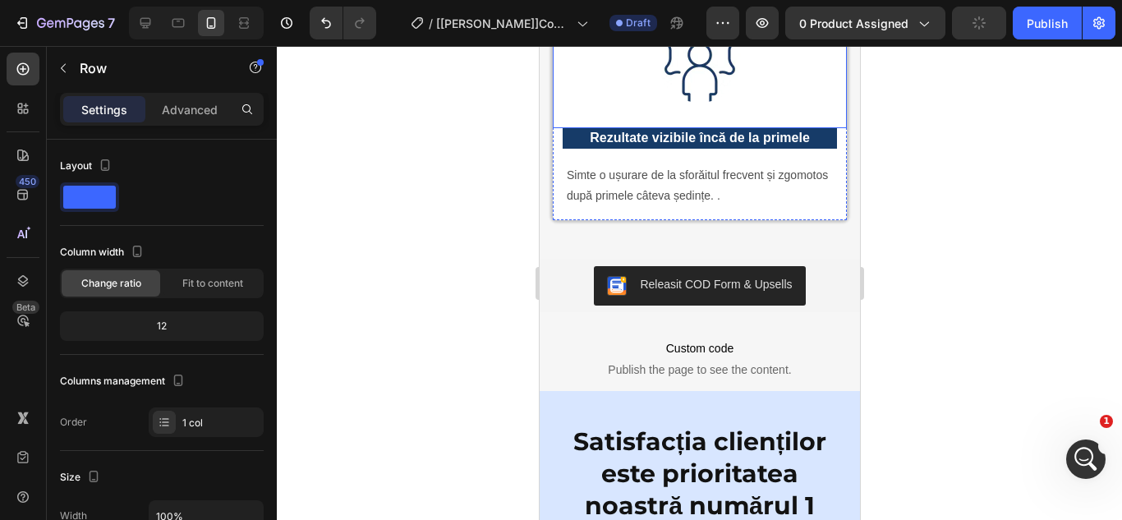
click at [821, 128] on div "Image Row" at bounding box center [699, 68] width 294 height 120
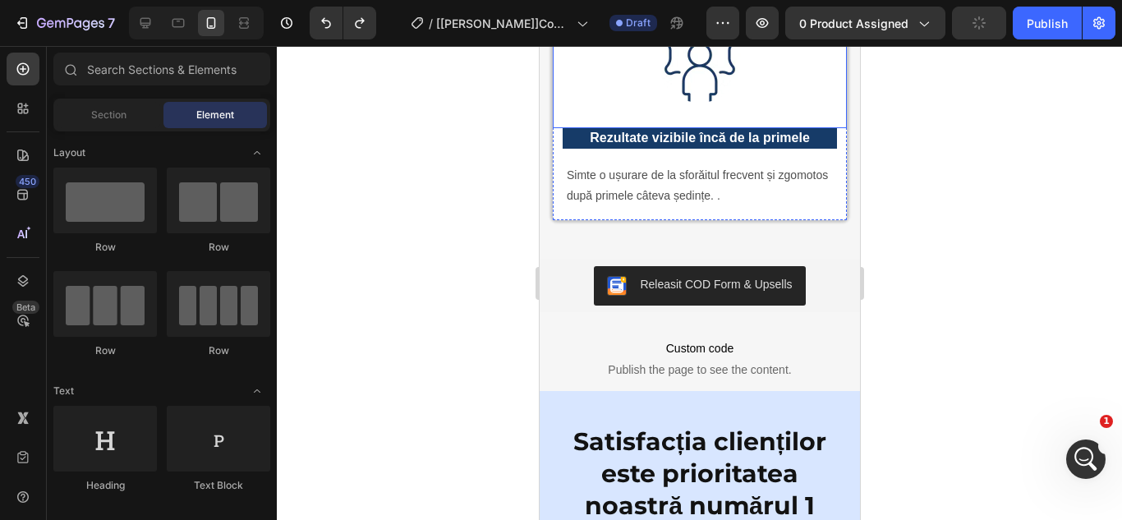
click at [707, 128] on div "Image Row" at bounding box center [699, 68] width 294 height 120
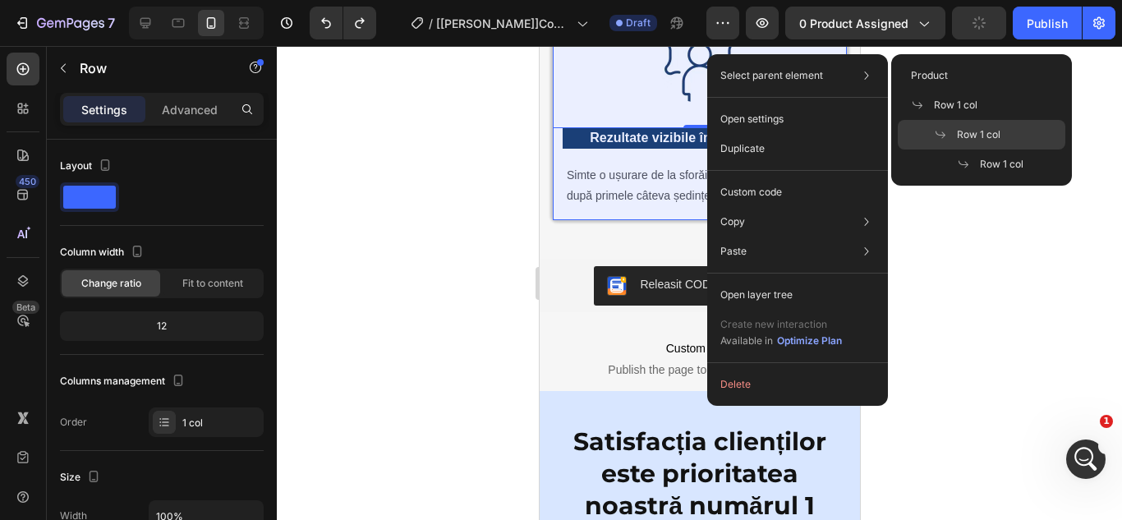
click at [964, 136] on span "Row 1 col" at bounding box center [979, 134] width 44 height 15
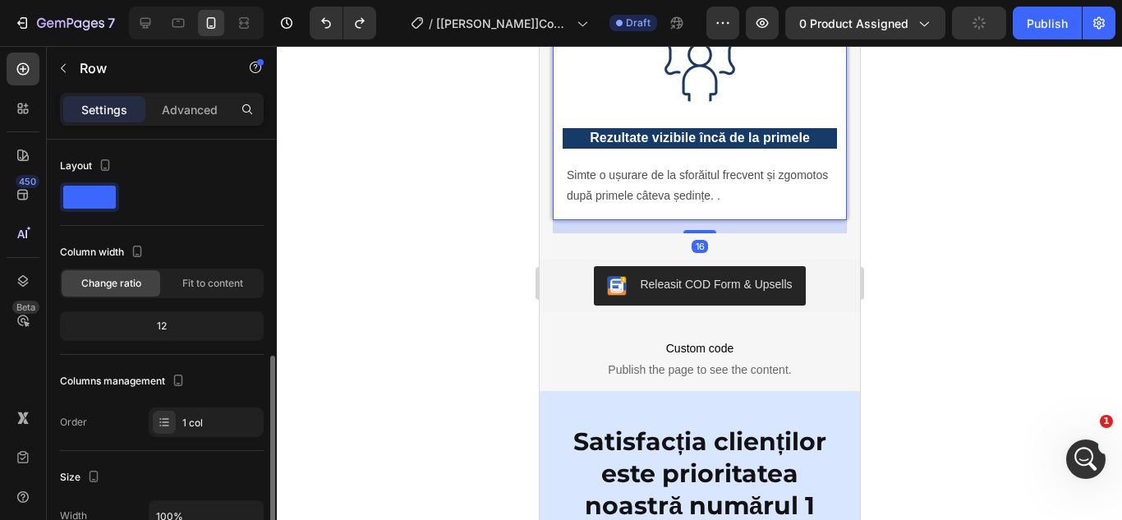
scroll to position [149, 0]
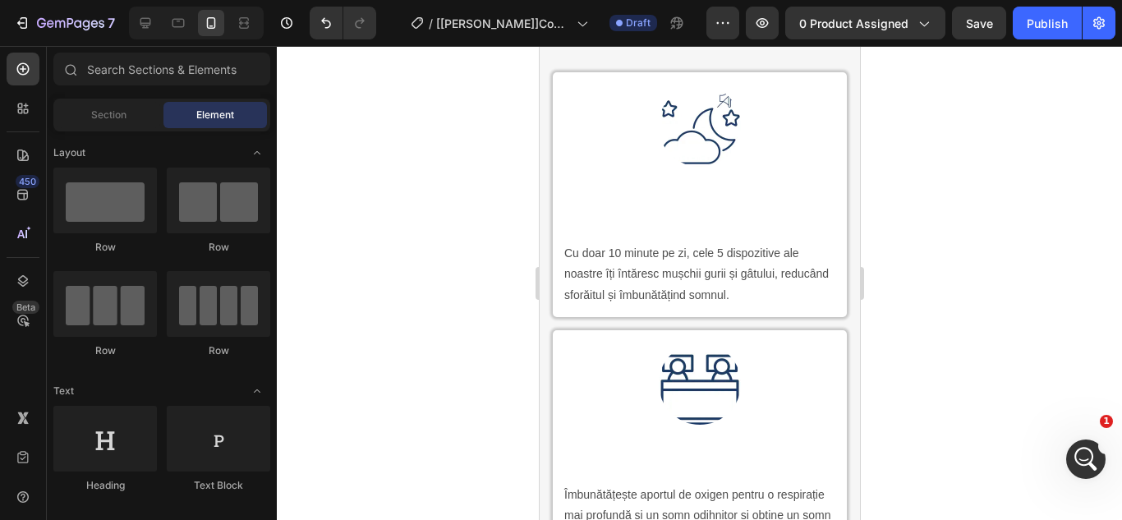
scroll to position [2477, 0]
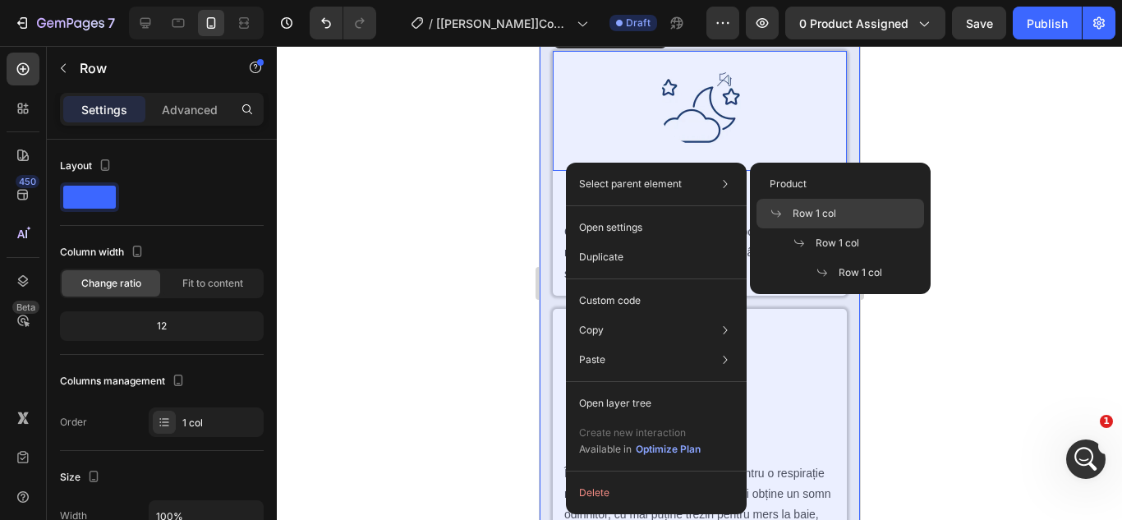
click at [838, 228] on div "Row 1 col" at bounding box center [840, 243] width 168 height 30
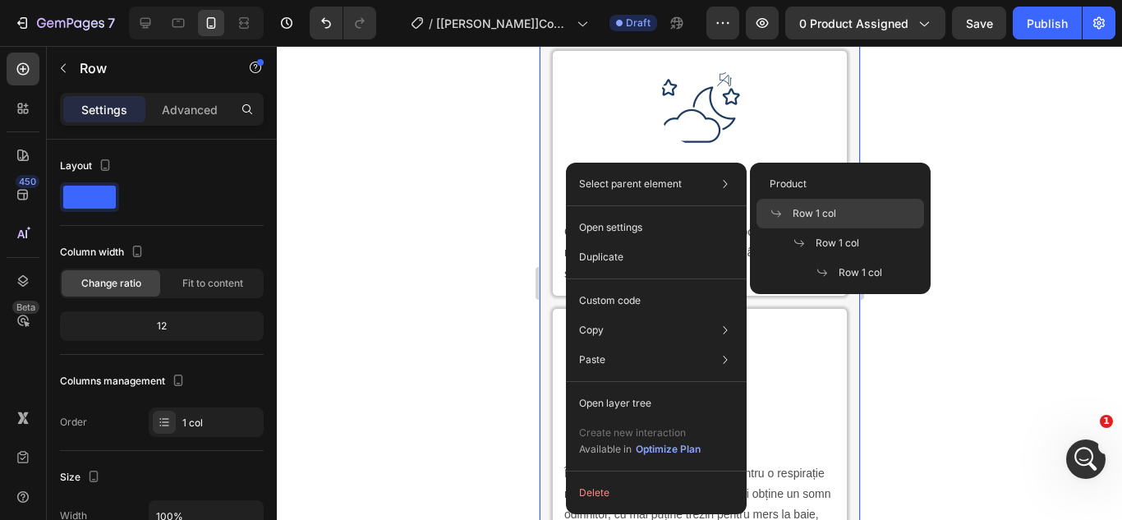
scroll to position [149, 0]
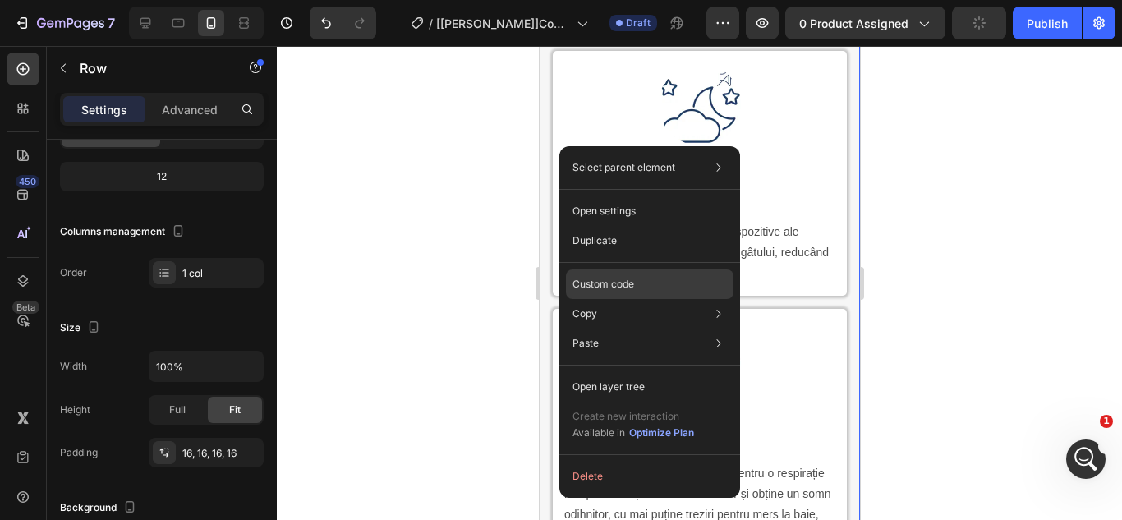
click at [618, 283] on p "Custom code" at bounding box center [604, 284] width 62 height 15
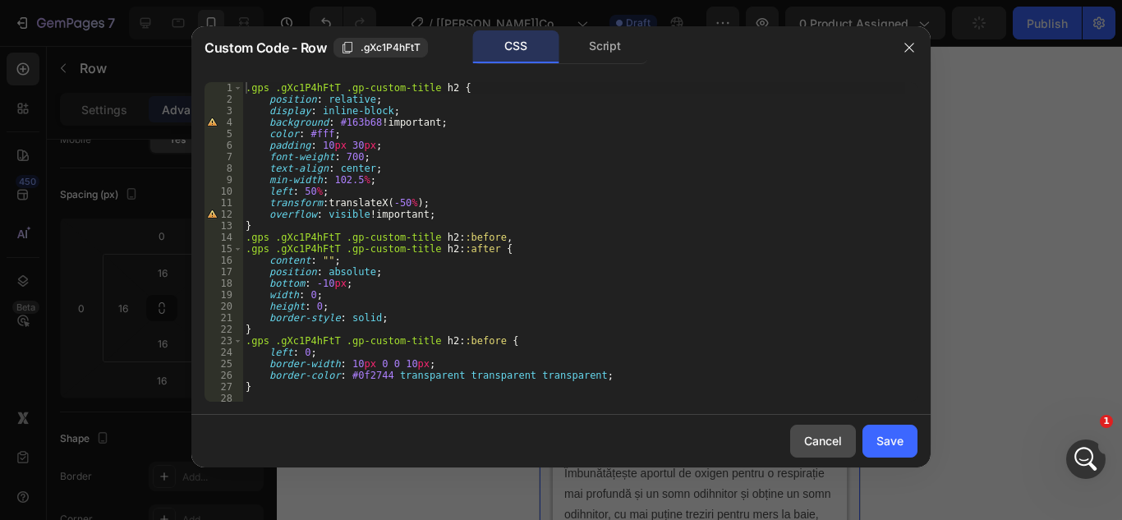
click at [838, 444] on div "Cancel" at bounding box center [823, 440] width 38 height 17
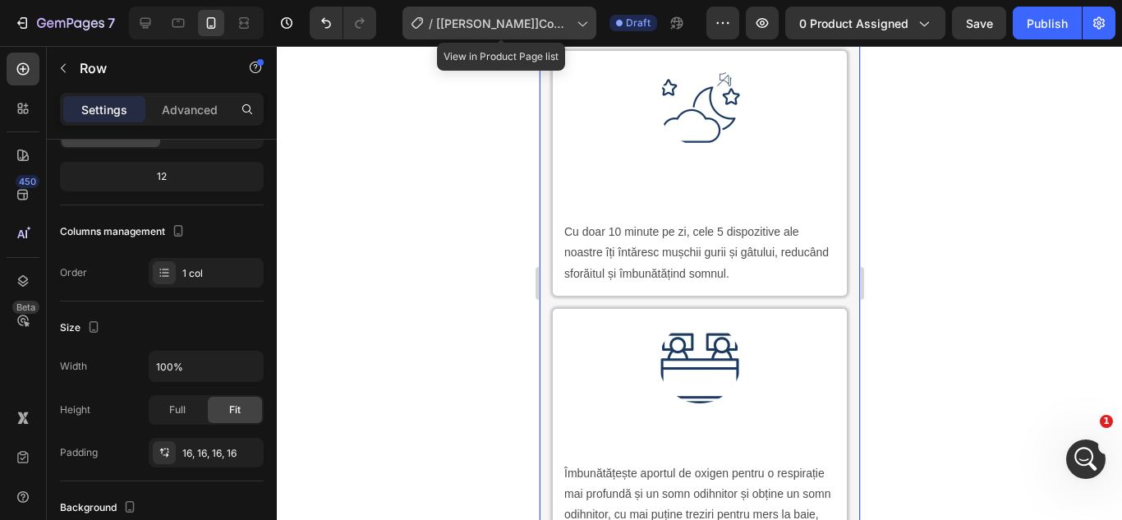
click at [586, 25] on icon at bounding box center [581, 23] width 16 height 16
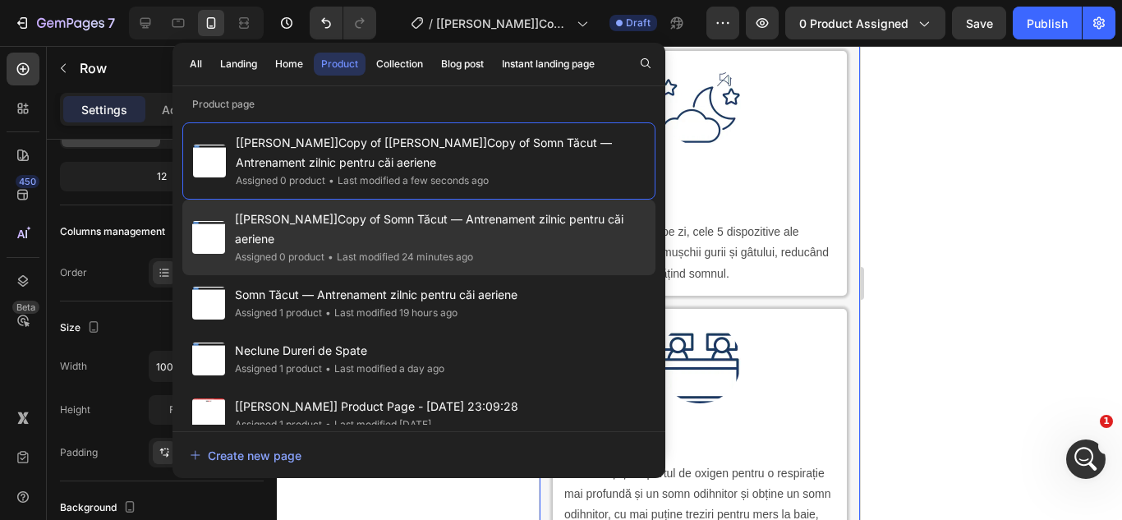
click at [309, 232] on span "[[PERSON_NAME]]Copy of Somn Tăcut — Antrenament zilnic pentru căi aeriene" at bounding box center [440, 228] width 411 height 39
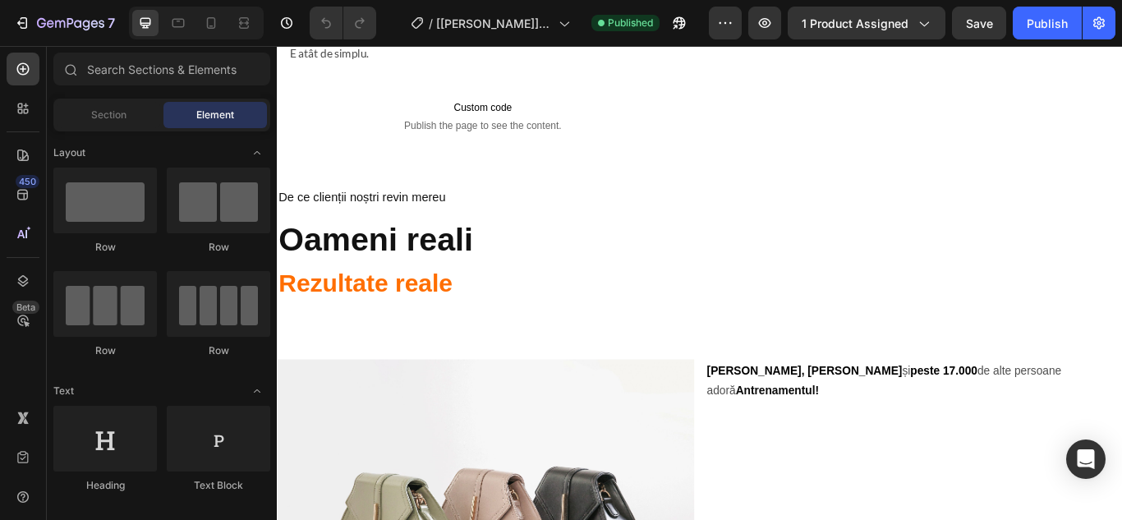
scroll to position [4253, 0]
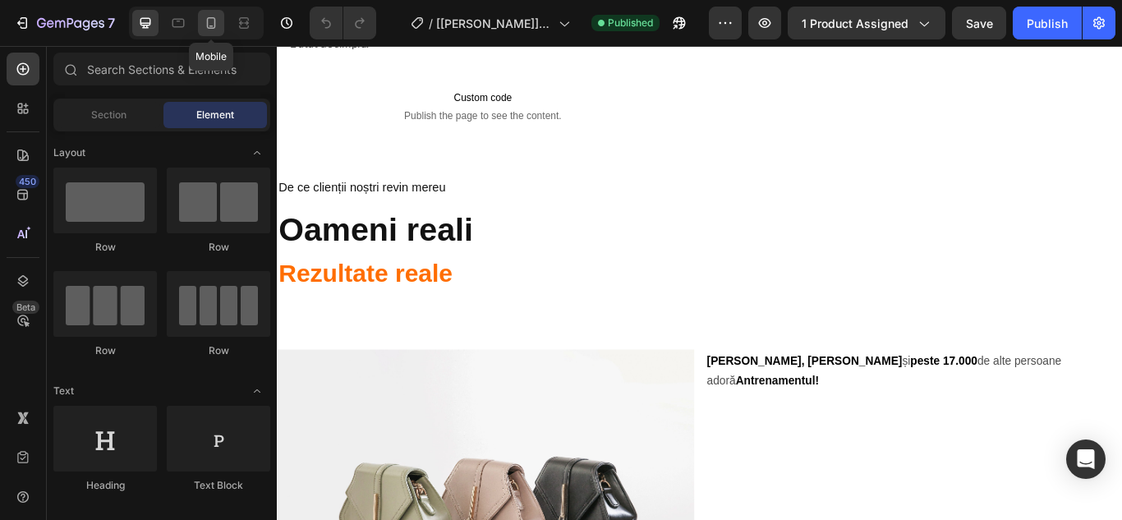
click at [211, 32] on div at bounding box center [211, 23] width 26 height 26
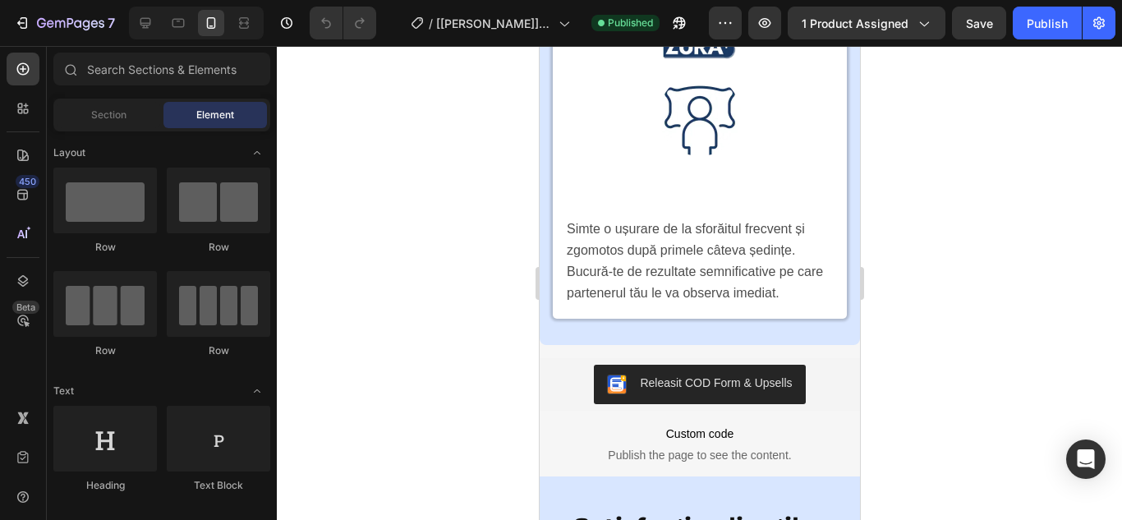
scroll to position [3762, 0]
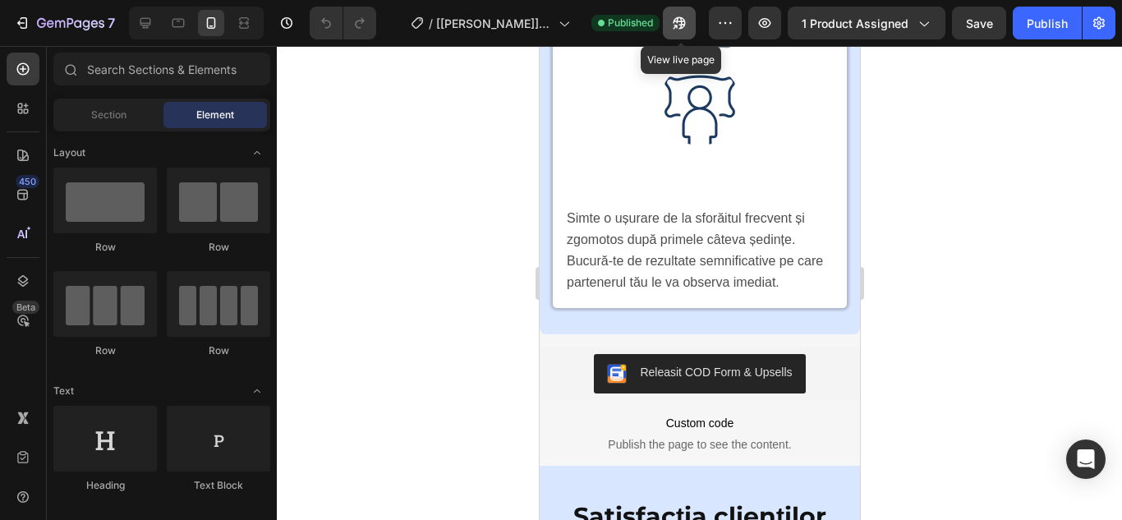
click at [678, 25] on icon "button" at bounding box center [676, 27] width 4 height 4
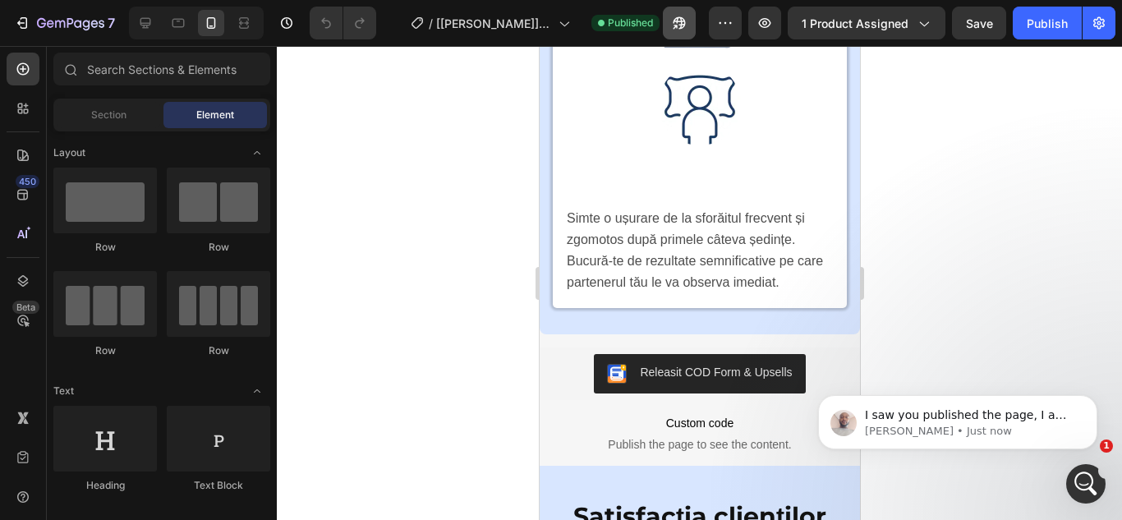
scroll to position [0, 0]
click at [1091, 399] on icon "Dismiss notification" at bounding box center [1092, 399] width 9 height 9
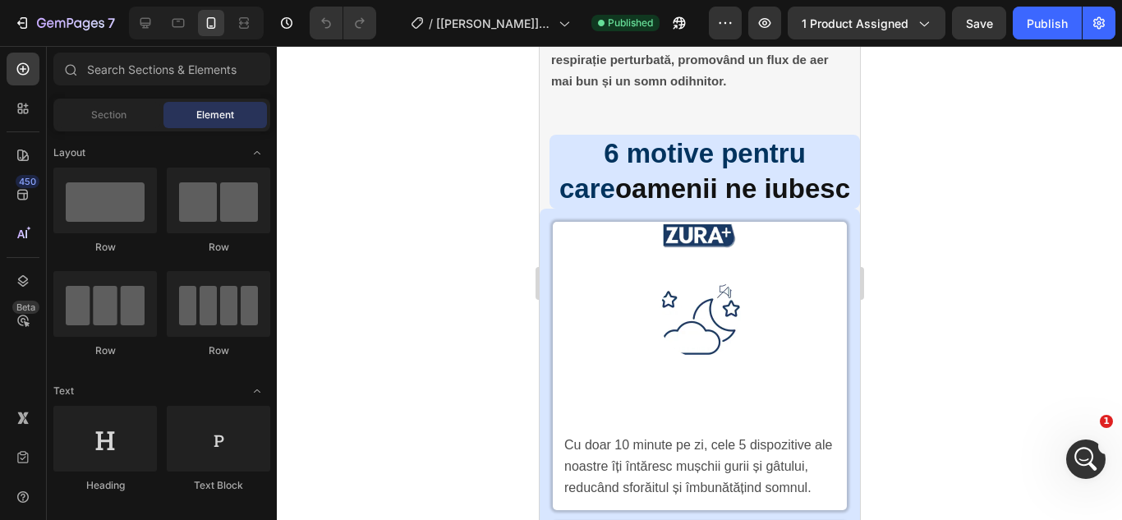
scroll to position [2642, 0]
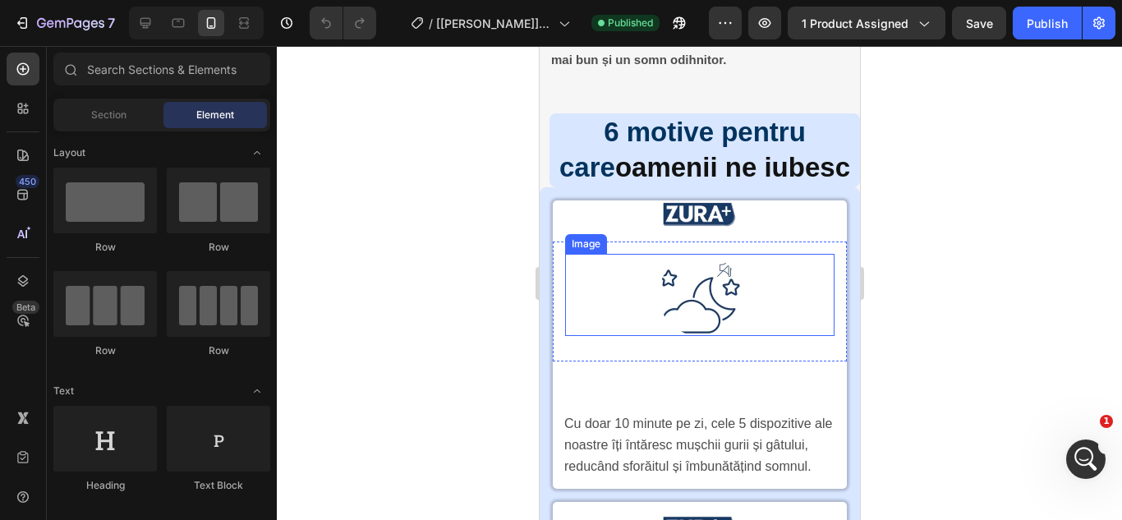
click at [770, 327] on div at bounding box center [698, 295] width 269 height 82
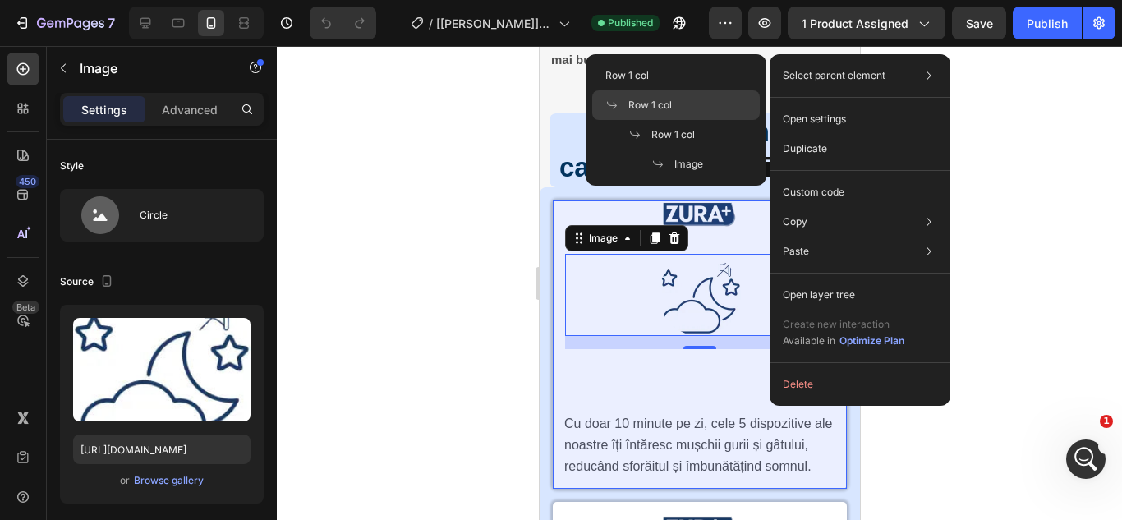
click at [683, 120] on div "Row 1 col" at bounding box center [676, 135] width 168 height 30
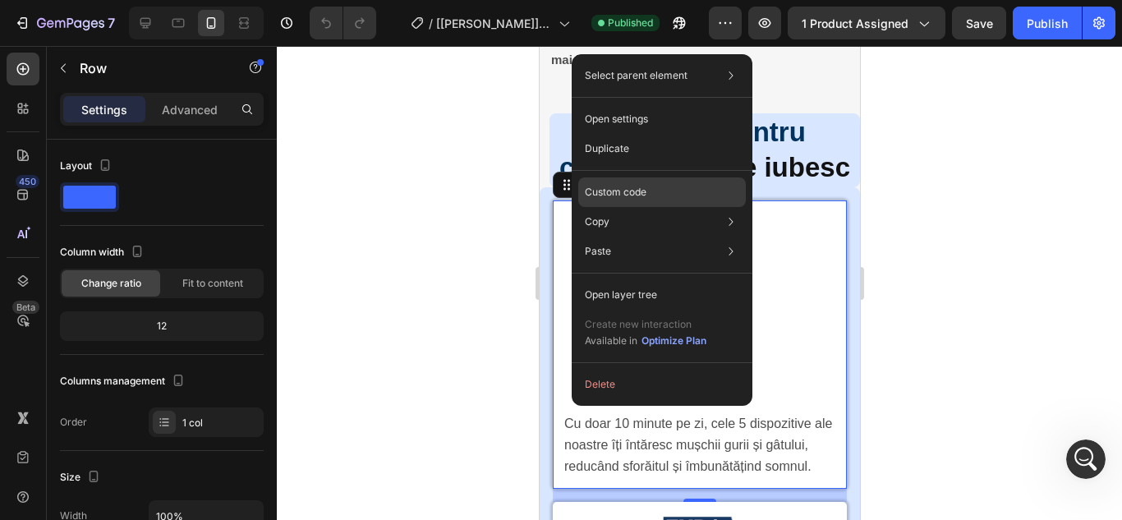
click at [607, 237] on div "Custom code" at bounding box center [662, 252] width 168 height 30
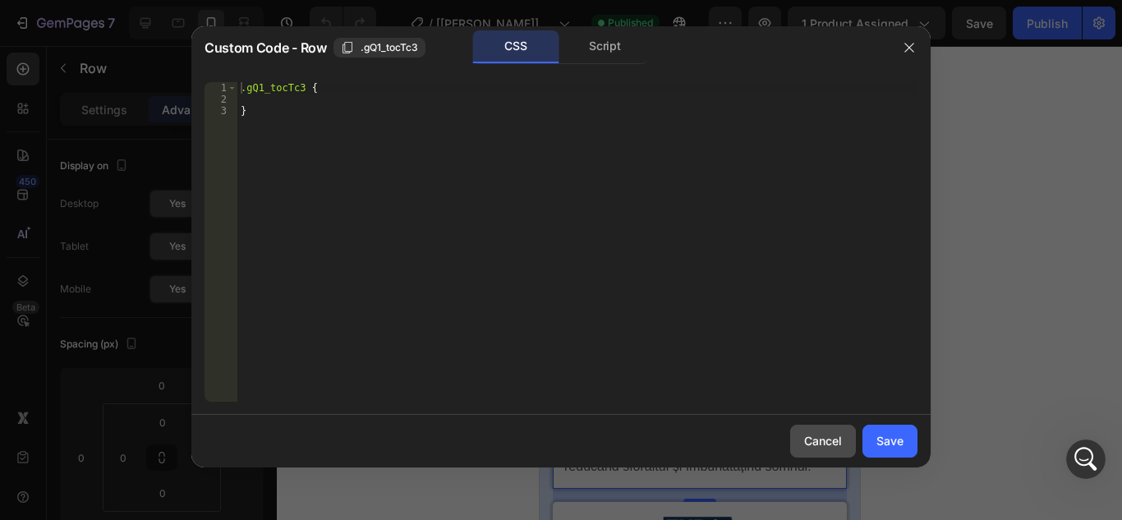
click at [812, 439] on div "Cancel" at bounding box center [823, 440] width 38 height 17
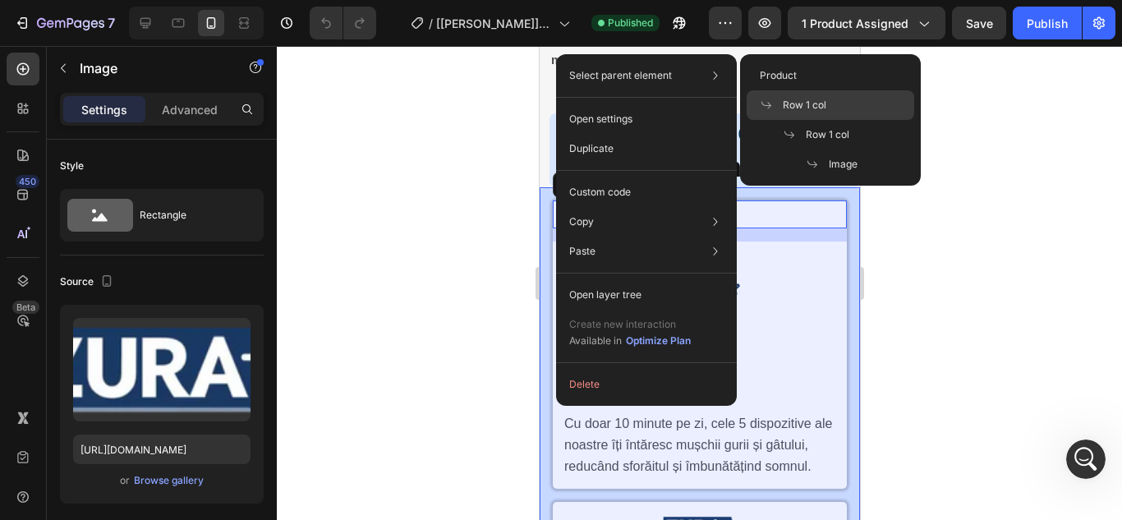
click at [833, 120] on div "Row 1 col" at bounding box center [831, 135] width 168 height 30
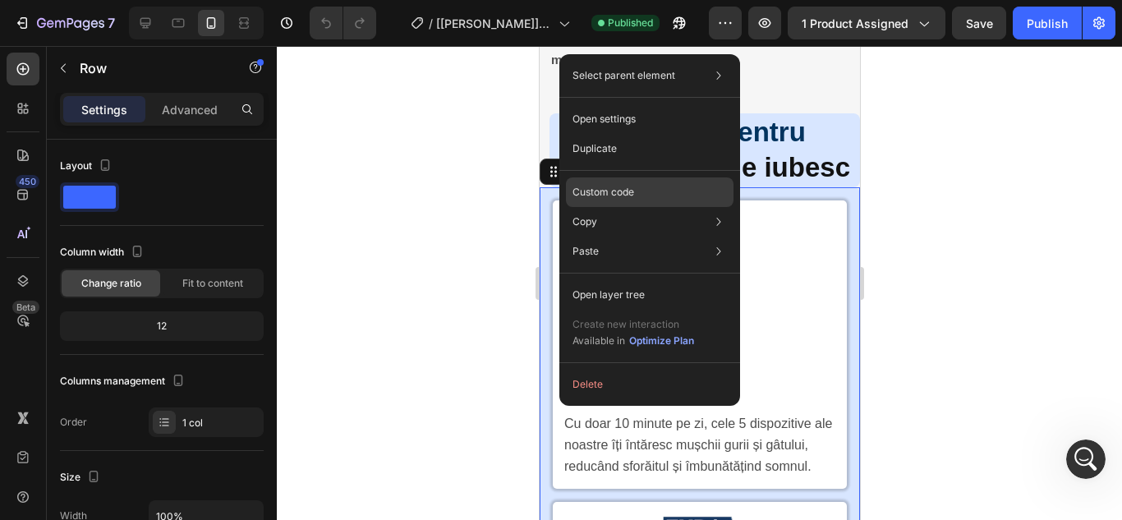
click at [619, 187] on p "Custom code" at bounding box center [604, 192] width 62 height 15
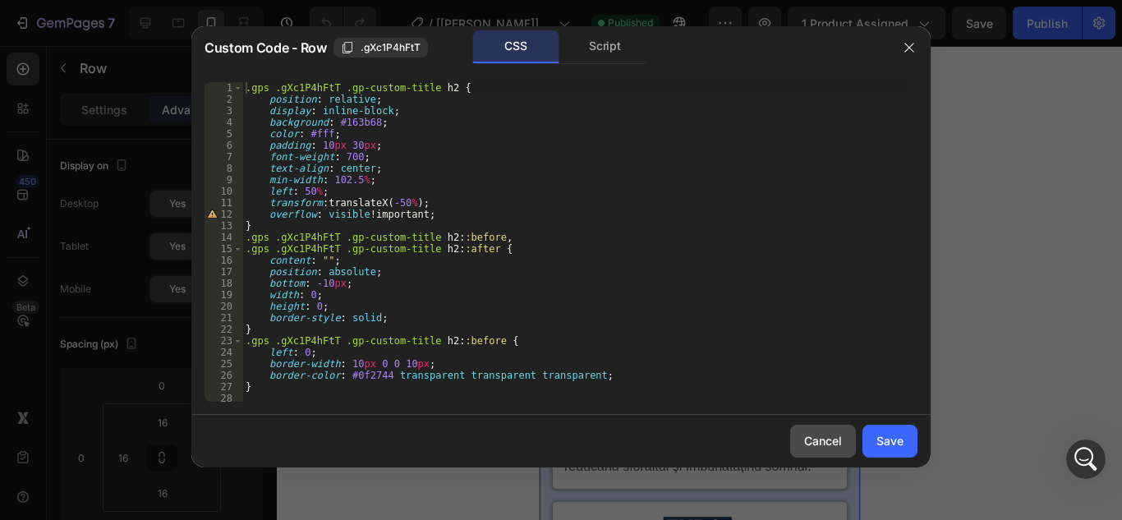
click at [822, 435] on div "Cancel" at bounding box center [823, 440] width 38 height 17
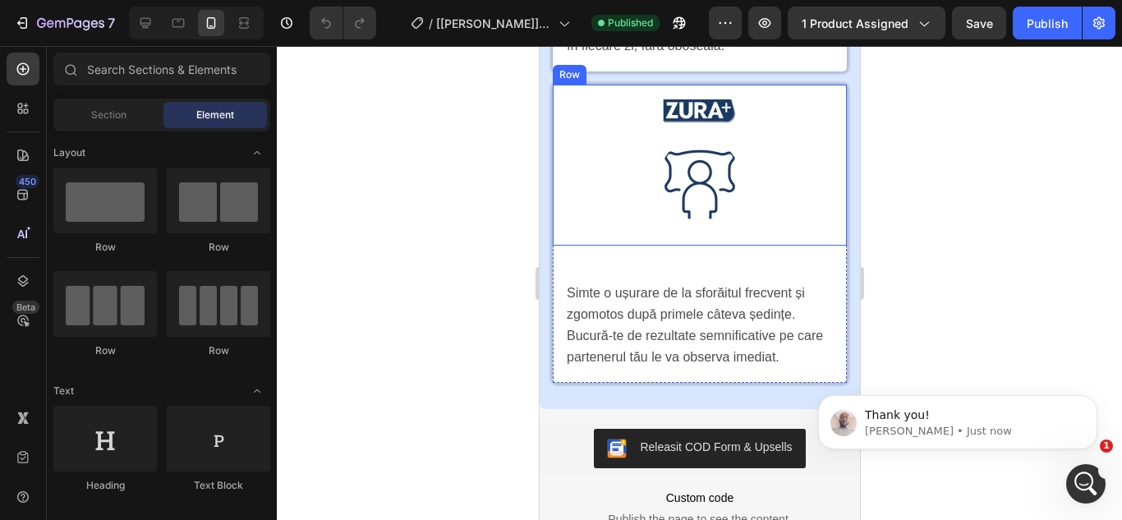
scroll to position [0, 0]
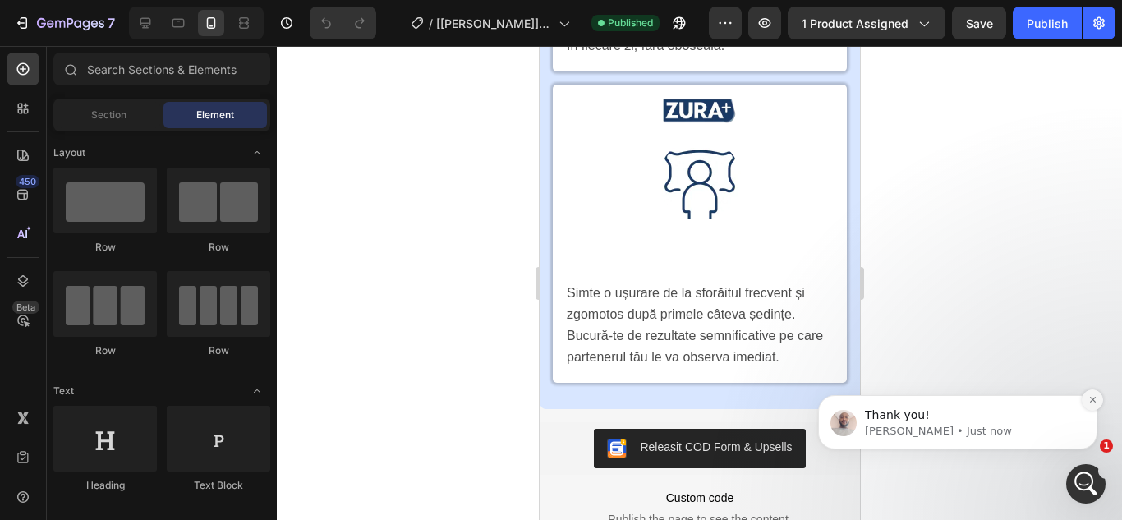
click at [1093, 400] on icon "Dismiss notification" at bounding box center [1092, 399] width 9 height 9
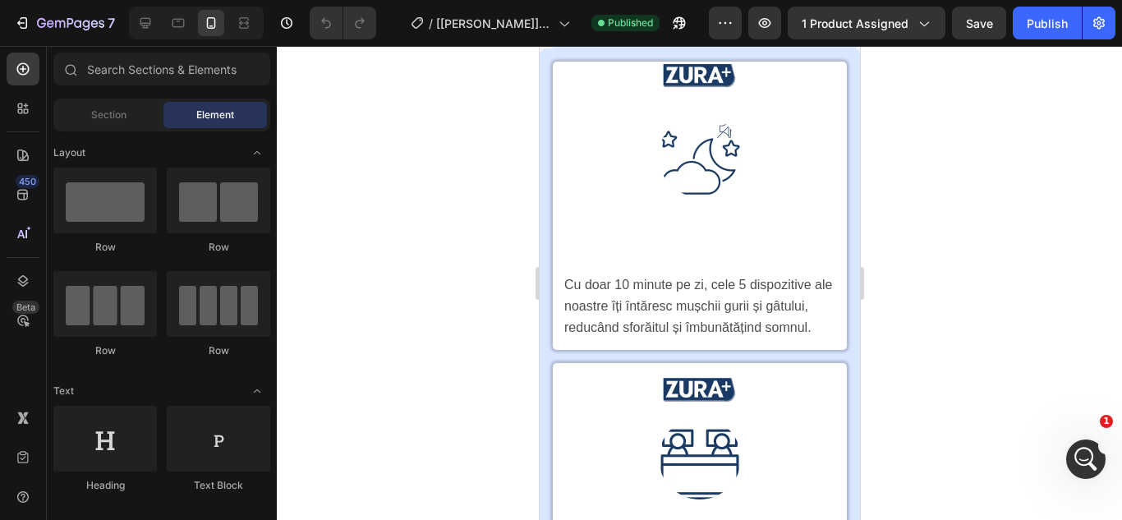
scroll to position [2748, 0]
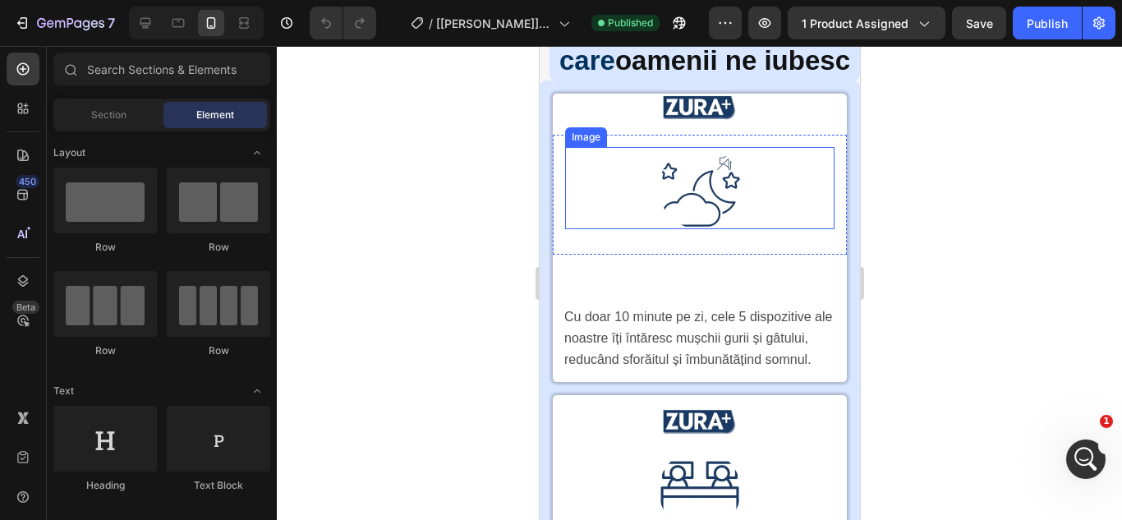
click at [642, 205] on div at bounding box center [698, 188] width 269 height 82
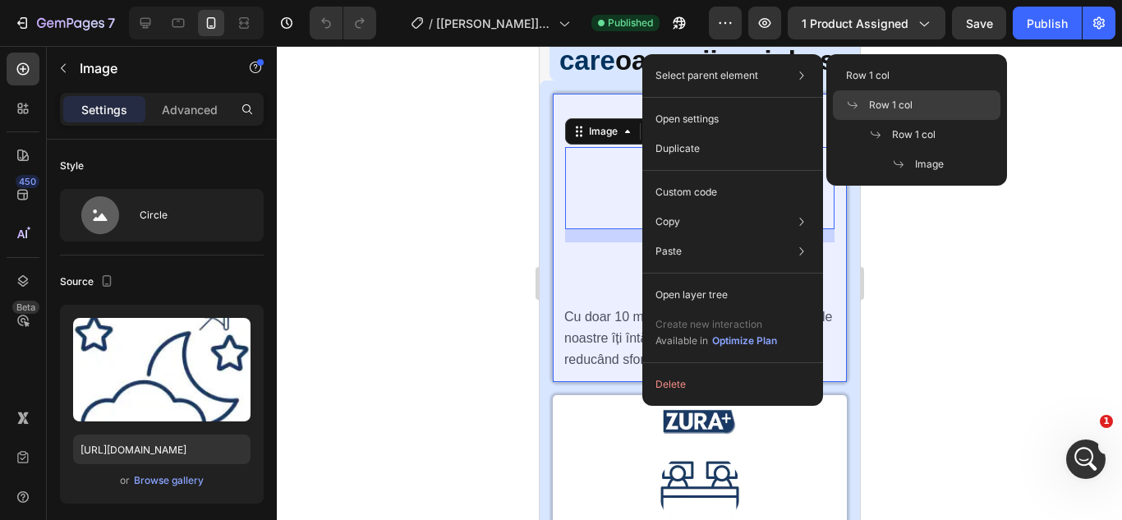
click at [882, 105] on span "Row 1 col" at bounding box center [891, 105] width 44 height 15
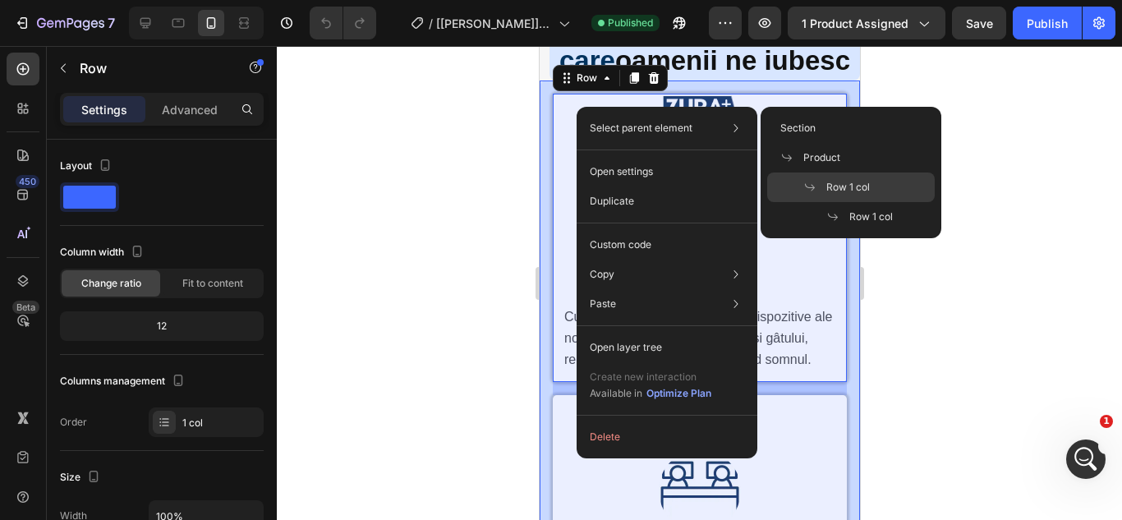
click at [848, 183] on span "Row 1 col" at bounding box center [848, 187] width 44 height 15
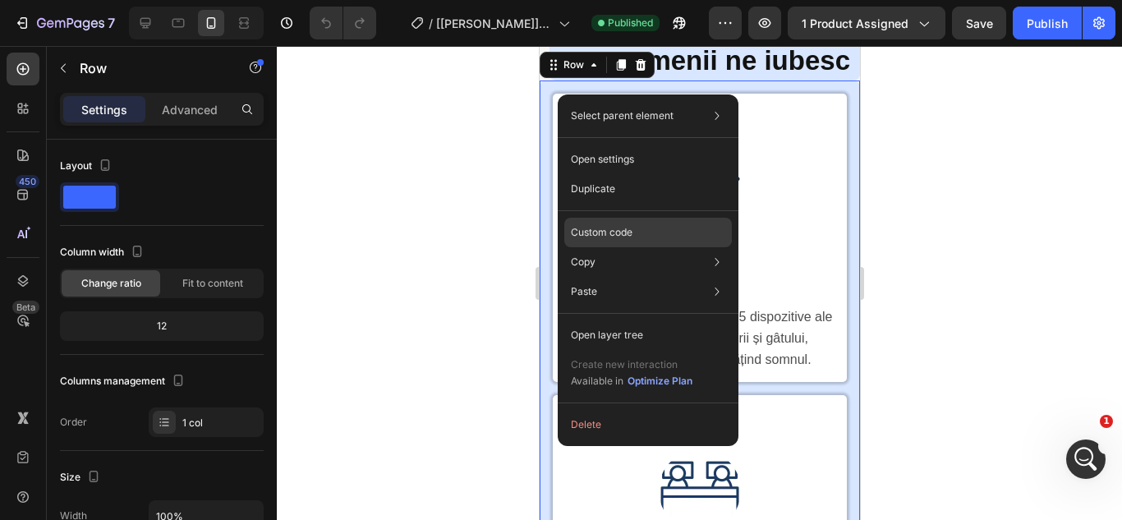
click at [615, 233] on p "Custom code" at bounding box center [602, 232] width 62 height 15
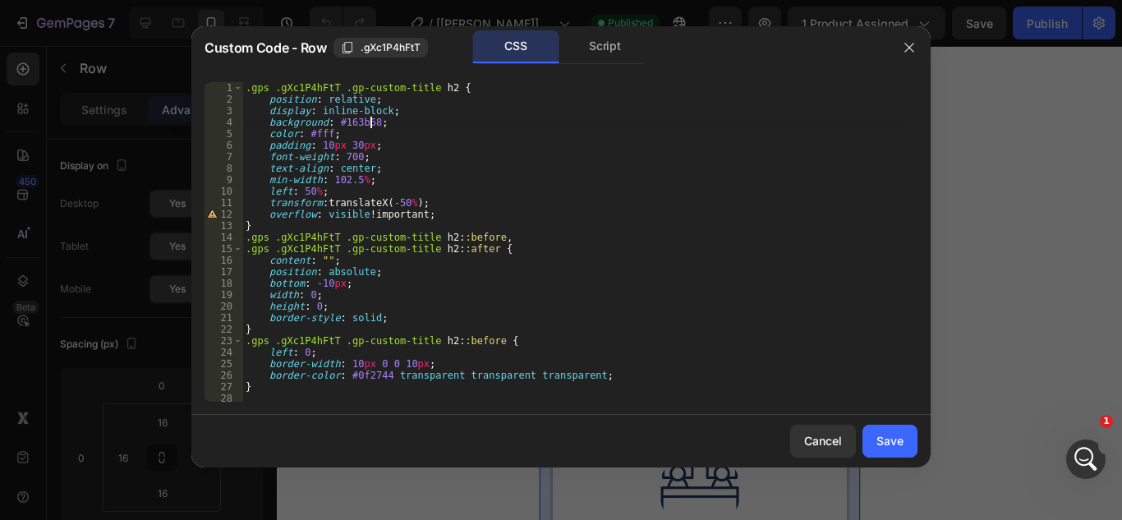
click at [372, 125] on div ".gps .gXc1P4hFtT .gp-custom-title h2 { position : relative ; display : inline-b…" at bounding box center [573, 253] width 663 height 343
type textarea "background: #163b68 !;"
click at [892, 436] on div "Save" at bounding box center [889, 440] width 27 height 17
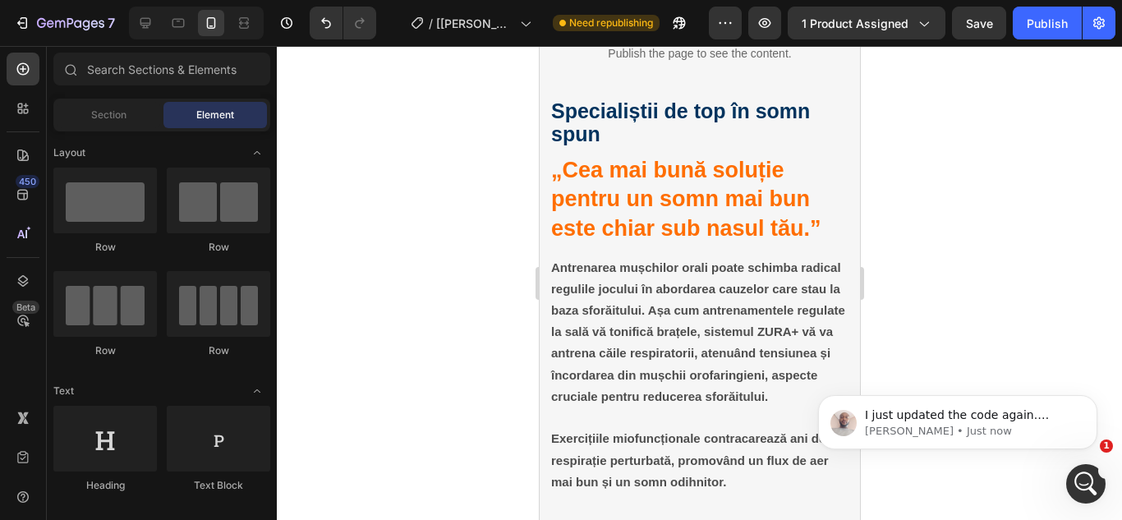
scroll to position [0, 0]
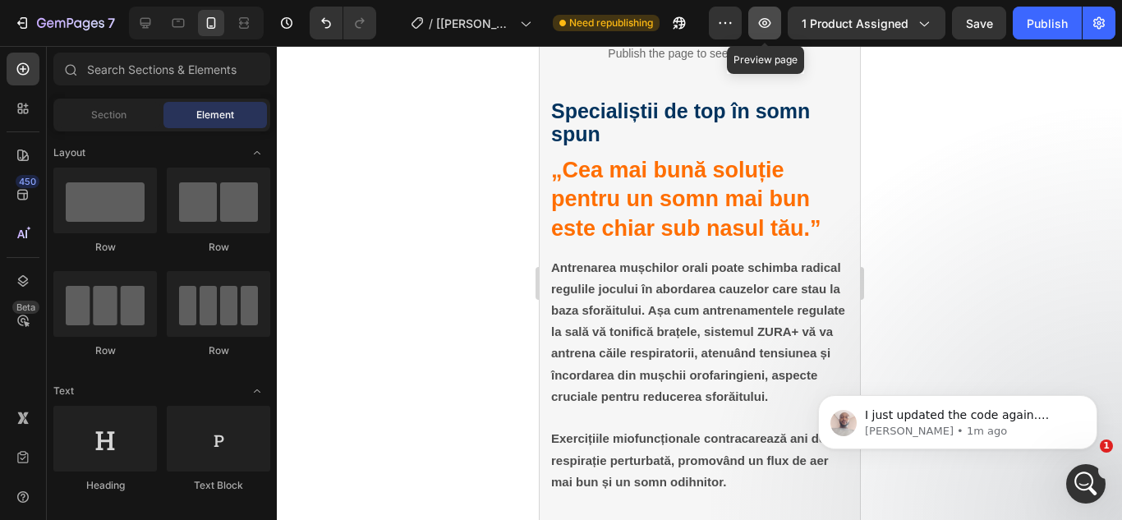
click at [767, 25] on icon "button" at bounding box center [764, 23] width 16 height 16
click at [1096, 402] on icon "Dismiss notification" at bounding box center [1092, 399] width 9 height 9
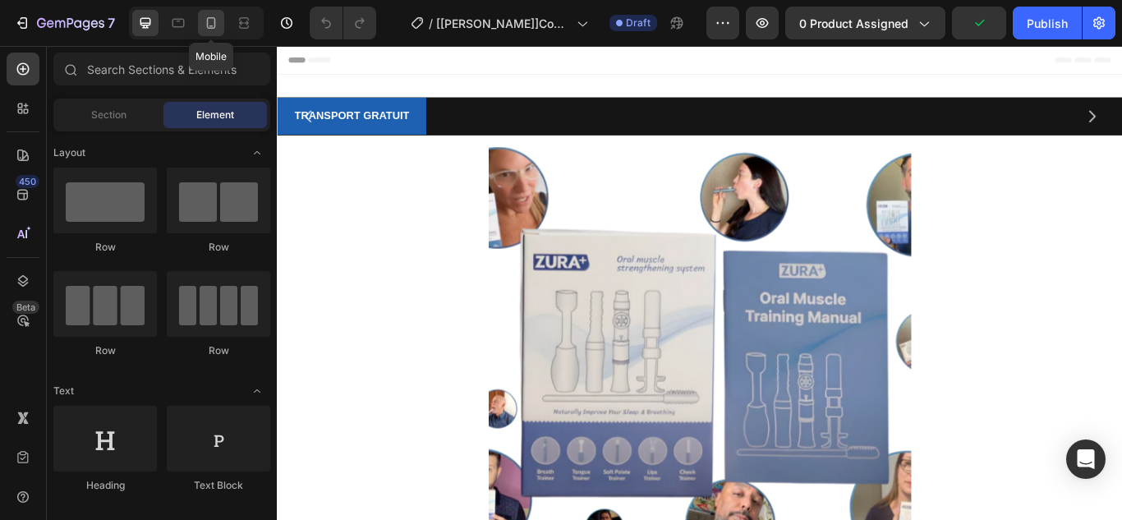
click at [212, 29] on icon at bounding box center [211, 22] width 9 height 11
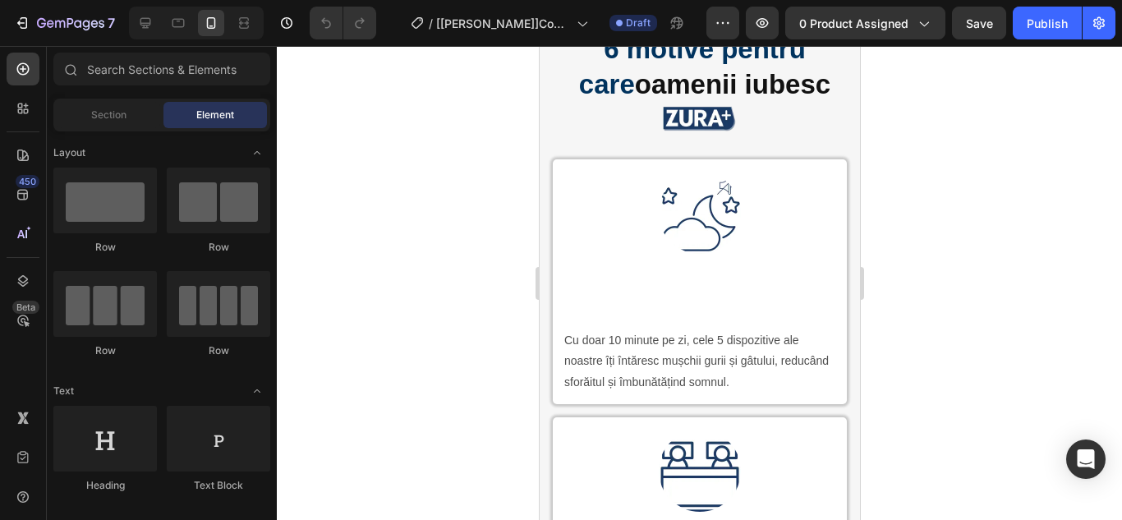
scroll to position [2477, 0]
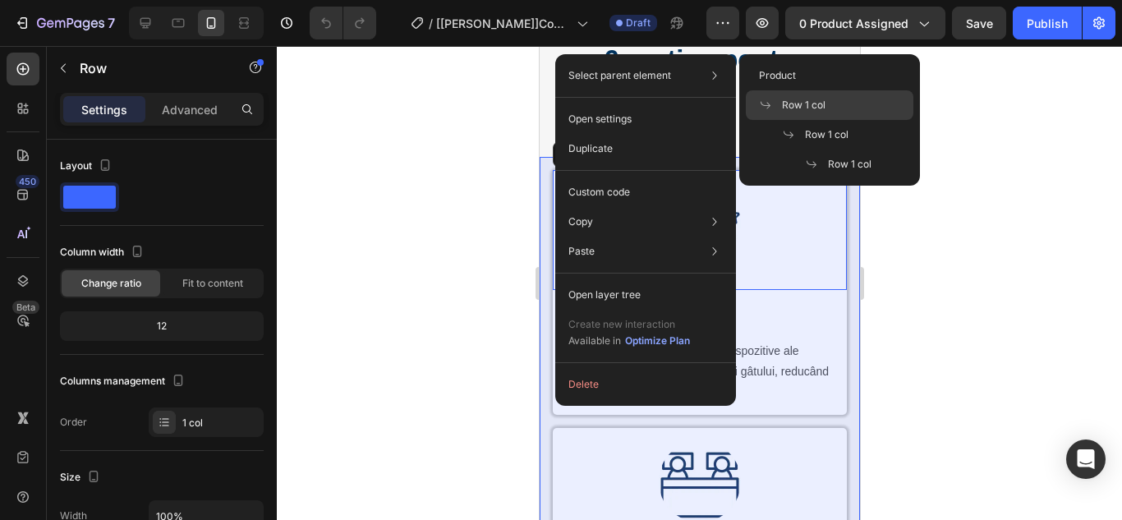
click at [798, 103] on span "Row 1 col" at bounding box center [804, 105] width 44 height 15
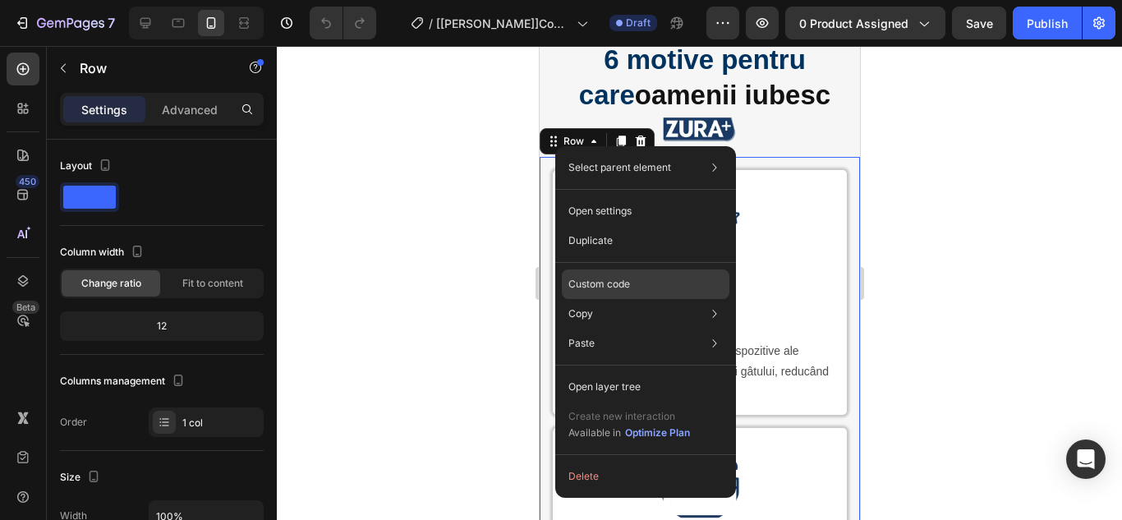
click at [593, 283] on p "Custom code" at bounding box center [599, 284] width 62 height 15
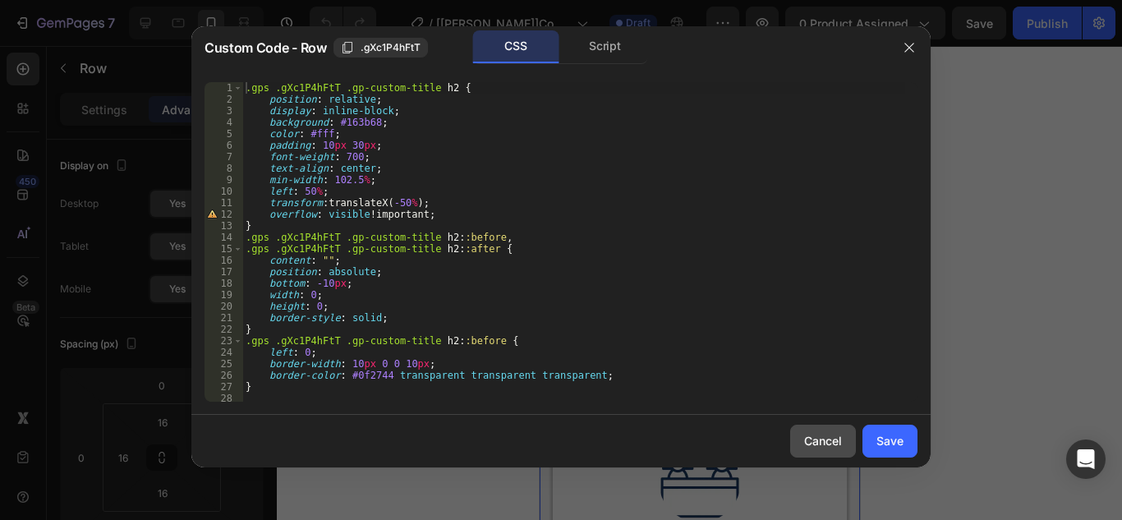
click at [816, 445] on div "Cancel" at bounding box center [823, 440] width 38 height 17
